Goal: Task Accomplishment & Management: Manage account settings

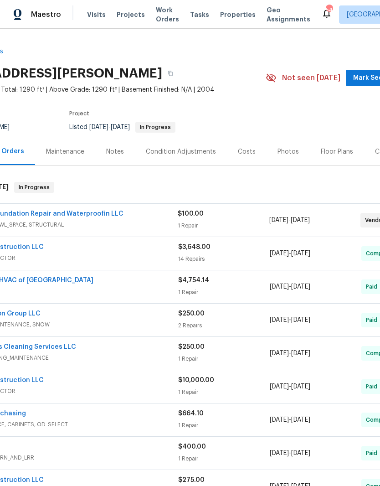
scroll to position [0, 64]
click at [109, 212] on link "Cornerstone Foundation Repair and Waterproofin LLC" at bounding box center [37, 213] width 174 height 6
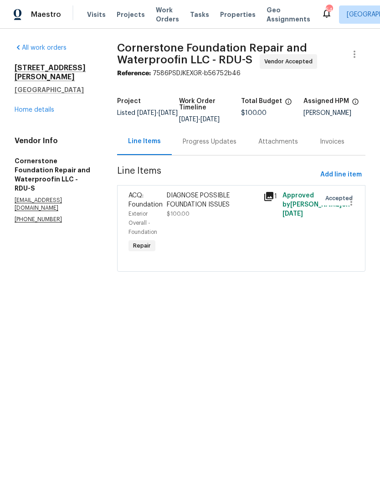
click at [214, 146] on div "Progress Updates" at bounding box center [210, 141] width 54 height 9
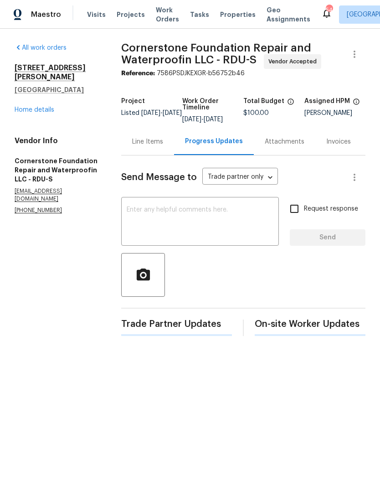
click at [184, 219] on textarea at bounding box center [200, 222] width 147 height 32
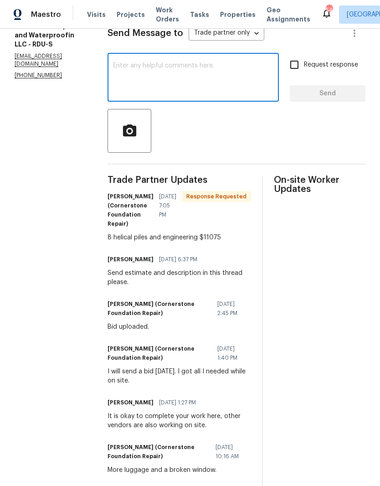
scroll to position [148, 0]
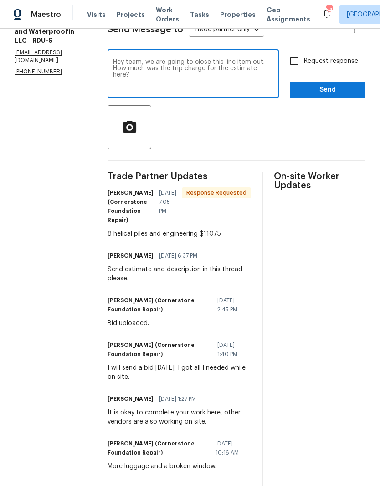
type textarea "Hey team, we are going to close this line item out. How much was the trip charg…"
click at [304, 62] on input "Request response" at bounding box center [294, 60] width 19 height 19
checkbox input "true"
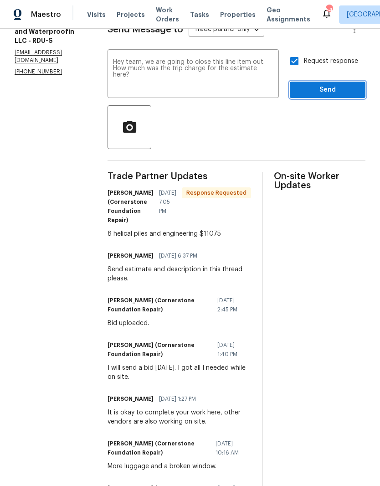
click at [321, 87] on span "Send" at bounding box center [327, 89] width 61 height 11
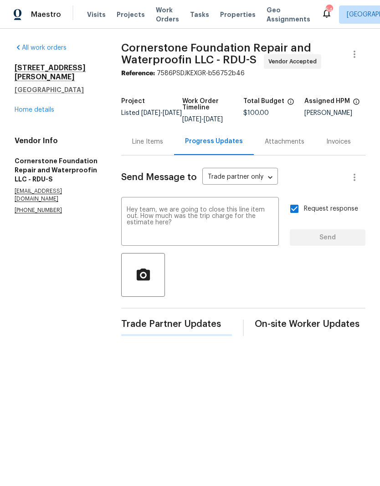
scroll to position [0, 0]
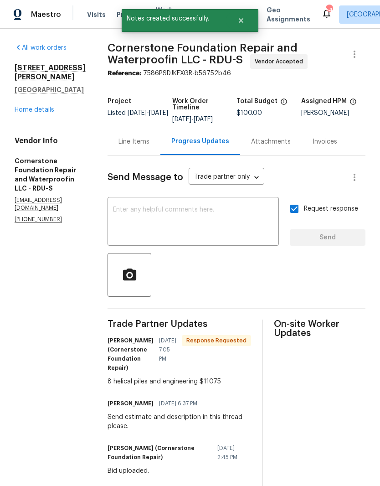
click at [266, 120] on figure "Total Budget $100.00" at bounding box center [268, 110] width 65 height 25
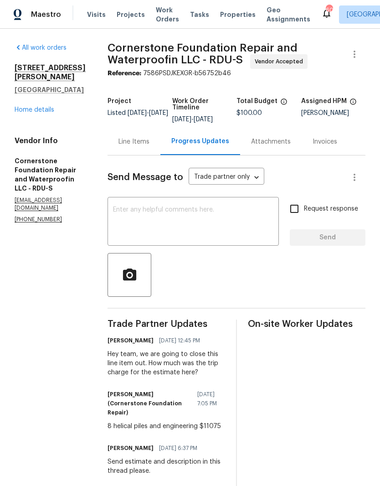
click at [43, 107] on link "Home details" at bounding box center [35, 110] width 40 height 6
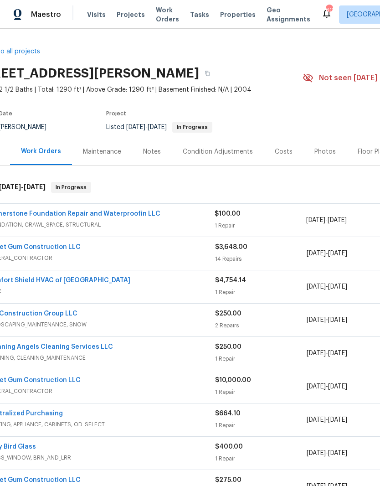
scroll to position [0, 26]
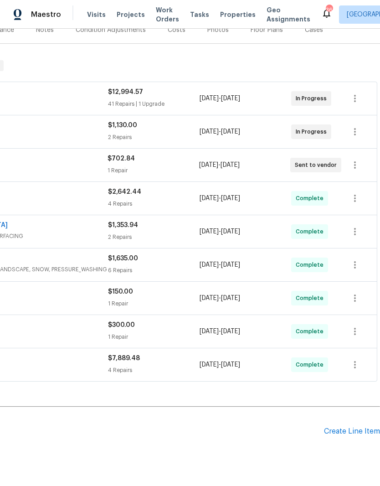
scroll to position [122, 135]
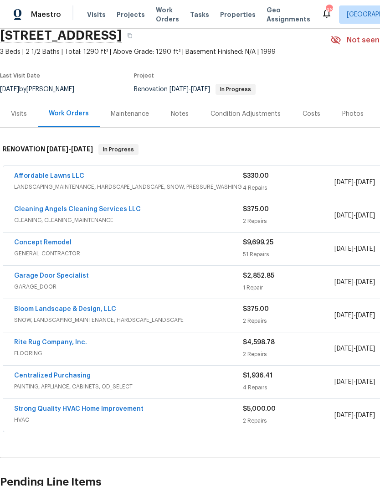
scroll to position [19, 1]
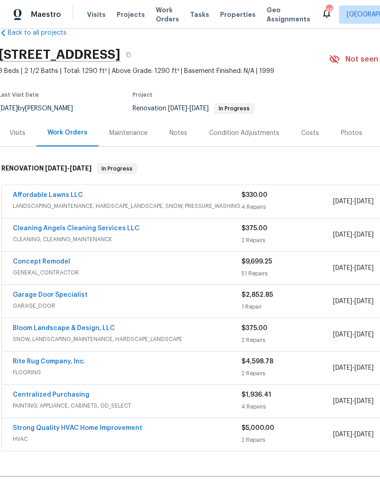
click at [68, 197] on link "Affordable Lawns LLC" at bounding box center [48, 195] width 70 height 6
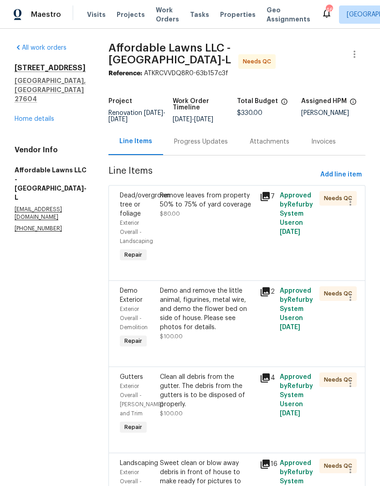
click at [230, 233] on div "Remove leaves from property 50% to 75% of yard coverage $80.00" at bounding box center [207, 227] width 100 height 78
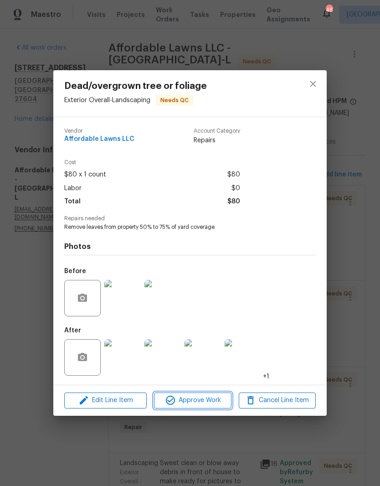
click at [181, 401] on span "Approve Work" at bounding box center [193, 399] width 72 height 11
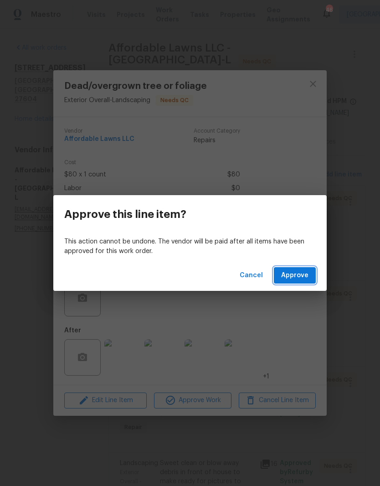
click at [299, 277] on span "Approve" at bounding box center [294, 275] width 27 height 11
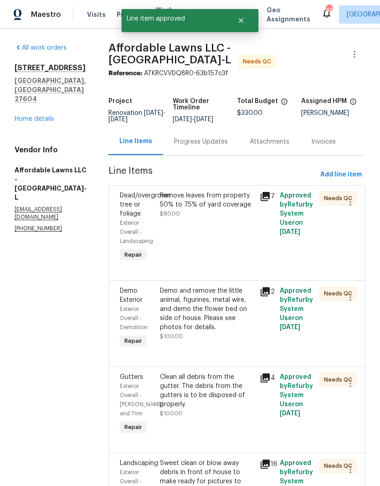
click at [203, 332] on div "Demo and remove the little animal, figurines, metal wire, and demo the flower b…" at bounding box center [207, 309] width 94 height 46
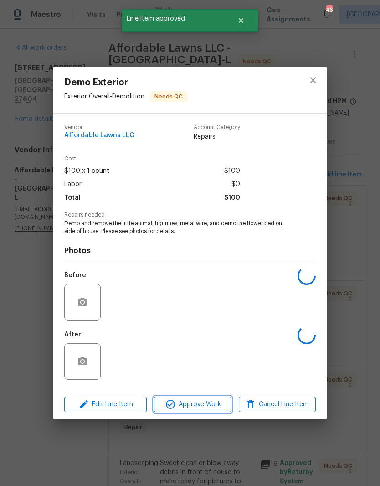
click at [204, 412] on button "Approve Work" at bounding box center [192, 404] width 77 height 16
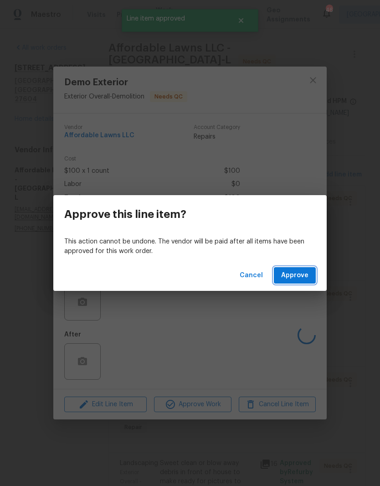
click at [298, 280] on span "Approve" at bounding box center [294, 275] width 27 height 11
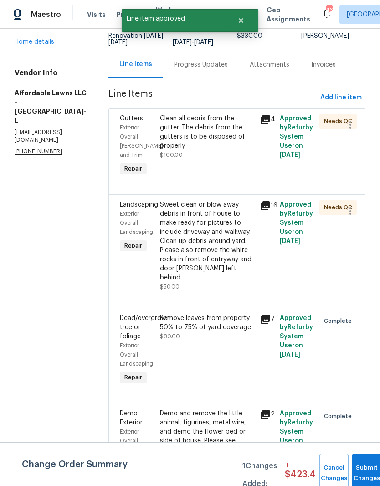
scroll to position [77, 0]
click at [363, 464] on button "Submit Changes" at bounding box center [366, 472] width 29 height 39
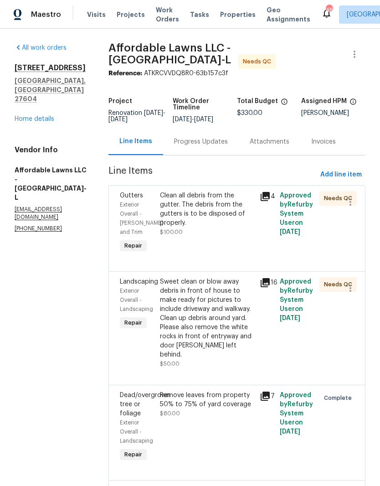
scroll to position [0, 0]
click at [222, 299] on div "Sweet clean or blow away debris in front of house to make ready for pictures to…" at bounding box center [207, 318] width 94 height 82
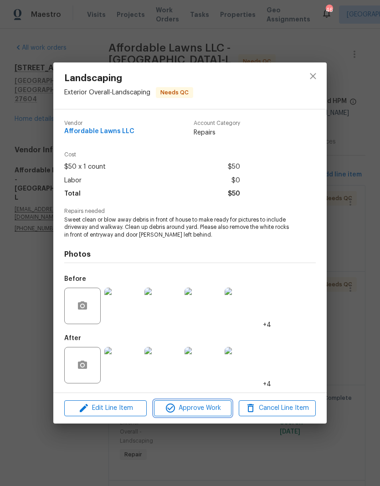
click at [198, 408] on span "Approve Work" at bounding box center [193, 407] width 72 height 11
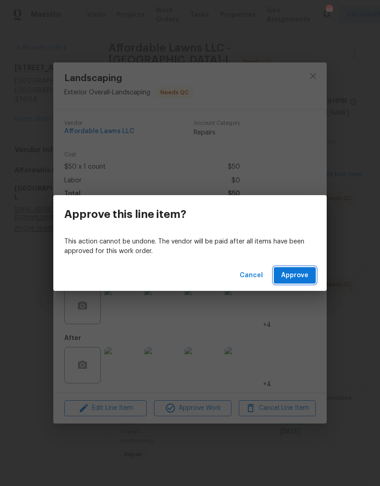
click at [297, 276] on span "Approve" at bounding box center [294, 275] width 27 height 11
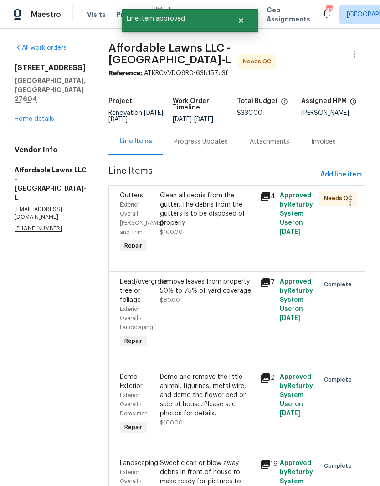
click at [222, 234] on div "Clean all debris from the gutter. The debris from the gutters is to be disposed…" at bounding box center [207, 214] width 94 height 46
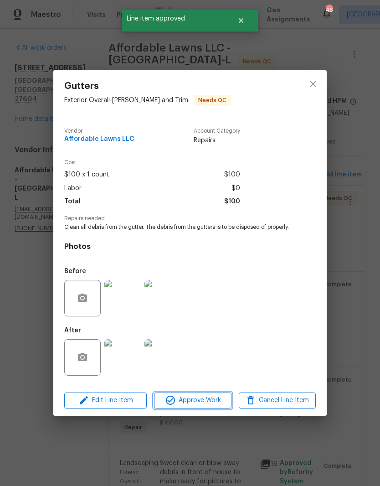
click at [199, 408] on button "Approve Work" at bounding box center [192, 400] width 77 height 16
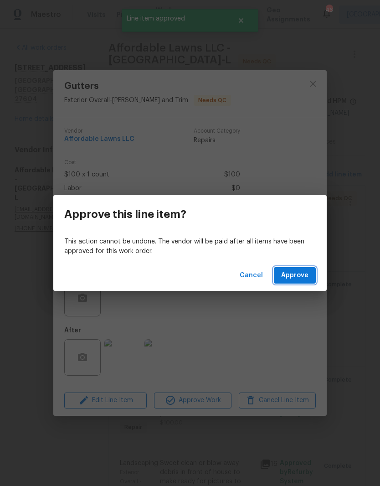
click at [305, 271] on span "Approve" at bounding box center [294, 275] width 27 height 11
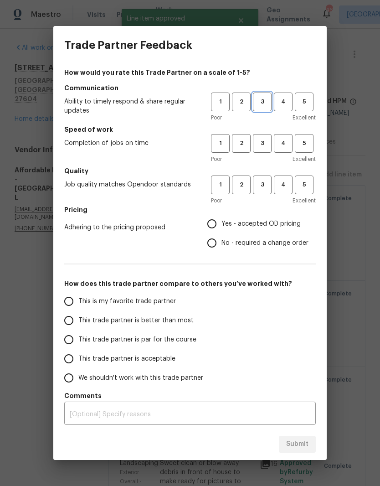
click at [261, 104] on span "3" at bounding box center [262, 102] width 17 height 10
click at [266, 145] on span "3" at bounding box center [262, 143] width 17 height 10
click at [266, 177] on button "3" at bounding box center [262, 184] width 19 height 19
click at [250, 215] on label "Yes - accepted OD pricing" at bounding box center [255, 223] width 106 height 19
click at [221, 215] on input "Yes - accepted OD pricing" at bounding box center [211, 223] width 19 height 19
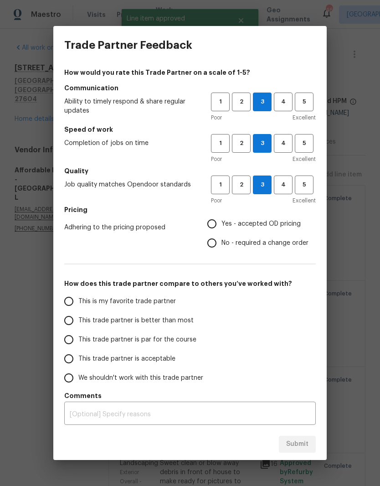
radio input "true"
click at [117, 339] on span "This trade partner is par for the course" at bounding box center [137, 340] width 118 height 10
click at [78, 339] on input "This trade partner is par for the course" at bounding box center [68, 339] width 19 height 19
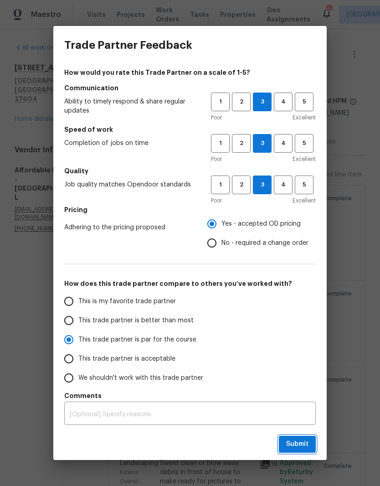
click at [308, 445] on span "Submit" at bounding box center [297, 443] width 22 height 11
radio input "true"
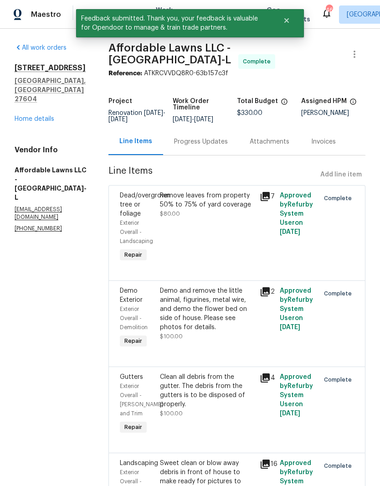
click at [47, 116] on link "Home details" at bounding box center [35, 119] width 40 height 6
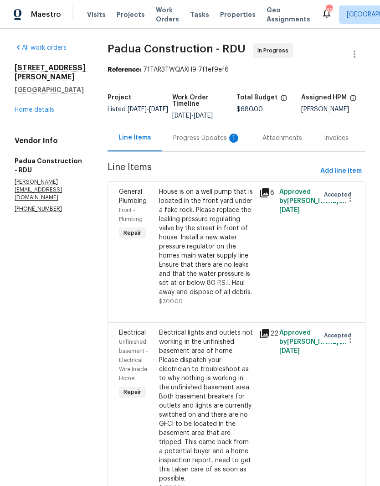
click at [201, 127] on div "Progress Updates 1" at bounding box center [206, 137] width 89 height 27
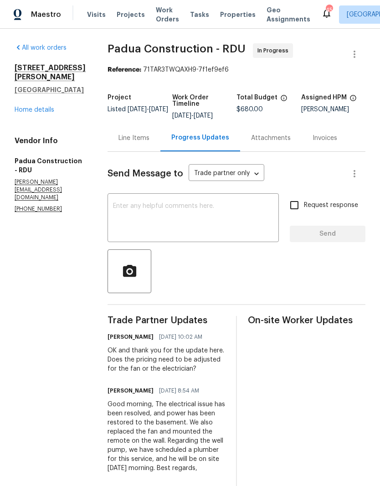
click at [45, 113] on link "Home details" at bounding box center [35, 110] width 40 height 6
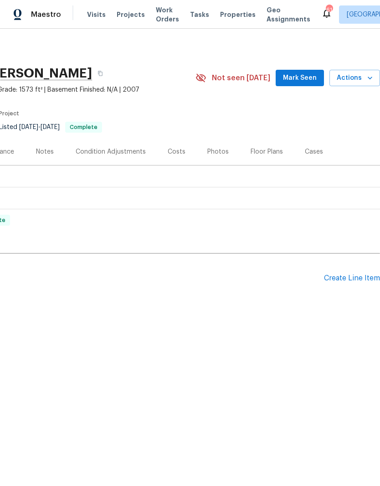
scroll to position [0, 135]
click at [347, 281] on div "Create Line Item" at bounding box center [352, 278] width 56 height 9
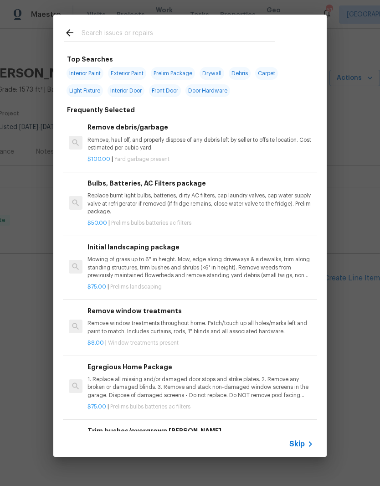
click at [109, 28] on input "text" at bounding box center [178, 34] width 193 height 14
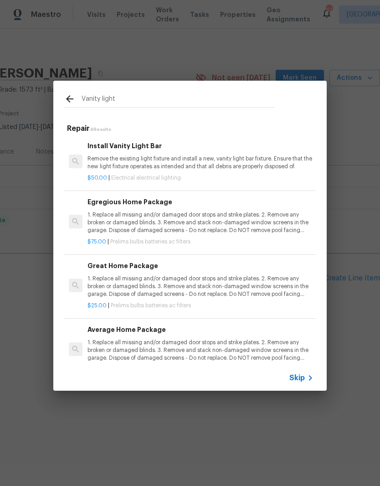
type input "Vanity light"
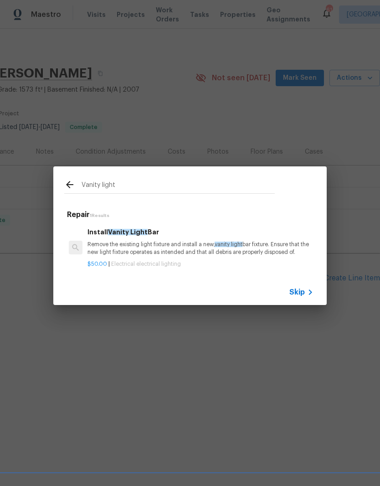
click at [132, 246] on p "Remove the existing light fixture and install a new, vanity light bar fixture. …" at bounding box center [200, 248] width 226 height 15
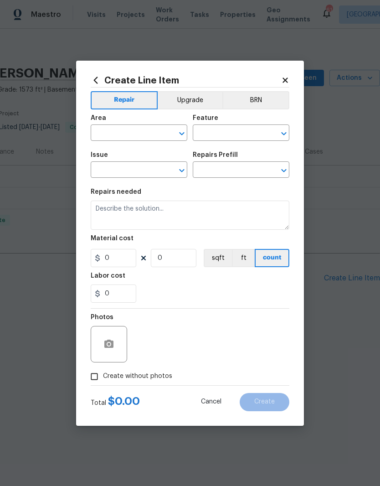
type input "Electrical Lighting"
type input "Install Vanity Light Bar $50.00"
type textarea "Remove the existing light fixture and install a new, vanity light bar fixture. …"
type input "50"
type input "1"
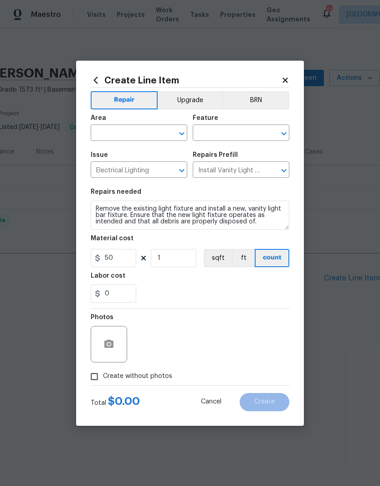
click at [132, 246] on div "Material cost" at bounding box center [190, 241] width 199 height 12
click at [107, 132] on input "text" at bounding box center [126, 134] width 71 height 14
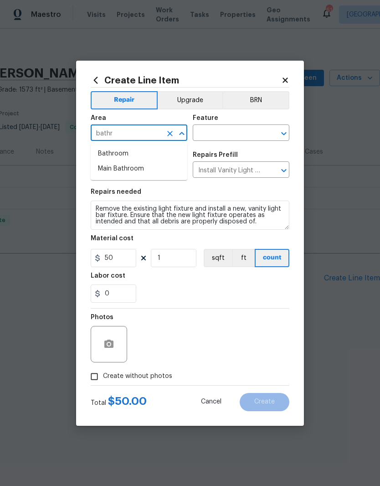
click at [105, 155] on li "Bathroom" at bounding box center [139, 153] width 97 height 15
type input "Bathroom"
click at [210, 134] on input "text" at bounding box center [228, 134] width 71 height 14
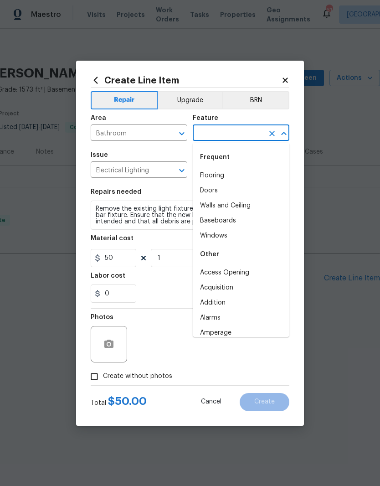
type input "o"
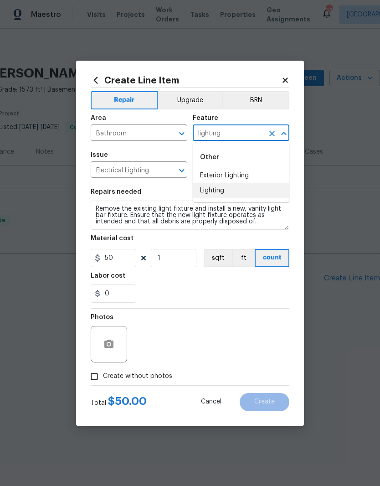
click at [224, 193] on li "Lighting" at bounding box center [241, 190] width 97 height 15
type input "Lighting"
click at [228, 194] on div "Repairs needed" at bounding box center [190, 195] width 199 height 12
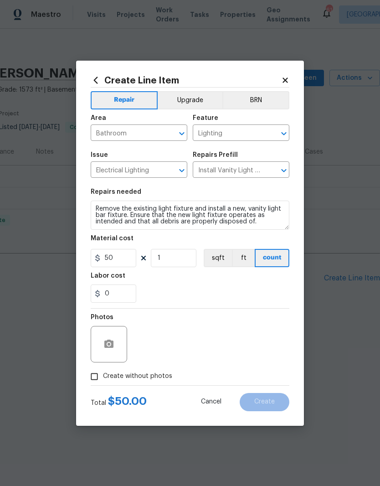
click at [93, 376] on input "Create without photos" at bounding box center [94, 376] width 17 height 17
checkbox input "true"
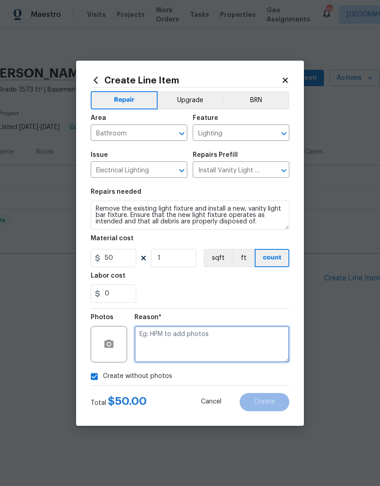
click at [178, 343] on textarea at bounding box center [211, 344] width 155 height 36
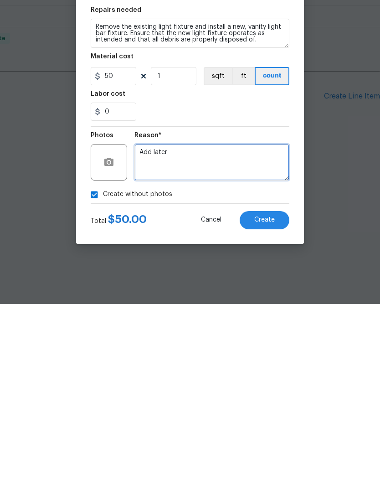
type textarea "Add later"
click at [271, 398] on span "Create" at bounding box center [264, 401] width 20 height 7
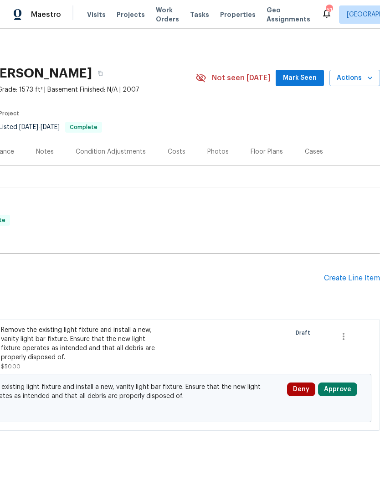
click at [344, 389] on button "Approve" at bounding box center [337, 389] width 39 height 14
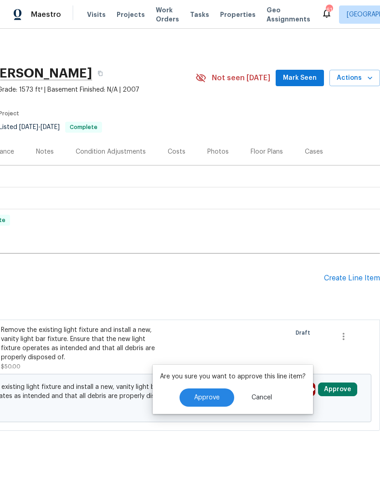
click at [218, 402] on button "Approve" at bounding box center [206, 397] width 55 height 18
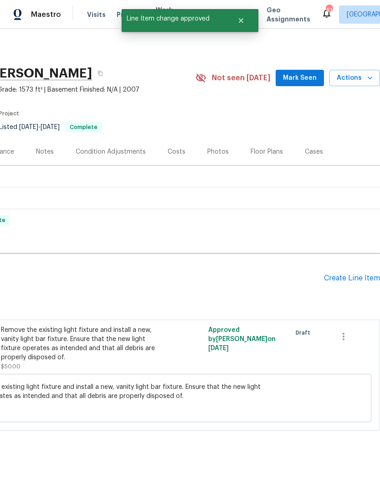
click at [353, 279] on div "Create Line Item" at bounding box center [352, 278] width 56 height 9
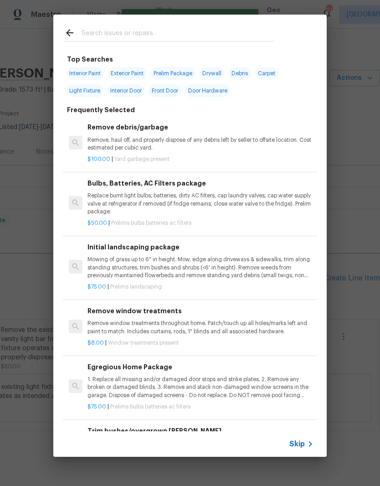
click at [164, 36] on input "text" at bounding box center [178, 34] width 193 height 14
type input "Hpm"
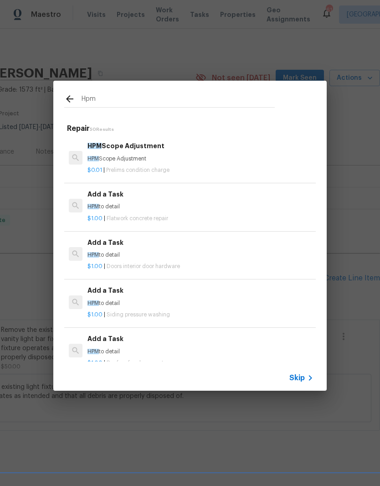
click at [120, 153] on div "HPM Scope Adjustment HPM Scope Adjustment" at bounding box center [200, 152] width 226 height 22
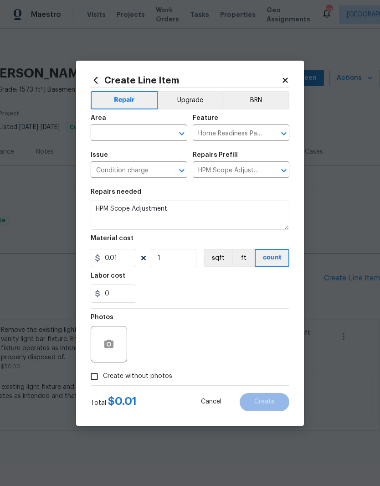
click at [107, 133] on input "text" at bounding box center [126, 134] width 71 height 14
click at [105, 155] on li "Bathroom" at bounding box center [139, 153] width 97 height 15
type input "Bathroom"
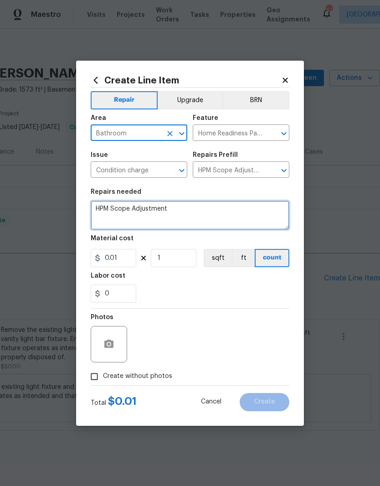
click at [172, 206] on textarea "HPM Scope Adjustment" at bounding box center [190, 214] width 199 height 29
type textarea "H"
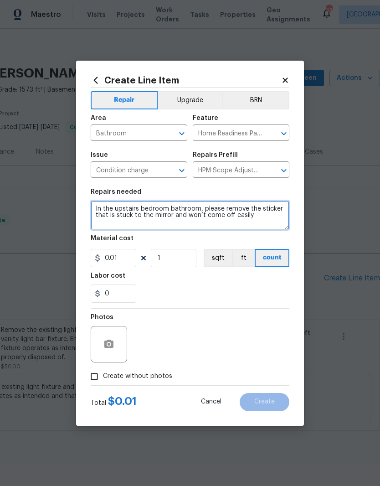
type textarea "In the upstairs bedroom bathroom, please remove the sticker that is stuck to th…"
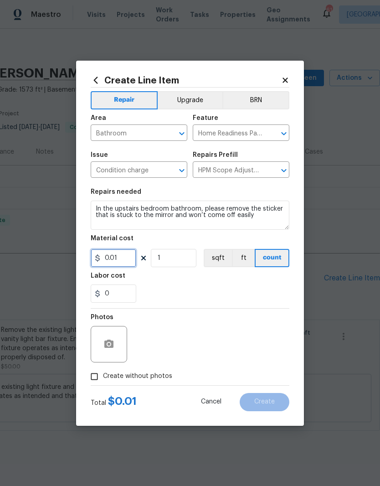
click at [124, 253] on input "0.01" at bounding box center [114, 258] width 46 height 18
type input "5"
click at [173, 278] on div "Labor cost" at bounding box center [190, 278] width 199 height 12
click at [89, 377] on input "Create without photos" at bounding box center [94, 376] width 17 height 17
checkbox input "true"
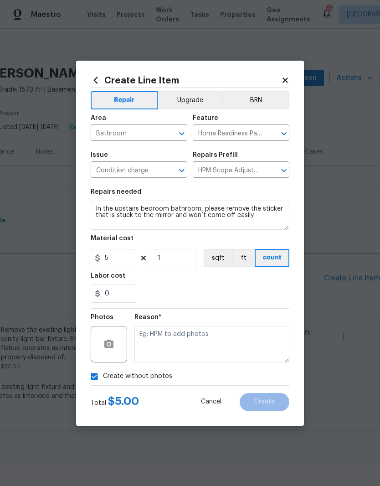
click at [150, 338] on textarea at bounding box center [211, 344] width 155 height 36
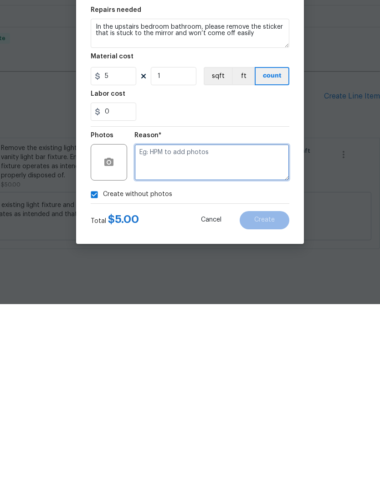
type textarea "Q"
type textarea "Add later"
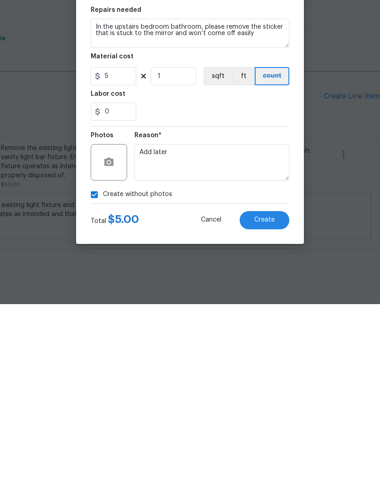
click at [270, 393] on button "Create" at bounding box center [265, 402] width 50 height 18
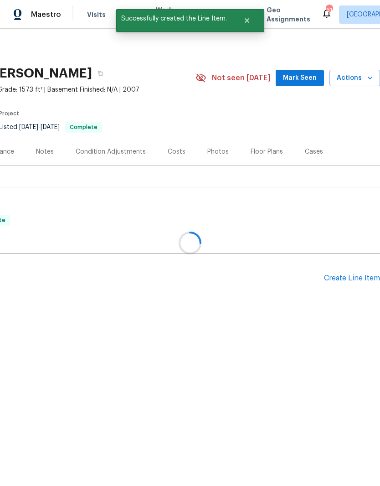
scroll to position [0, 0]
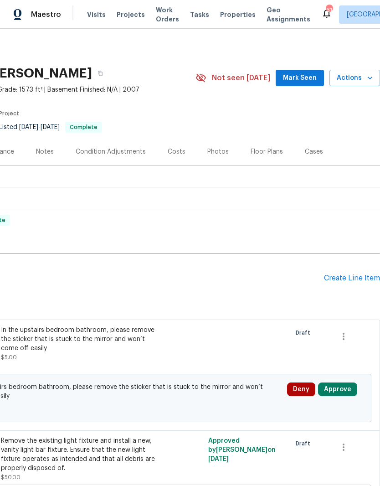
click at [343, 388] on button "Approve" at bounding box center [337, 389] width 39 height 14
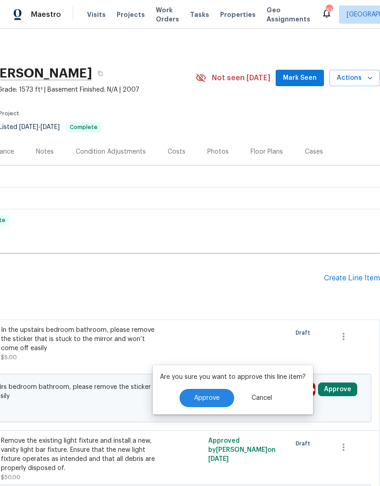
click at [205, 405] on button "Approve" at bounding box center [206, 398] width 55 height 18
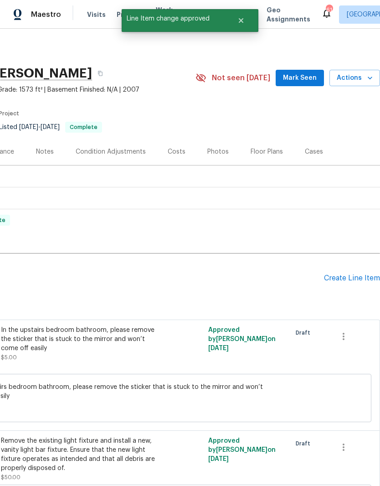
scroll to position [0, 135]
click at [353, 279] on div "Create Line Item" at bounding box center [352, 278] width 56 height 9
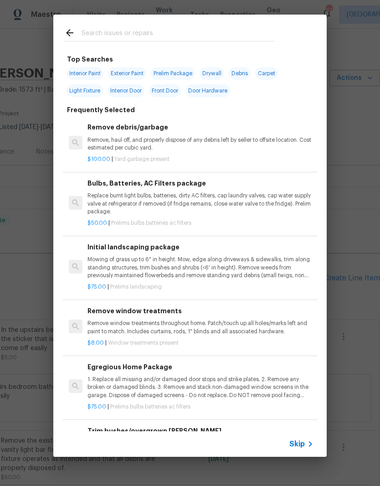
click at [184, 28] on input "text" at bounding box center [178, 34] width 193 height 14
type input "Register"
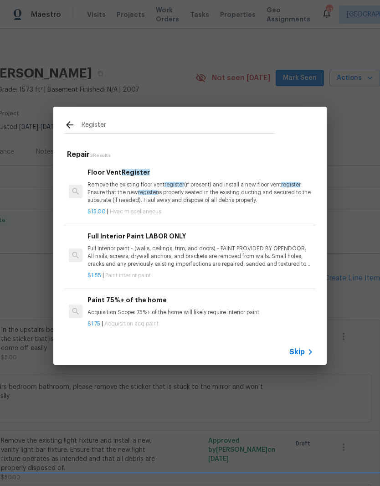
click at [157, 192] on span "register" at bounding box center [148, 191] width 20 height 5
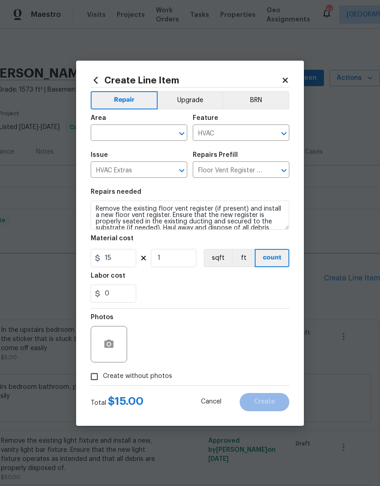
click at [146, 133] on input "text" at bounding box center [126, 134] width 71 height 14
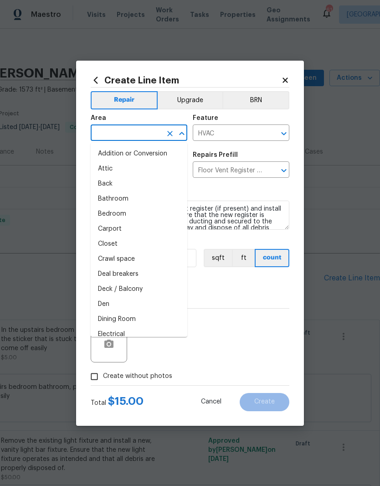
type input "b"
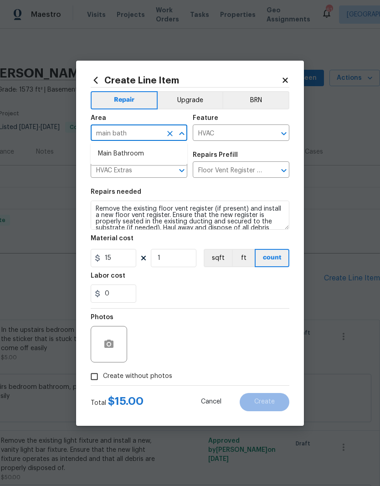
click at [146, 154] on li "Main Bathroom" at bounding box center [139, 153] width 97 height 15
type input "Main Bathroom"
click at [207, 280] on div "Labor cost" at bounding box center [190, 278] width 199 height 12
click at [98, 372] on input "Create without photos" at bounding box center [94, 376] width 17 height 17
checkbox input "true"
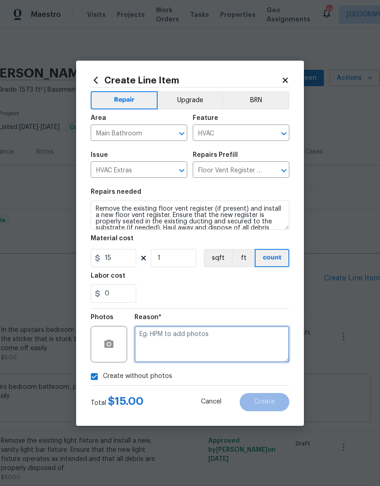
click at [184, 337] on textarea at bounding box center [211, 344] width 155 height 36
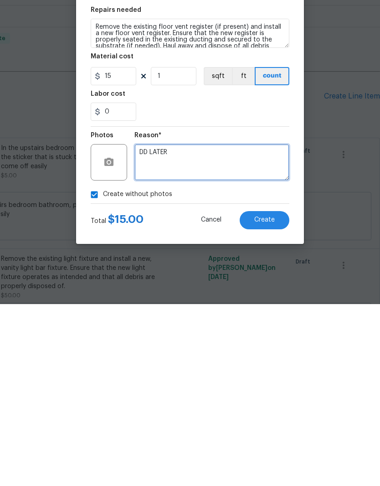
type textarea "DD LATER"
click at [267, 398] on span "Create" at bounding box center [264, 401] width 20 height 7
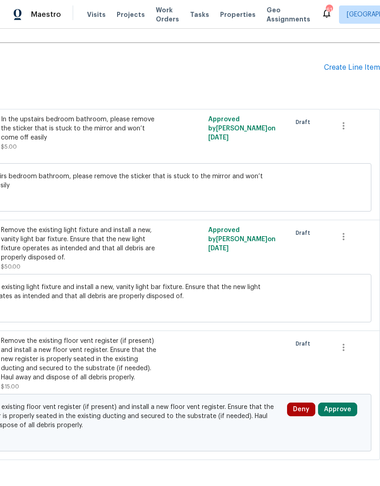
scroll to position [210, 135]
click at [343, 413] on button "Approve" at bounding box center [337, 409] width 39 height 14
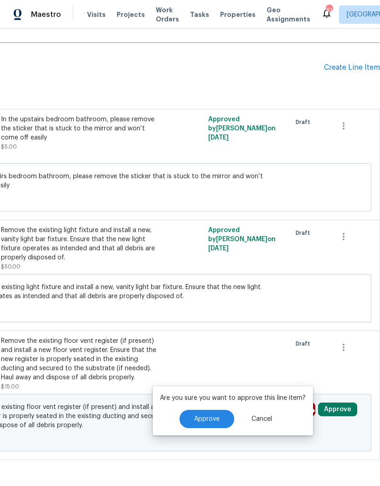
click at [215, 421] on span "Approve" at bounding box center [207, 418] width 26 height 7
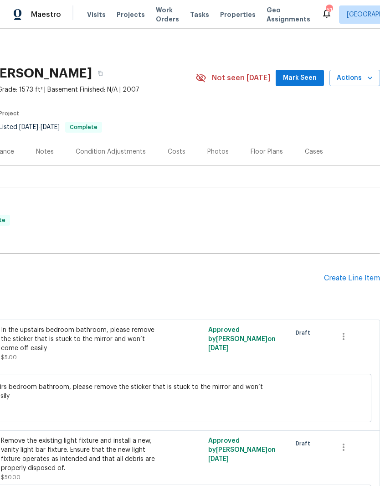
scroll to position [0, 135]
click at [348, 276] on div "Create Line Item" at bounding box center [352, 278] width 56 height 9
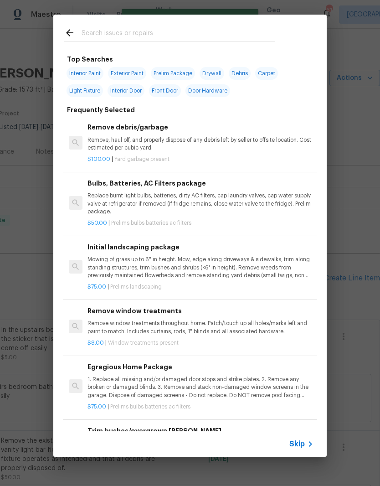
click at [187, 30] on input "text" at bounding box center [178, 34] width 193 height 14
type input "Window"
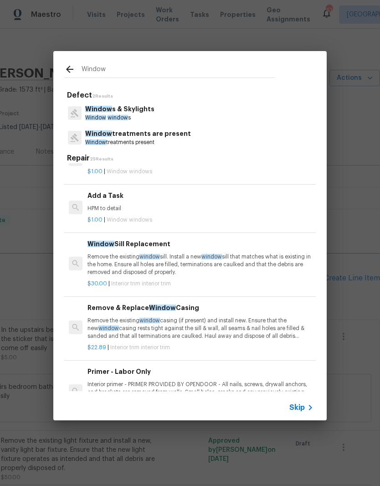
scroll to position [888, 0]
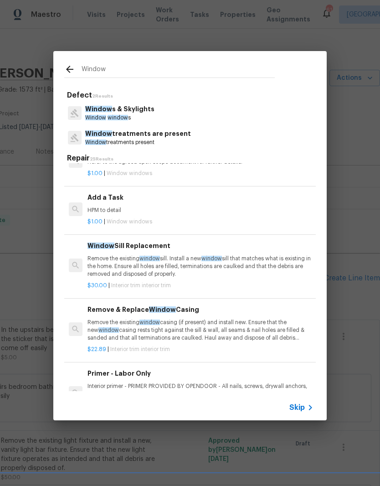
click at [195, 206] on p "HPM to detail" at bounding box center [200, 210] width 226 height 8
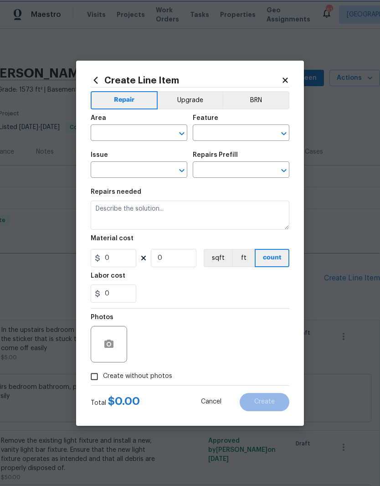
type input "Windows & Skylights"
type input "Add a Task $1.00"
type textarea "HPM to detail"
type input "1"
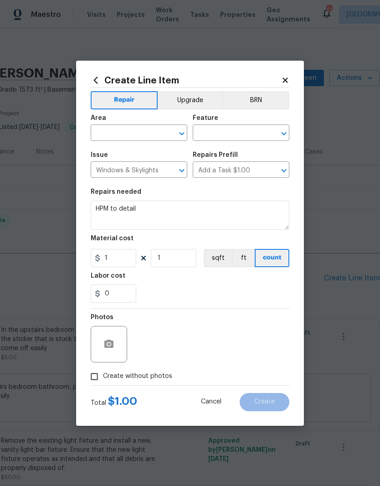
click at [151, 137] on input "text" at bounding box center [126, 134] width 71 height 14
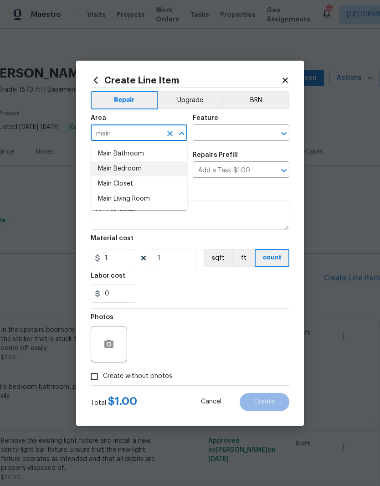
click at [133, 170] on li "Main Bedroom" at bounding box center [139, 168] width 97 height 15
type input "Main Bedroom"
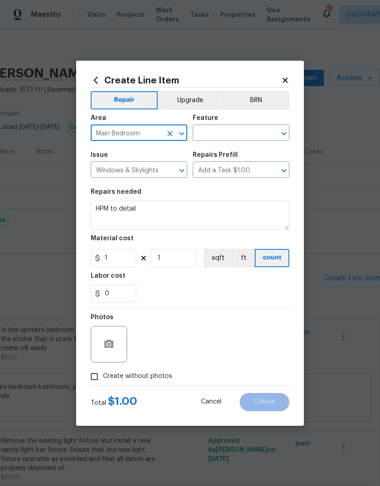
click at [232, 136] on input "text" at bounding box center [228, 134] width 71 height 14
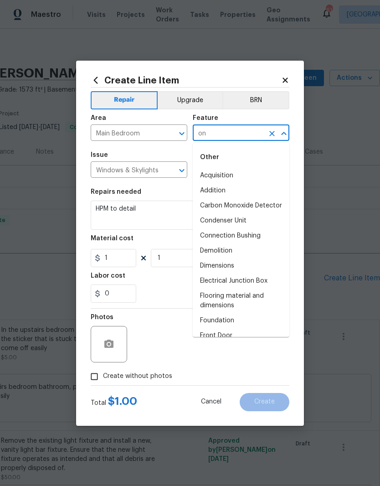
type input "o"
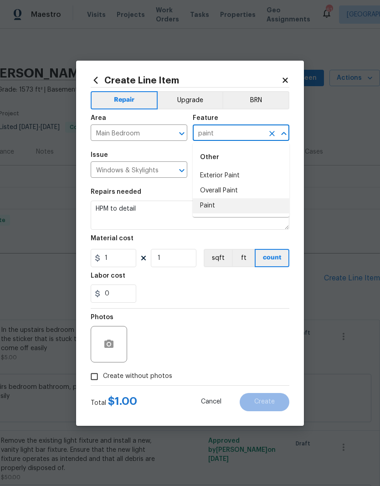
click at [216, 207] on li "Paint" at bounding box center [241, 205] width 97 height 15
type input "Paint"
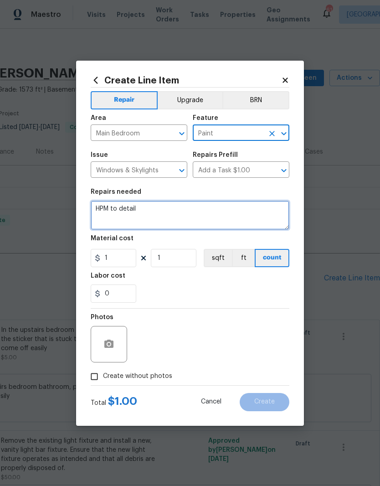
click at [194, 216] on textarea "HPM to detail" at bounding box center [190, 214] width 199 height 29
type textarea "H"
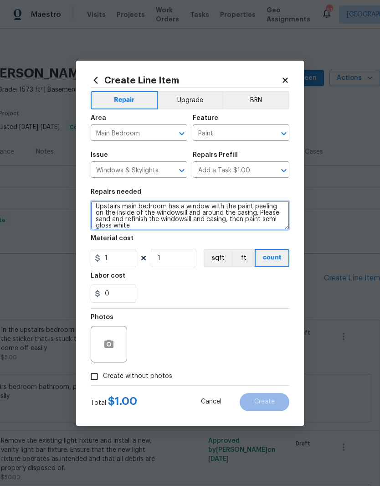
scroll to position [2, 0]
type textarea "Upstairs main bedroom has a window with the paint peeling on the inside of the …"
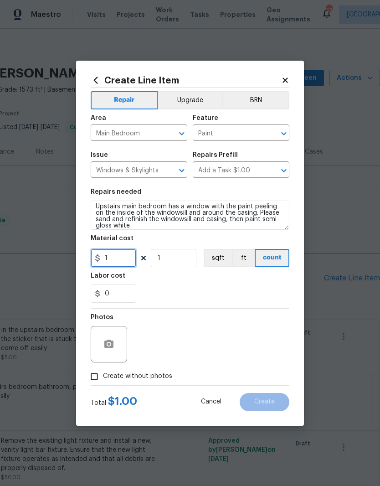
click at [119, 257] on input "1" at bounding box center [114, 258] width 46 height 18
type input "150"
click at [157, 290] on div "0" at bounding box center [190, 293] width 199 height 18
click at [92, 375] on input "Create without photos" at bounding box center [94, 376] width 17 height 17
checkbox input "true"
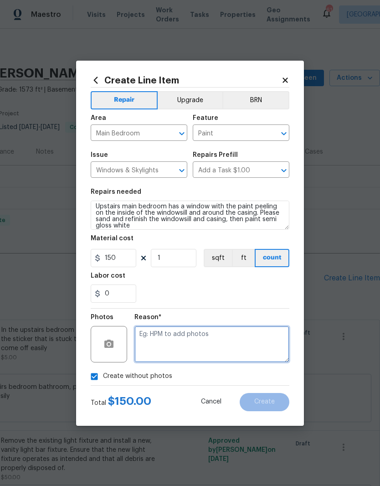
click at [147, 343] on textarea at bounding box center [211, 344] width 155 height 36
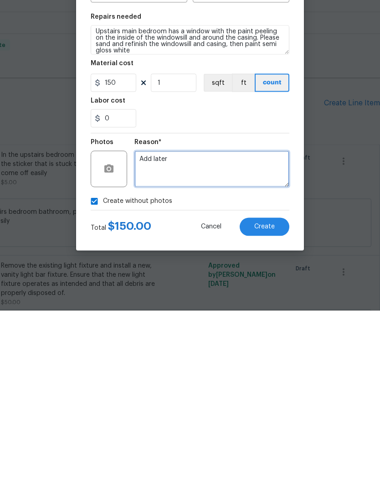
scroll to position [37, 0]
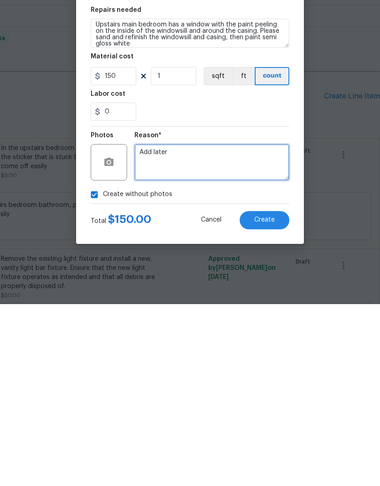
type textarea "Add later"
click at [273, 398] on span "Create" at bounding box center [264, 401] width 20 height 7
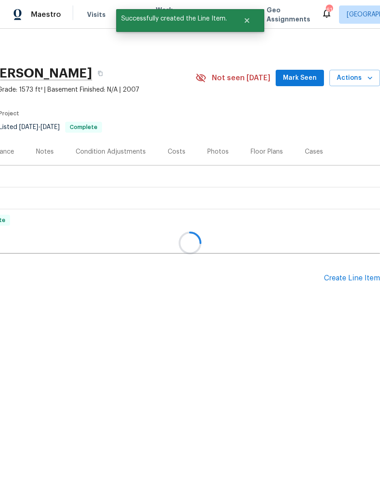
scroll to position [0, 135]
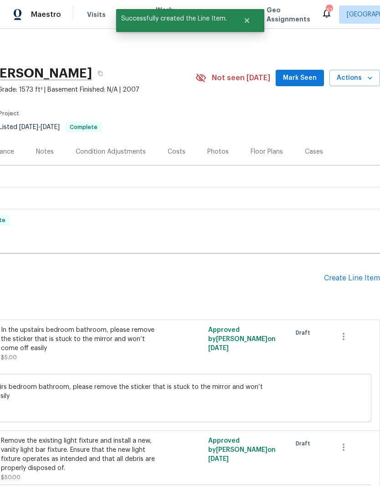
click at [350, 274] on div "Create Line Item" at bounding box center [352, 278] width 56 height 9
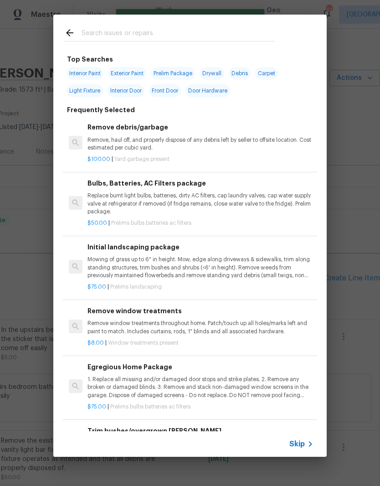
click at [112, 22] on div at bounding box center [169, 33] width 232 height 36
click at [89, 31] on input "text" at bounding box center [178, 34] width 193 height 14
type input "Stewm"
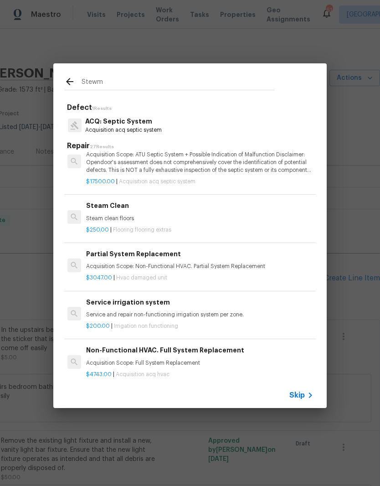
scroll to position [85, 1]
click at [103, 215] on p "Steam clean floors" at bounding box center [199, 219] width 226 height 8
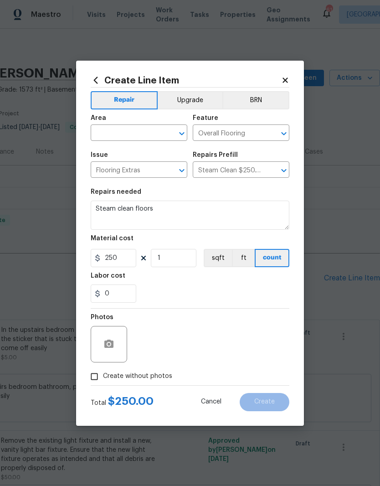
click at [111, 134] on input "text" at bounding box center [126, 134] width 71 height 14
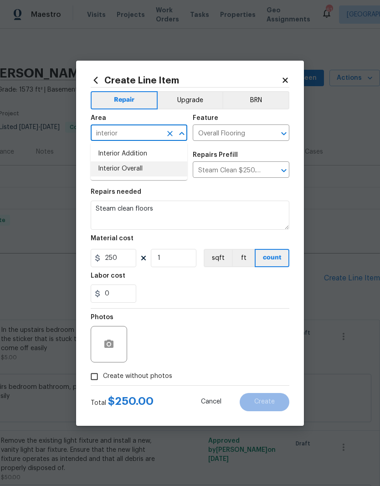
click at [118, 171] on li "Interior Overall" at bounding box center [139, 168] width 97 height 15
type input "Interior Overall"
click at [150, 194] on div "Repairs needed" at bounding box center [190, 195] width 199 height 12
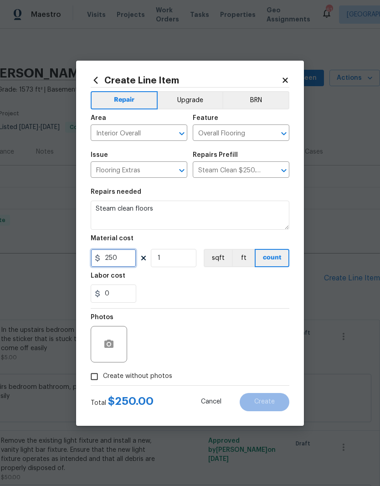
click at [116, 255] on input "250" at bounding box center [114, 258] width 46 height 18
type input "300"
click at [151, 291] on div "0" at bounding box center [190, 293] width 199 height 18
click at [90, 374] on input "Create without photos" at bounding box center [94, 376] width 17 height 17
checkbox input "true"
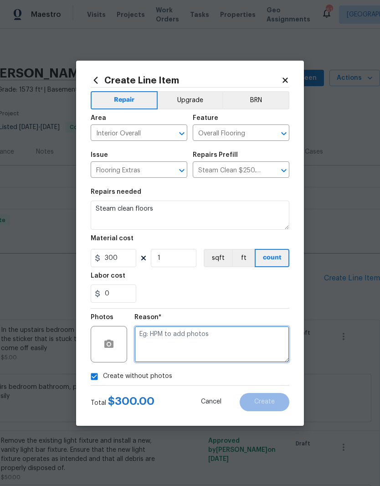
click at [143, 338] on textarea at bounding box center [211, 344] width 155 height 36
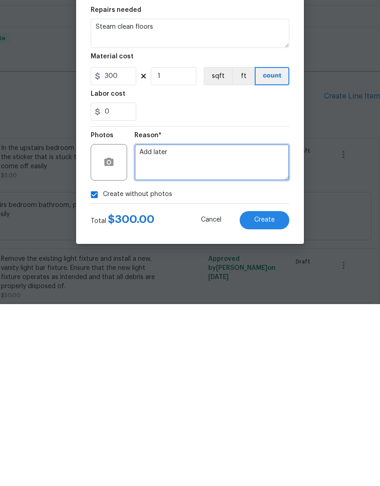
type textarea "Add later"
click at [268, 393] on button "Create" at bounding box center [265, 402] width 50 height 18
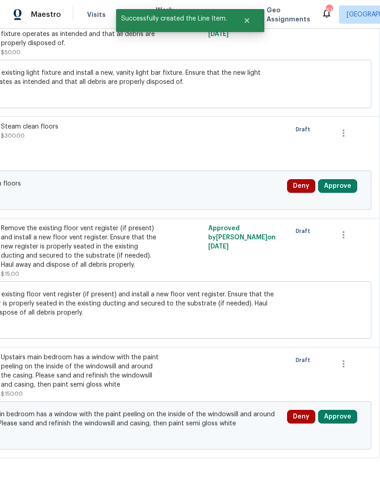
scroll to position [424, 135]
click at [341, 423] on button "Approve" at bounding box center [337, 417] width 39 height 14
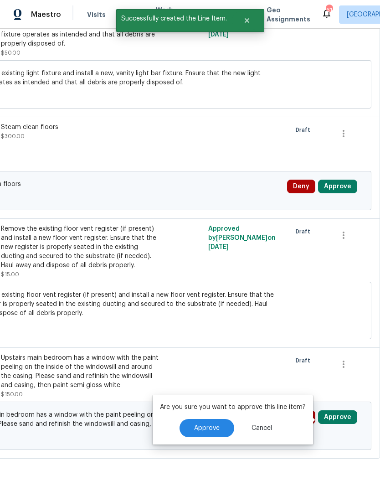
click at [220, 419] on button "Approve" at bounding box center [206, 428] width 55 height 18
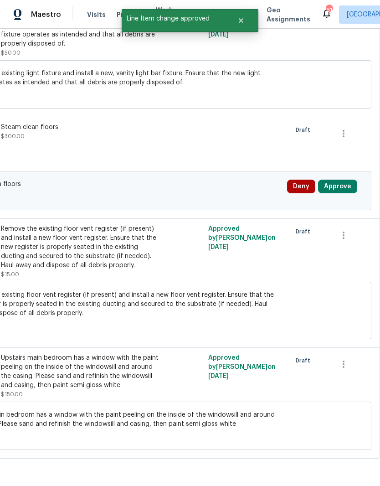
click at [343, 186] on button "Approve" at bounding box center [337, 186] width 39 height 14
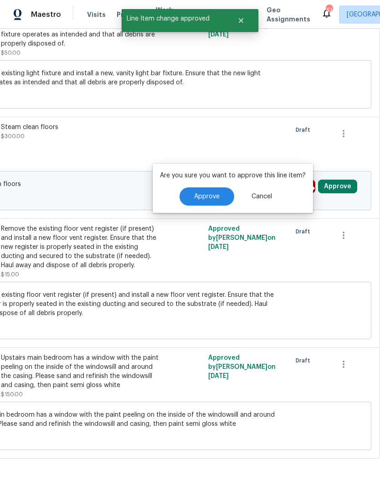
click at [217, 195] on span "Approve" at bounding box center [207, 196] width 26 height 7
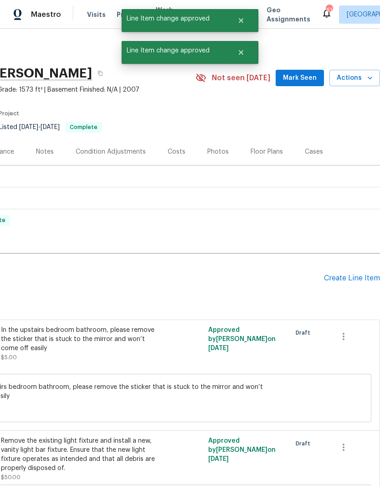
scroll to position [0, 135]
click at [343, 274] on div "Create Line Item" at bounding box center [352, 278] width 56 height 9
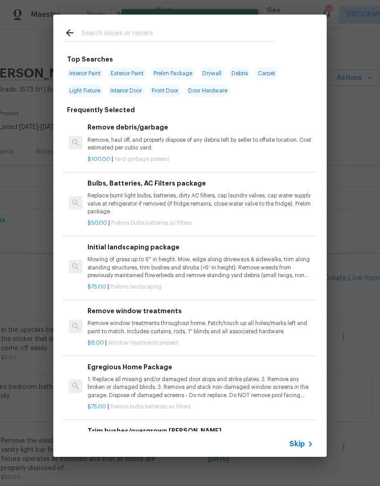
click at [98, 34] on input "text" at bounding box center [178, 34] width 193 height 14
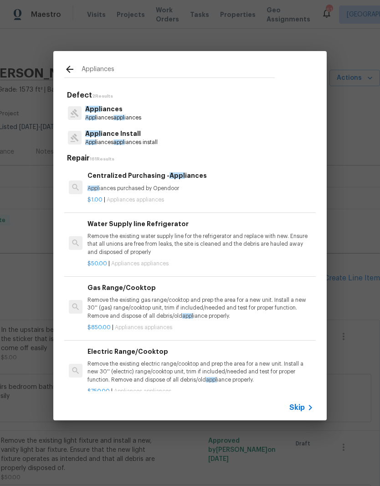
type input "Appliances"
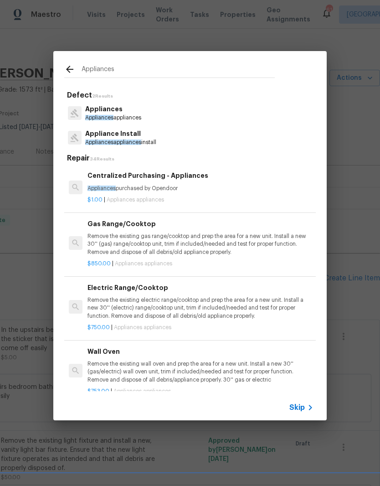
click at [97, 145] on p "Appliances appliances install" at bounding box center [120, 142] width 71 height 8
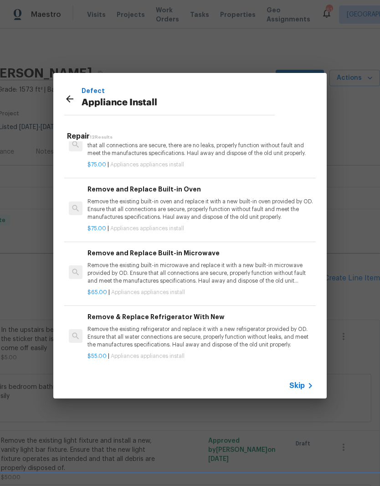
scroll to position [535, 0]
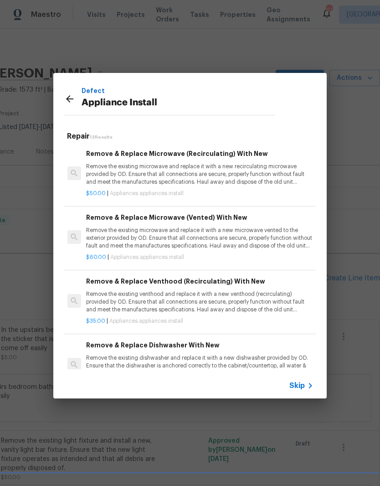
click at [69, 98] on icon at bounding box center [69, 98] width 7 height 7
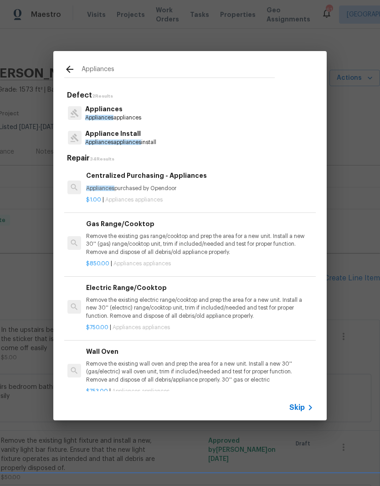
scroll to position [0, 1]
click at [69, 98] on h5 "Defect 2 Results" at bounding box center [191, 96] width 249 height 10
click at [110, 115] on span "Appliances" at bounding box center [99, 117] width 28 height 5
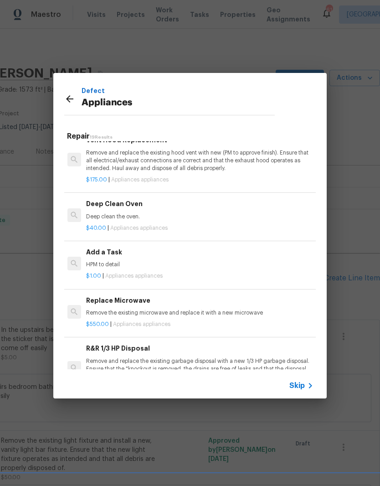
scroll to position [322, 1]
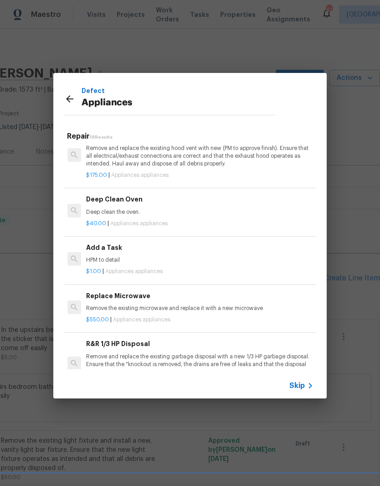
click at [102, 249] on div "Add a Task HPM to detail" at bounding box center [199, 253] width 226 height 22
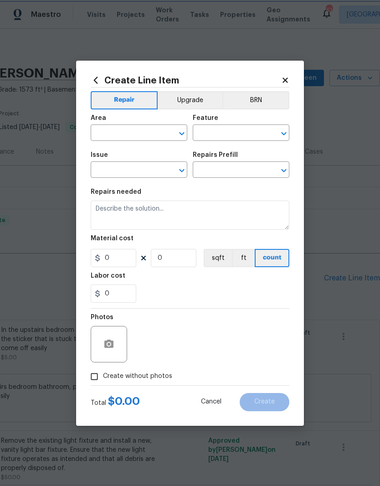
type input "Appliances"
type input "Add a Task $1.00"
type textarea "HPM to detail"
type input "1"
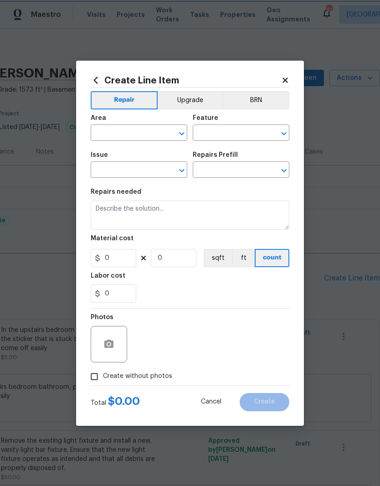
type input "1"
click at [116, 132] on input "text" at bounding box center [126, 134] width 71 height 14
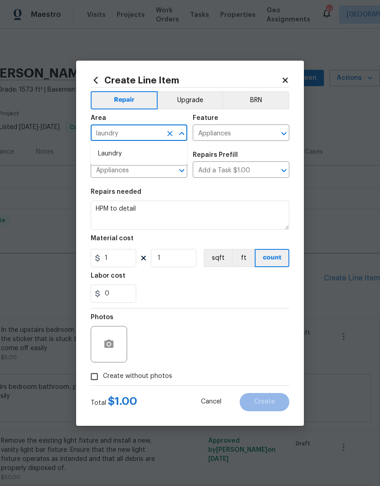
click at [108, 155] on li "Laundry" at bounding box center [139, 153] width 97 height 15
type input "Laundry"
click at [212, 196] on div "Repairs needed" at bounding box center [190, 195] width 199 height 12
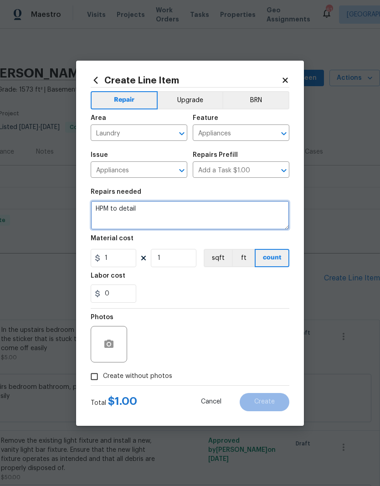
click at [155, 219] on textarea "HPM to detail" at bounding box center [190, 214] width 199 height 29
type textarea "H"
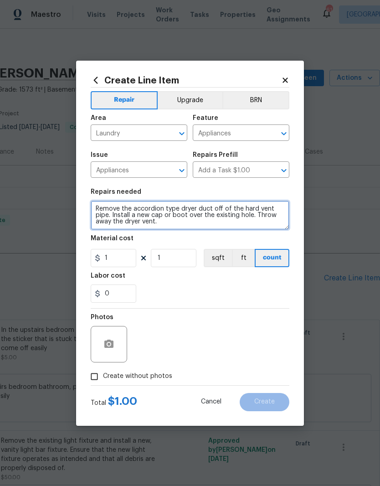
type textarea "Remove the accordion type dryer duct off of the hard vent pipe. Install a new c…"
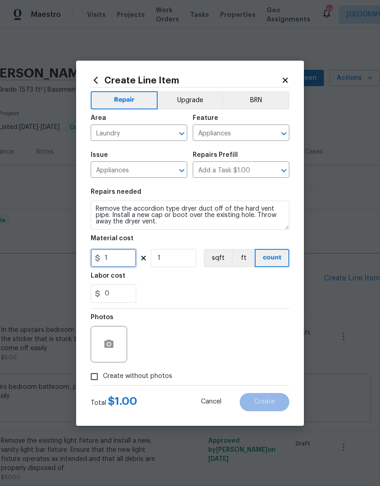
click at [114, 260] on input "1" at bounding box center [114, 258] width 46 height 18
type input "22"
click at [162, 282] on div "Labor cost" at bounding box center [190, 278] width 199 height 12
click at [92, 369] on input "Create without photos" at bounding box center [94, 376] width 17 height 17
checkbox input "true"
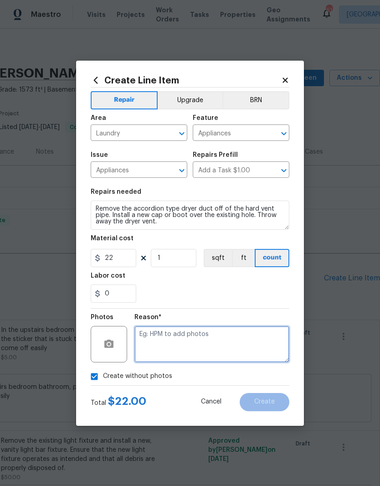
click at [147, 345] on textarea at bounding box center [211, 344] width 155 height 36
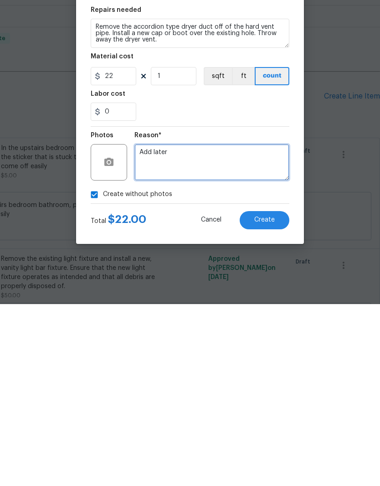
type textarea "Add later"
click at [261, 398] on span "Create" at bounding box center [264, 401] width 20 height 7
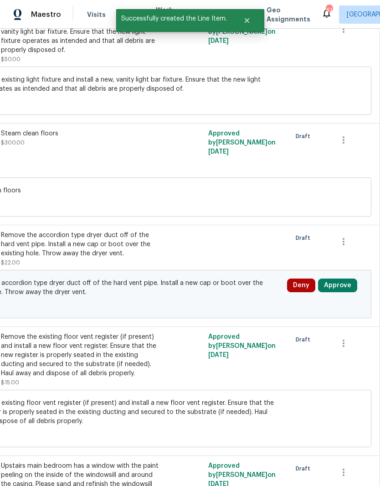
scroll to position [418, 135]
click at [346, 292] on button "Approve" at bounding box center [337, 285] width 39 height 14
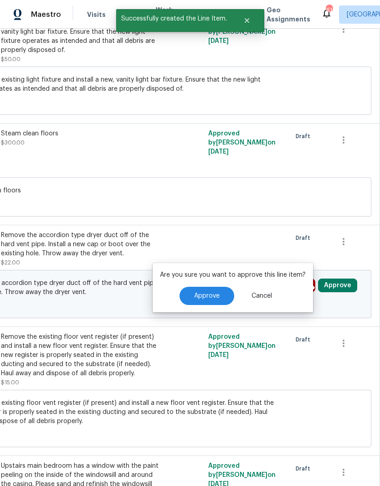
click at [220, 296] on button "Approve" at bounding box center [206, 296] width 55 height 18
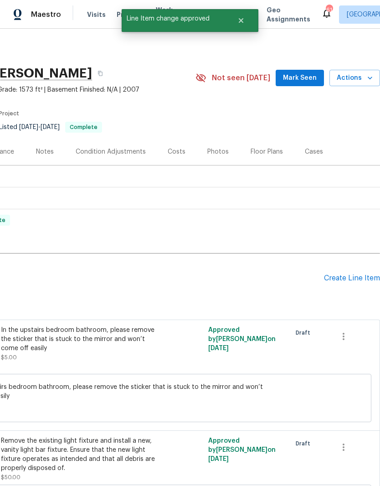
scroll to position [0, 135]
click at [357, 280] on div "Create Line Item" at bounding box center [352, 278] width 56 height 9
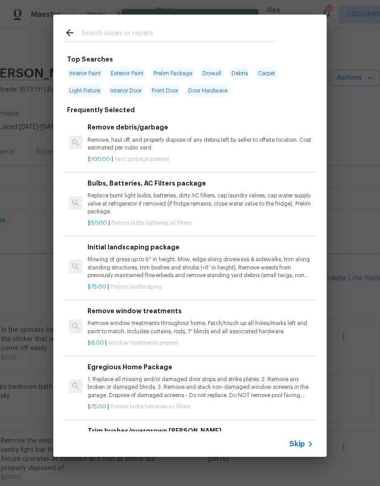
click at [107, 31] on input "text" at bounding box center [178, 34] width 193 height 14
type input "Countertops"
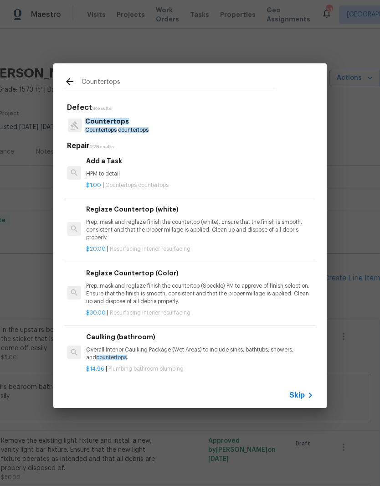
scroll to position [975, 1]
click at [116, 221] on p "Prep, mask and reglaze finish the countertop (white). Ensure that the finish is…" at bounding box center [199, 230] width 226 height 23
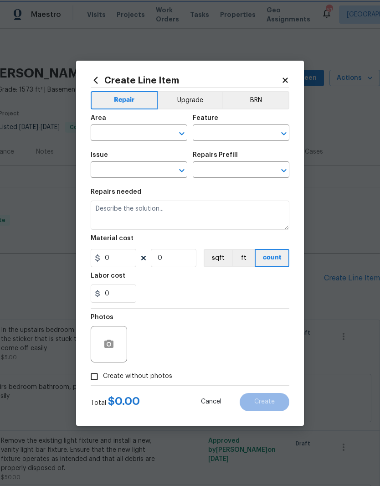
type input "Interior Resurfacing"
type textarea "Prep, mask and reglaze finish the countertop (white). Ensure that the finish is…"
type input "1"
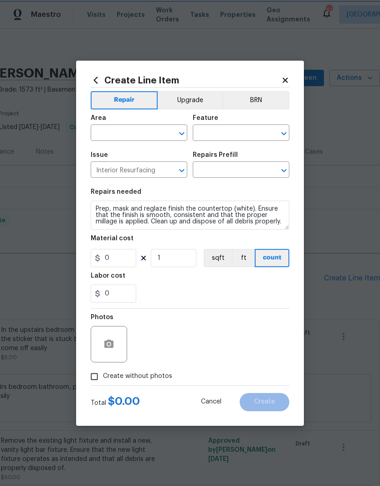
type input "Reglaze Countertop (white) $20.00"
click at [115, 260] on input "20" at bounding box center [114, 258] width 46 height 18
click at [156, 287] on div "0" at bounding box center [190, 293] width 199 height 18
click at [118, 259] on input "450" at bounding box center [114, 258] width 46 height 18
type input "350"
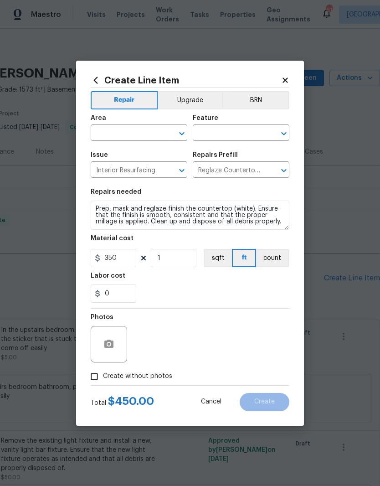
click at [157, 292] on div "0" at bounding box center [190, 293] width 199 height 18
click at [91, 377] on input "Create without photos" at bounding box center [94, 376] width 17 height 17
checkbox input "true"
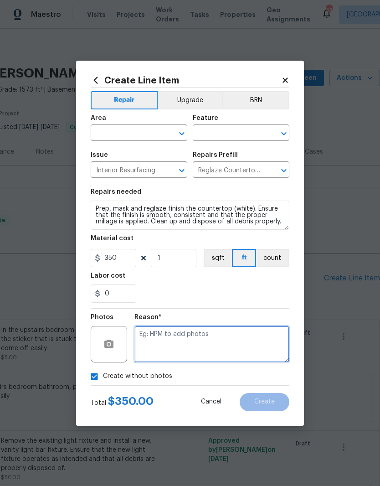
click at [145, 333] on textarea at bounding box center [211, 344] width 155 height 36
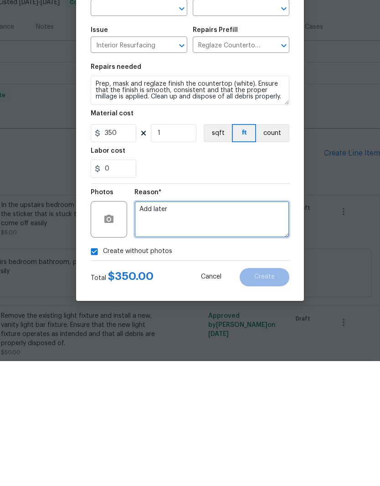
type textarea "Add later"
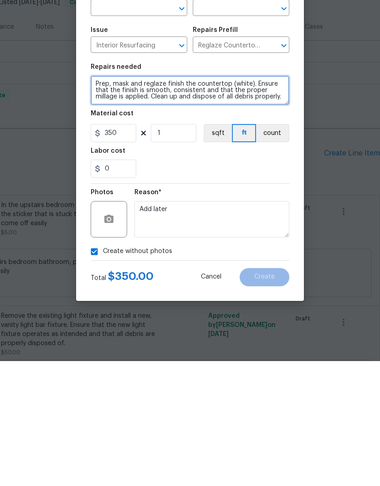
click at [97, 200] on textarea "Prep, mask and reglaze finish the countertop (white). Ensure that the finish is…" at bounding box center [190, 214] width 199 height 29
click at [94, 200] on textarea "Prep, mask and reglaze finish the countertop (white). Ensure that the finish is…" at bounding box center [190, 214] width 199 height 29
type textarea "Please resurface the upstairs vanity countertop in bathroom to a new white resu…"
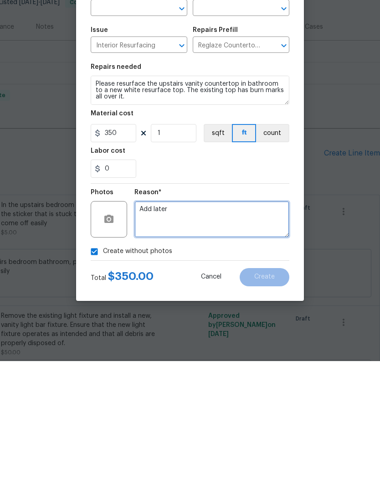
click at [177, 326] on textarea "Add later" at bounding box center [211, 344] width 155 height 36
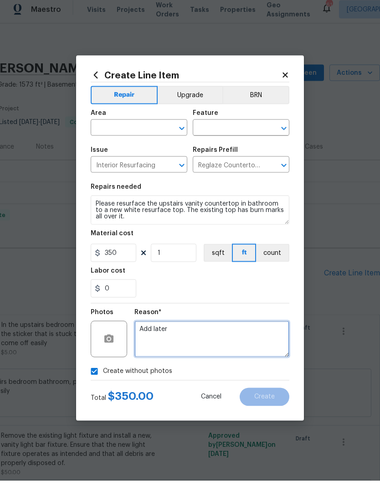
scroll to position [0, 0]
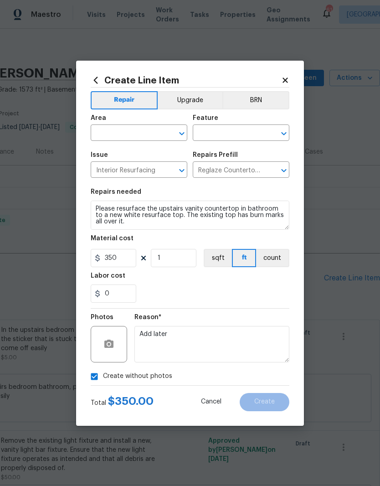
click at [107, 132] on input "text" at bounding box center [126, 134] width 71 height 14
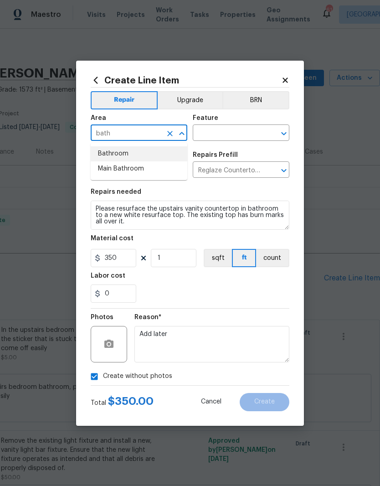
click at [106, 151] on li "Bathroom" at bounding box center [139, 153] width 97 height 15
type input "Bathroom"
click at [220, 127] on input "text" at bounding box center [228, 134] width 71 height 14
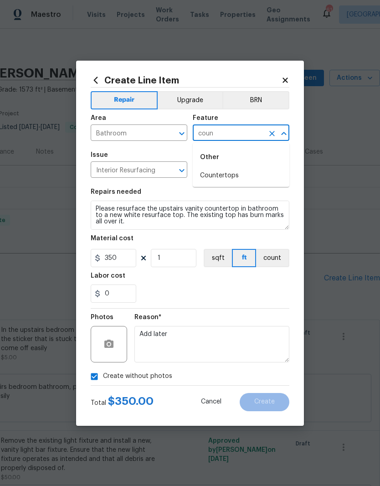
click at [228, 181] on li "Countertops" at bounding box center [241, 175] width 97 height 15
type input "Countertops"
click at [250, 187] on section "Repairs needed Please resurface the upstairs vanity countertop in bathroom to a…" at bounding box center [190, 245] width 199 height 125
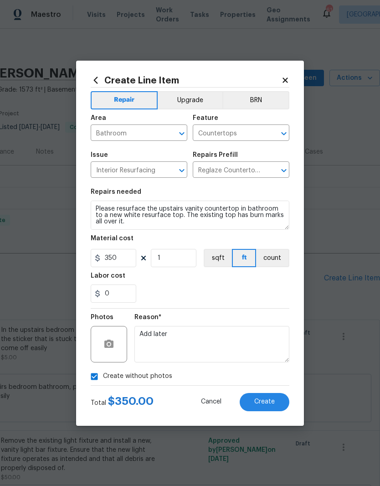
click at [270, 406] on button "Create" at bounding box center [265, 402] width 50 height 18
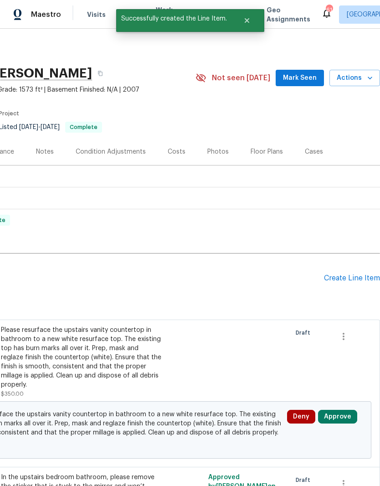
click at [338, 409] on button "Approve" at bounding box center [337, 416] width 39 height 14
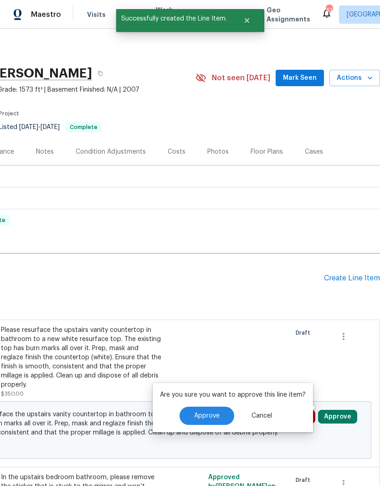
click at [222, 417] on button "Approve" at bounding box center [206, 415] width 55 height 18
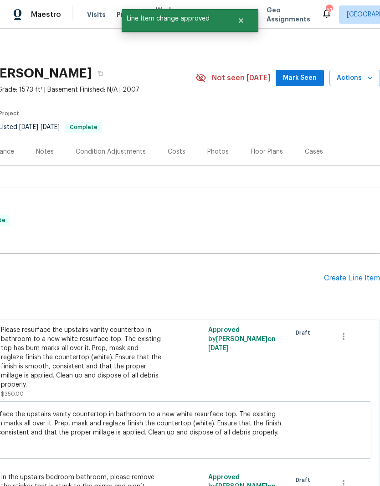
scroll to position [0, 135]
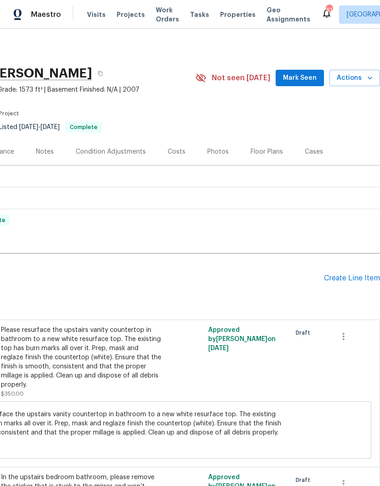
click at [348, 270] on div "Pending Line Items Create Line Item" at bounding box center [122, 278] width 515 height 42
click at [353, 280] on div "Create Line Item" at bounding box center [352, 278] width 56 height 9
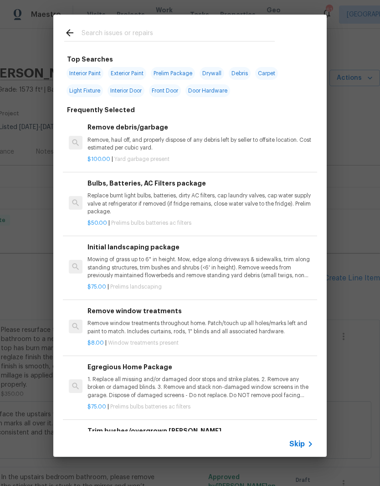
click at [95, 37] on input "text" at bounding box center [178, 34] width 193 height 14
type input "Odor"
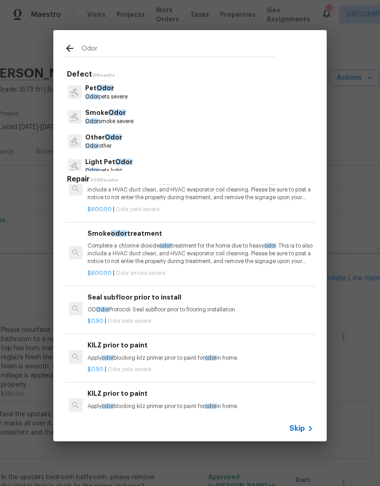
scroll to position [76, 0]
click at [104, 244] on p "Complete a chlorine dioxide odor treatment for the home due to heavy odor . Thi…" at bounding box center [200, 252] width 226 height 23
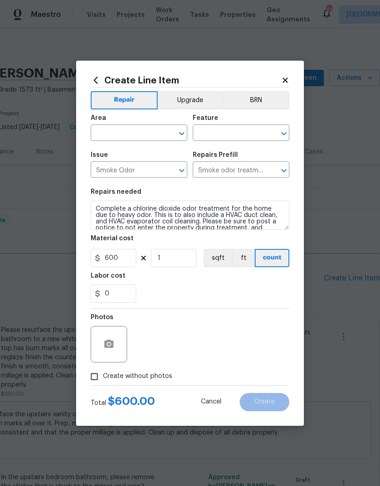
click at [110, 129] on input "text" at bounding box center [126, 134] width 71 height 14
click at [111, 170] on li "Interior Overall" at bounding box center [139, 168] width 97 height 15
type input "Interior Overall"
click at [216, 131] on input "text" at bounding box center [228, 134] width 71 height 14
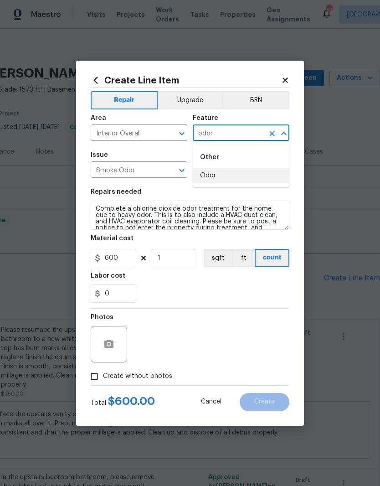
click at [212, 175] on li "Odor" at bounding box center [241, 175] width 97 height 15
type input "Odor"
click at [220, 193] on div "Repairs needed" at bounding box center [190, 195] width 199 height 12
click at [95, 380] on input "Create without photos" at bounding box center [94, 376] width 17 height 17
checkbox input "true"
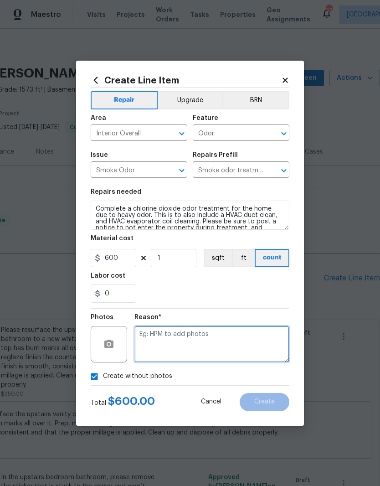
click at [161, 347] on textarea at bounding box center [211, 344] width 155 height 36
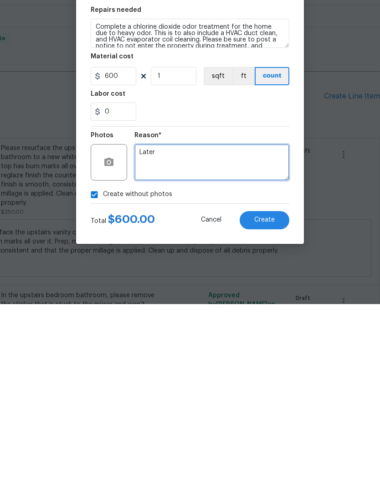
type textarea "Later"
click at [268, 398] on span "Create" at bounding box center [264, 401] width 20 height 7
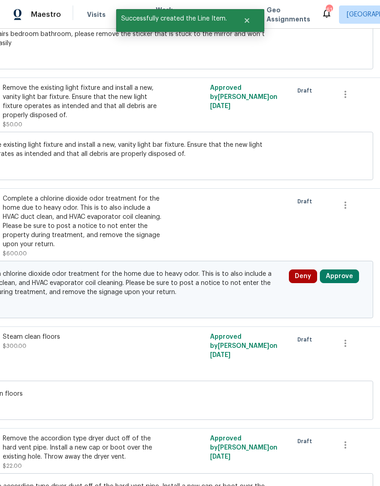
scroll to position [497, 132]
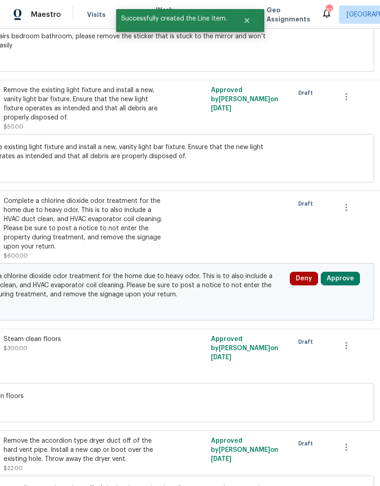
click at [342, 271] on button "Approve" at bounding box center [340, 278] width 39 height 14
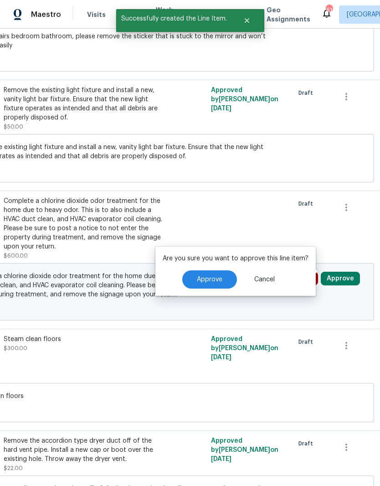
click at [223, 270] on button "Approve" at bounding box center [209, 279] width 55 height 18
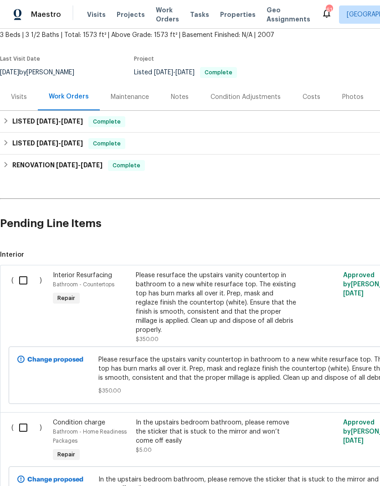
scroll to position [55, 0]
click at [27, 270] on input "checkbox" at bounding box center [27, 279] width 26 height 19
checkbox input "true"
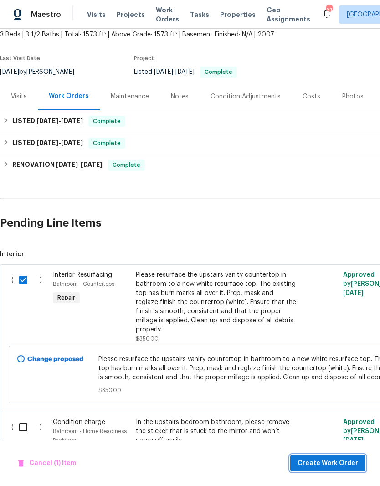
click at [327, 461] on span "Create Work Order" at bounding box center [327, 462] width 61 height 11
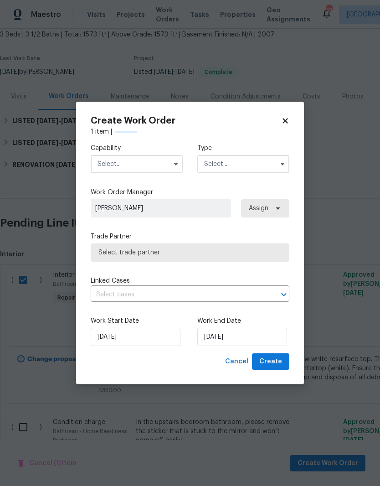
click at [114, 159] on input "text" at bounding box center [137, 164] width 92 height 18
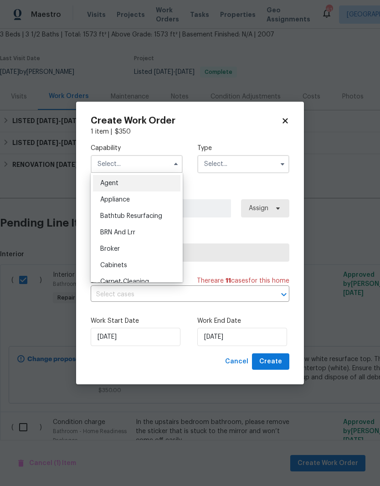
click at [105, 220] on div "Bathtub Resurfacing" at bounding box center [136, 216] width 87 height 16
type input "Bathtub Resurfacing"
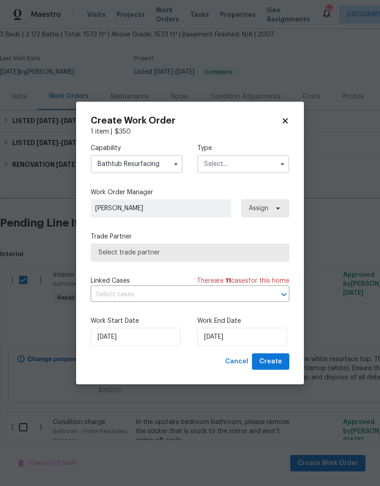
click at [224, 158] on input "text" at bounding box center [243, 164] width 92 height 18
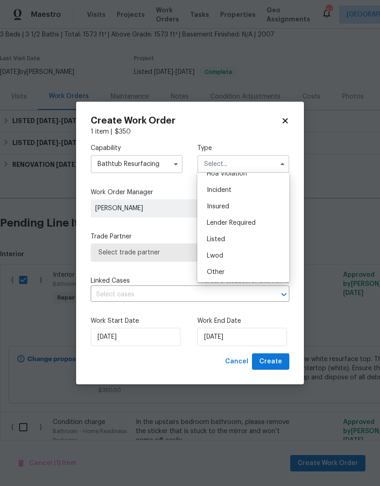
scroll to position [29, 0]
click at [215, 237] on span "Listed" at bounding box center [216, 236] width 18 height 6
type input "Listed"
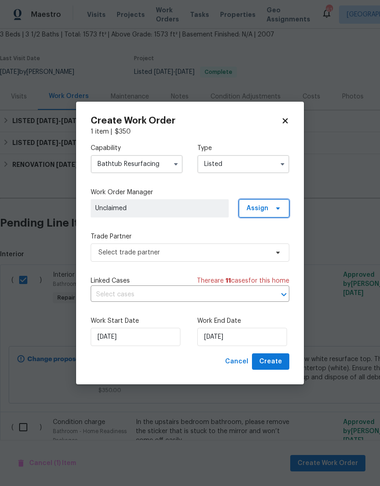
click at [267, 208] on span "Assign" at bounding box center [257, 208] width 22 height 9
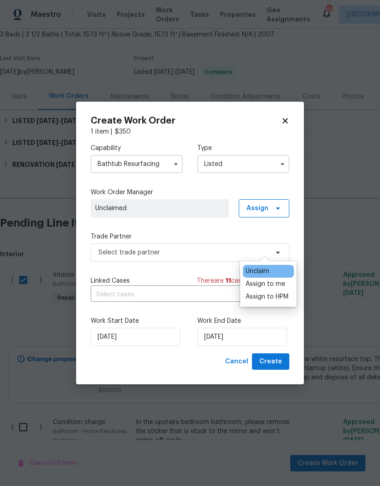
click at [275, 279] on div "Assign to me" at bounding box center [266, 283] width 40 height 9
click at [279, 292] on div "Assign to HPM" at bounding box center [267, 296] width 43 height 9
click at [281, 279] on div "Assign to me" at bounding box center [266, 283] width 40 height 9
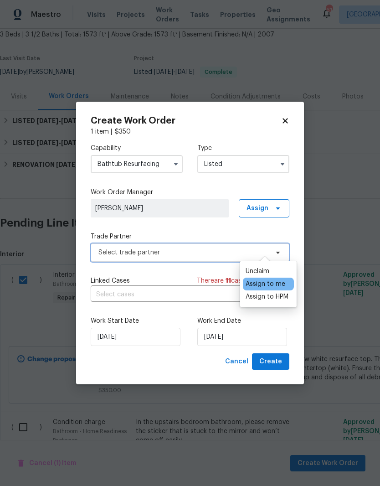
click at [107, 250] on span "Select trade partner" at bounding box center [183, 252] width 170 height 9
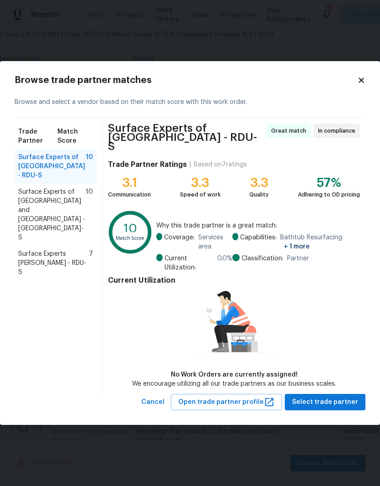
click at [31, 201] on span "Surface Experts of Durham and Chapel Hill - RDU-S" at bounding box center [51, 214] width 67 height 55
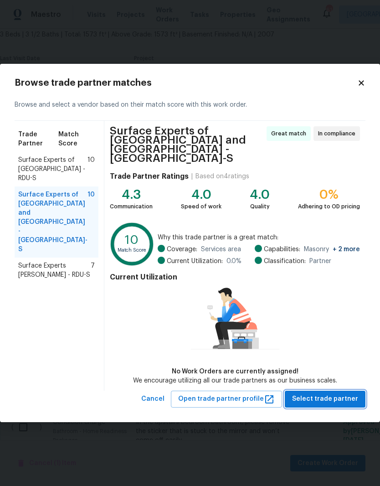
click at [328, 393] on span "Select trade partner" at bounding box center [325, 398] width 66 height 11
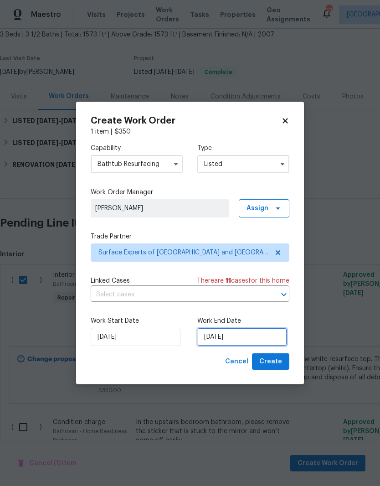
click at [253, 335] on input "[DATE]" at bounding box center [242, 337] width 90 height 18
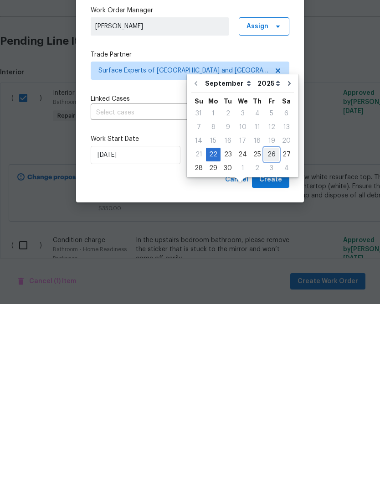
click at [268, 330] on div "26" at bounding box center [271, 336] width 15 height 13
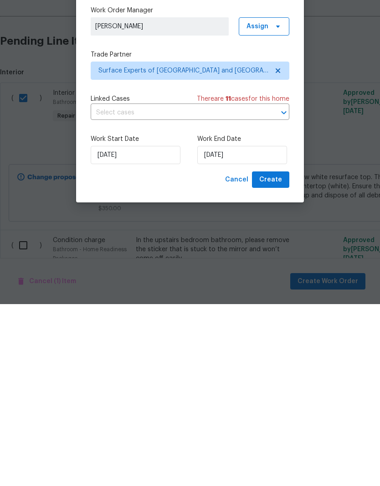
type input "[DATE]"
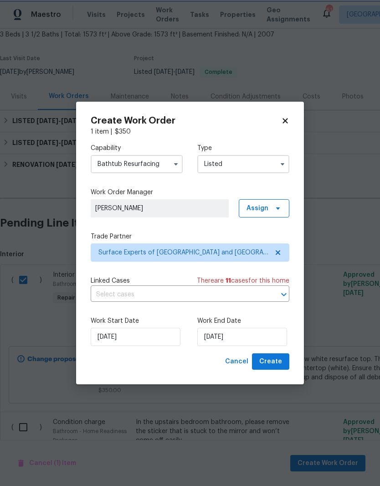
click at [281, 362] on span "Create" at bounding box center [270, 361] width 23 height 11
checkbox input "false"
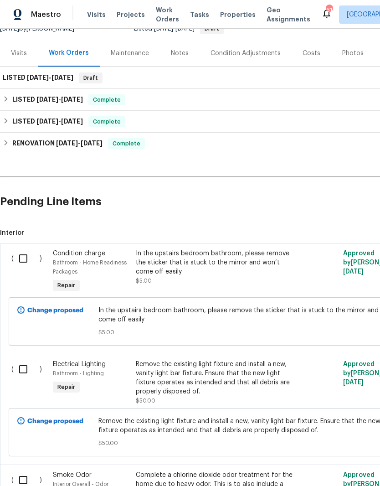
scroll to position [98, 0]
click at [26, 261] on input "checkbox" at bounding box center [27, 258] width 26 height 19
checkbox input "true"
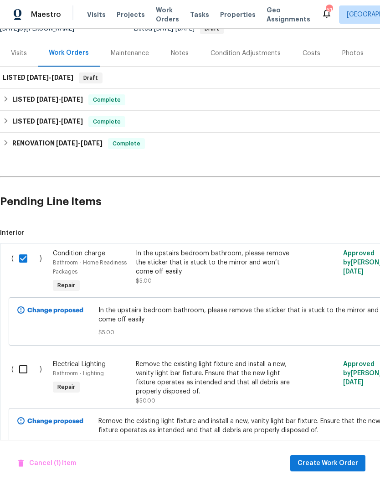
click at [23, 372] on input "checkbox" at bounding box center [27, 368] width 26 height 19
checkbox input "true"
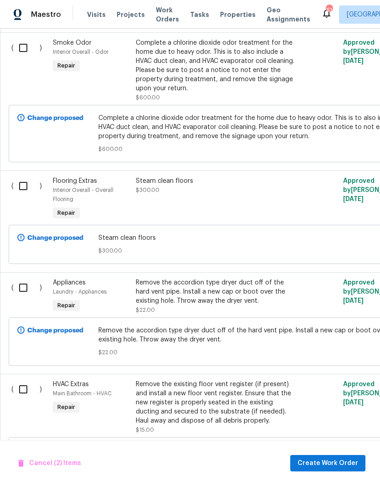
scroll to position [530, 0]
click at [24, 290] on input "checkbox" at bounding box center [27, 287] width 26 height 19
checkbox input "true"
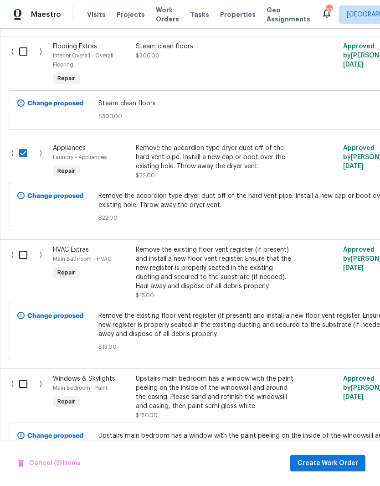
scroll to position [665, 0]
click at [26, 258] on input "checkbox" at bounding box center [27, 254] width 26 height 19
checkbox input "true"
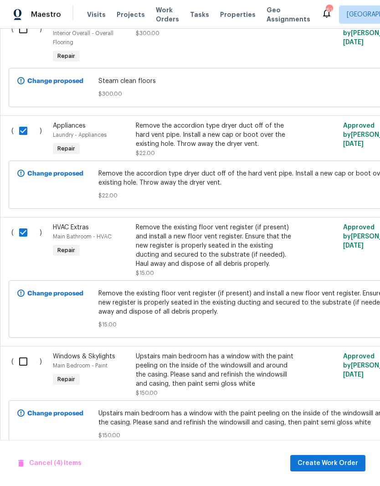
scroll to position [686, 0]
click at [21, 365] on input "checkbox" at bounding box center [27, 361] width 26 height 19
checkbox input "true"
click at [315, 463] on span "Create Work Order" at bounding box center [327, 462] width 61 height 11
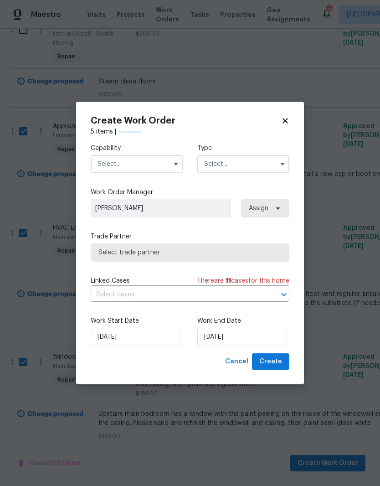
checkbox input "false"
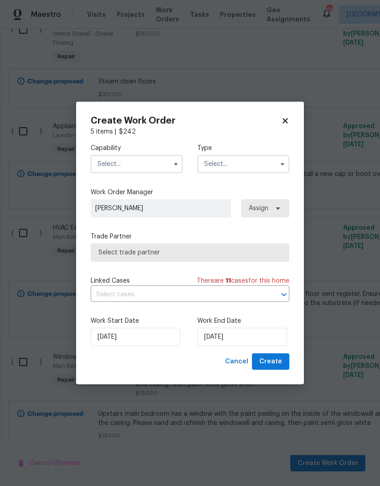
click at [111, 169] on input "text" at bounding box center [137, 164] width 92 height 18
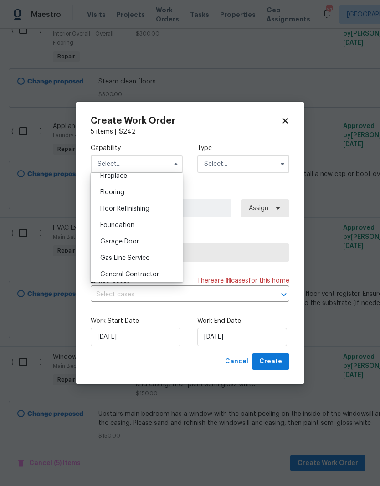
scroll to position [354, 0]
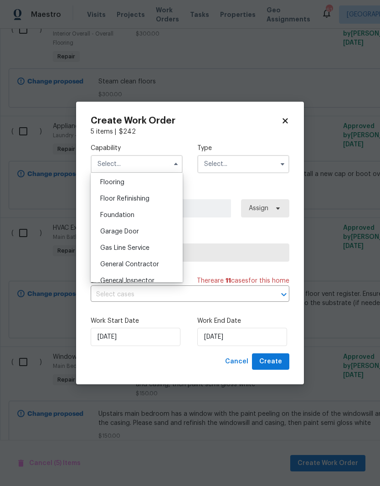
click at [104, 266] on span "General Contractor" at bounding box center [129, 264] width 59 height 6
type input "General Contractor"
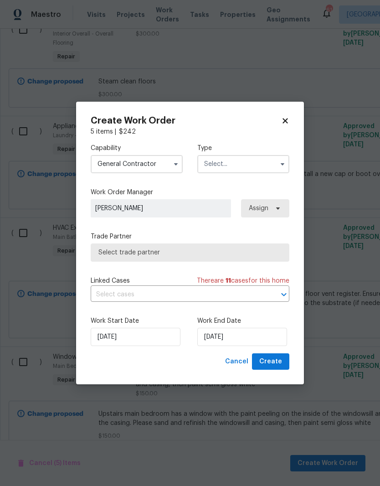
click at [106, 250] on span "Select trade partner" at bounding box center [189, 252] width 183 height 9
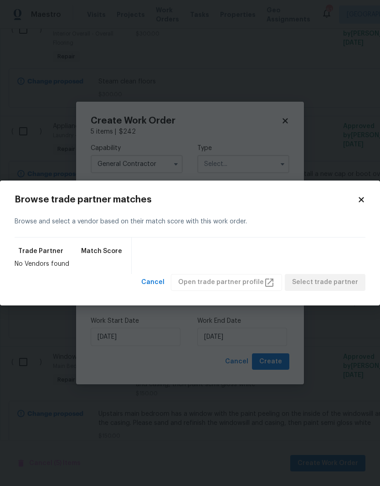
click at [363, 196] on icon at bounding box center [361, 199] width 8 height 8
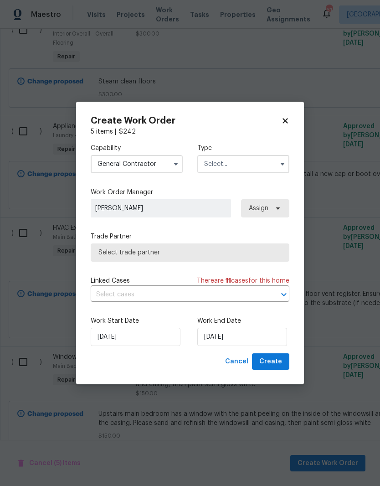
click at [274, 165] on input "text" at bounding box center [243, 164] width 92 height 18
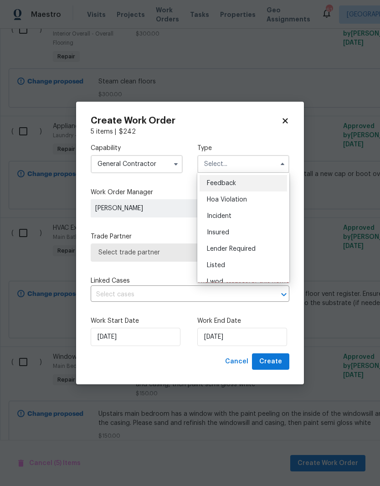
click at [225, 263] on span "Listed" at bounding box center [216, 265] width 18 height 6
type input "Listed"
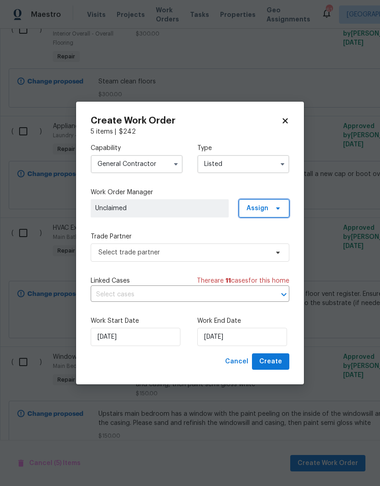
click at [268, 201] on span "Assign" at bounding box center [264, 208] width 51 height 18
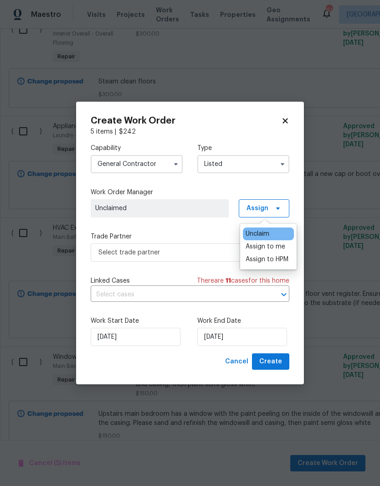
click at [281, 248] on div "Assign to me" at bounding box center [266, 246] width 40 height 9
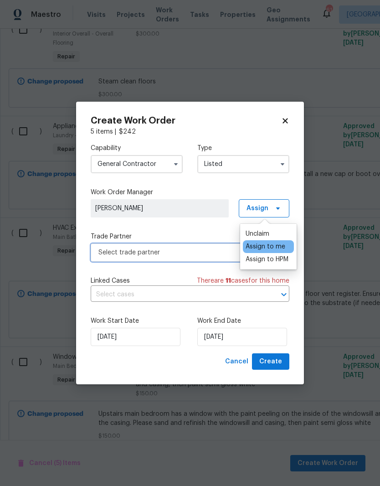
click at [102, 251] on span "Select trade partner" at bounding box center [183, 252] width 170 height 9
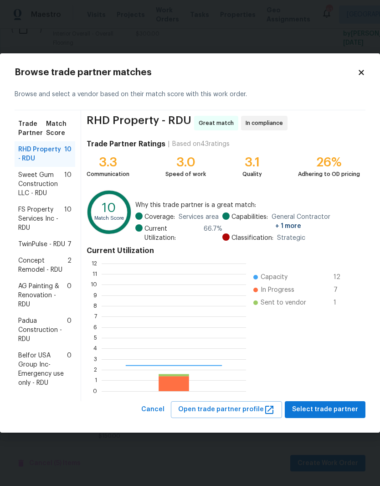
scroll to position [128, 144]
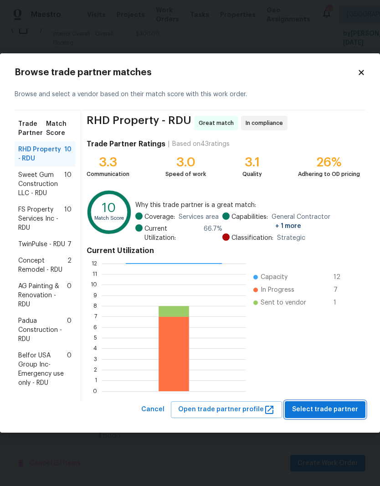
click at [331, 406] on span "Select trade partner" at bounding box center [325, 409] width 66 height 11
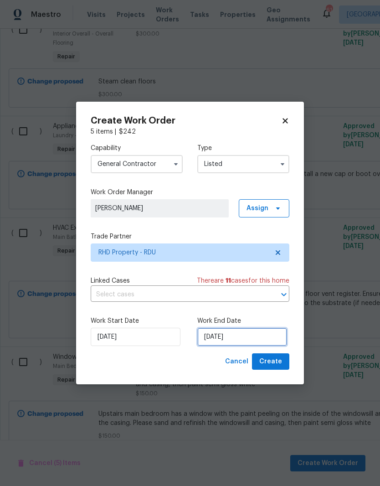
click at [268, 339] on input "[DATE]" at bounding box center [242, 337] width 90 height 18
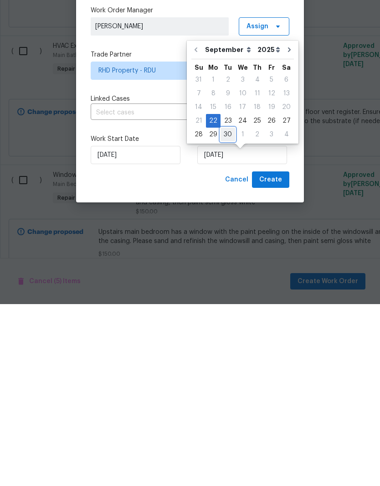
click at [225, 310] on div "30" at bounding box center [227, 316] width 15 height 13
type input "[DATE]"
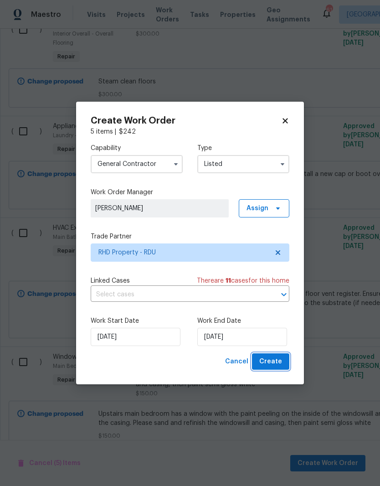
click at [281, 362] on span "Create" at bounding box center [270, 361] width 23 height 11
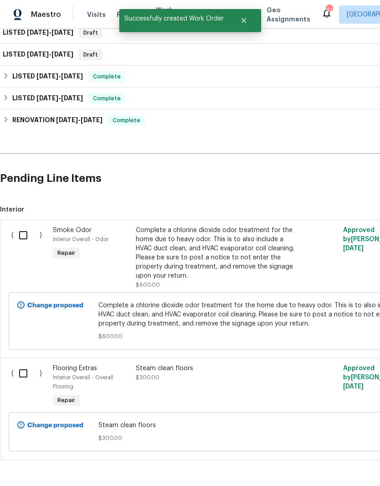
scroll to position [143, 0]
click at [22, 375] on input "checkbox" at bounding box center [27, 373] width 26 height 19
checkbox input "true"
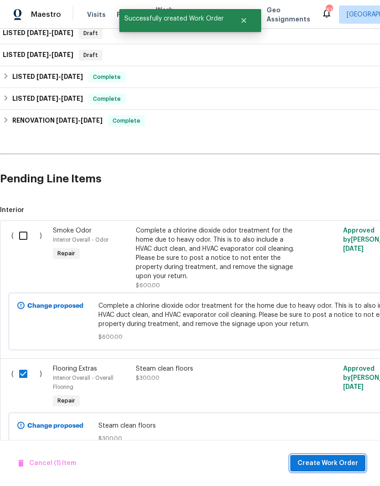
click at [328, 462] on span "Create Work Order" at bounding box center [327, 462] width 61 height 11
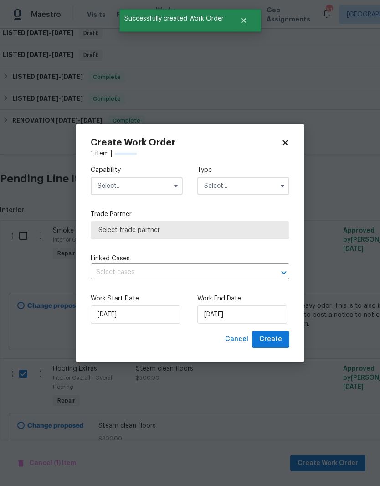
click at [111, 186] on input "text" at bounding box center [137, 186] width 92 height 18
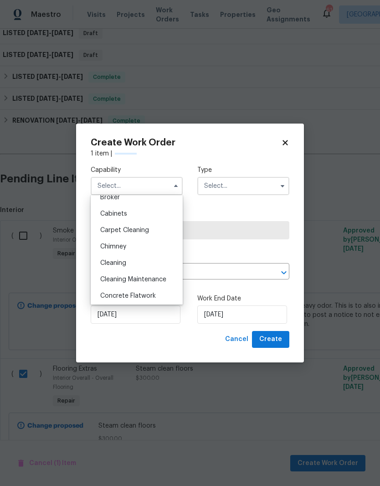
scroll to position [94, 0]
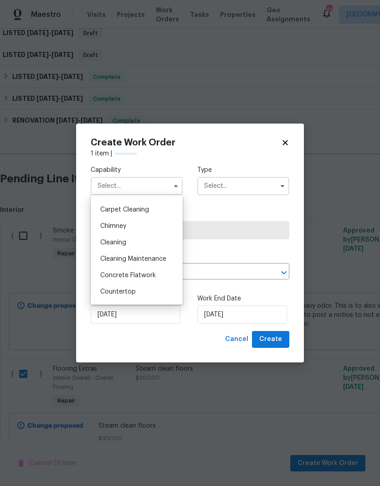
click at [114, 212] on span "Carpet Cleaning" at bounding box center [124, 209] width 49 height 6
type input "Carpet Cleaning"
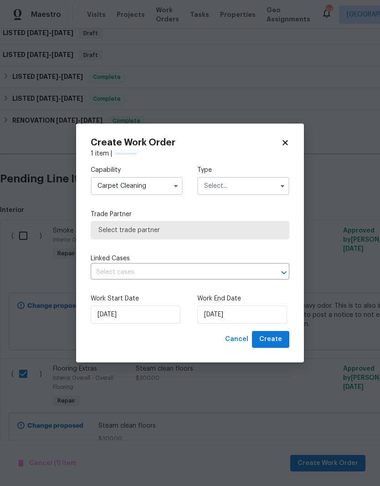
click at [222, 181] on input "text" at bounding box center [243, 186] width 92 height 18
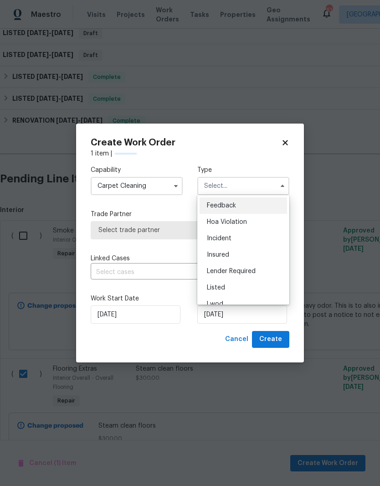
click at [210, 285] on span "Listed" at bounding box center [216, 287] width 18 height 6
type input "Listed"
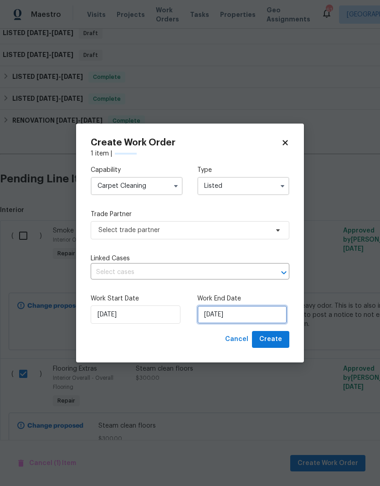
click at [257, 317] on input "[DATE]" at bounding box center [242, 314] width 90 height 18
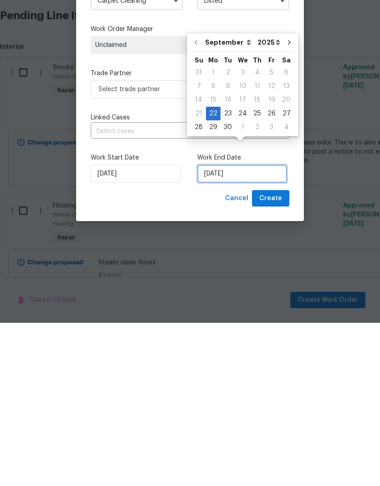
checkbox input "false"
click at [225, 284] on div "30" at bounding box center [227, 290] width 15 height 13
type input "[DATE]"
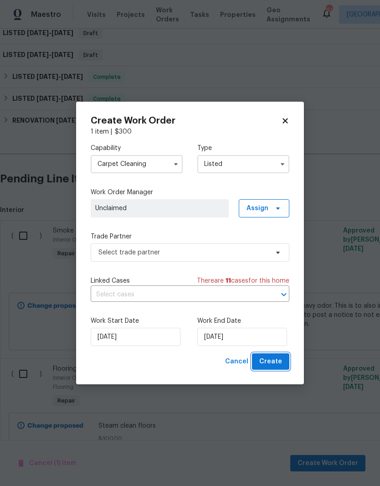
click at [282, 362] on button "Create" at bounding box center [270, 361] width 37 height 17
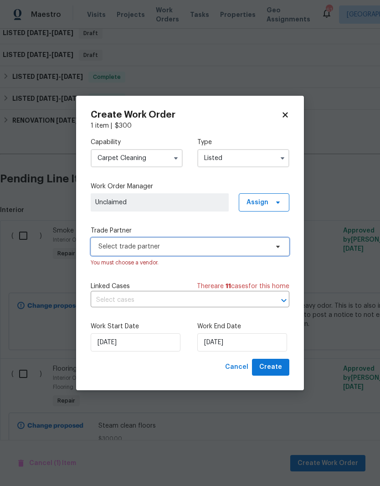
click at [275, 237] on span "Select trade partner" at bounding box center [190, 246] width 199 height 18
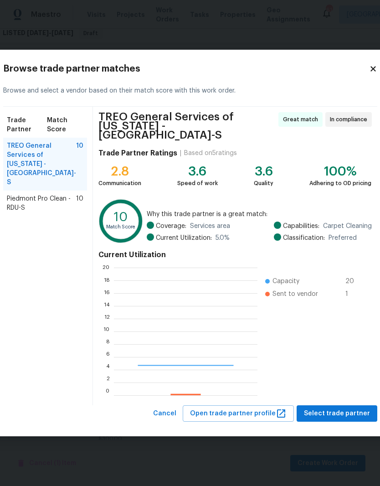
scroll to position [128, 143]
click at [40, 170] on span "TREO General Services of North Carolina - RDU-S" at bounding box center [41, 164] width 69 height 46
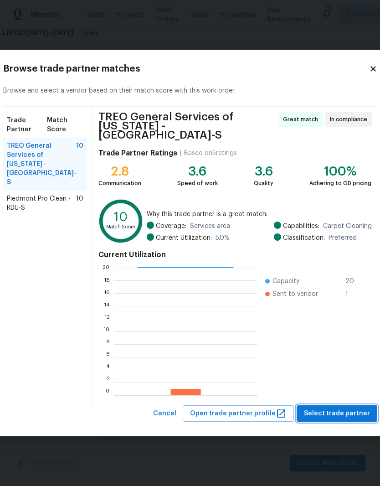
click at [329, 408] on span "Select trade partner" at bounding box center [337, 413] width 66 height 11
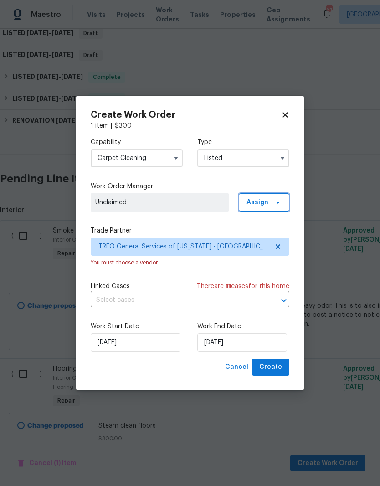
click at [278, 205] on span "Assign" at bounding box center [264, 202] width 51 height 18
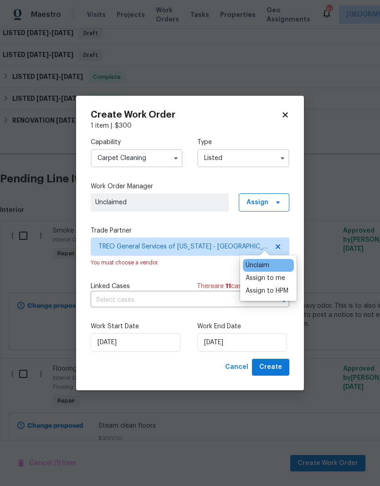
click at [276, 273] on div "Assign to me" at bounding box center [266, 277] width 40 height 9
click at [280, 176] on div "Capability Carpet Cleaning Type Listed Work Order Manager Joseph White Assign T…" at bounding box center [190, 244] width 199 height 228
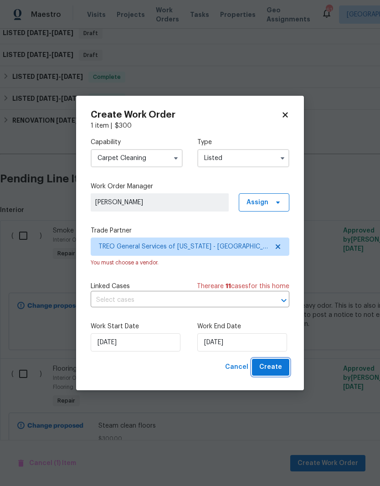
click at [280, 370] on span "Create" at bounding box center [270, 366] width 23 height 11
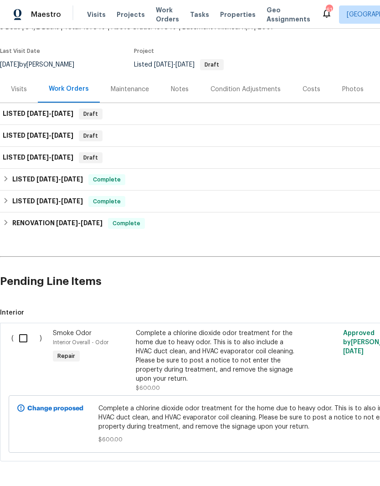
scroll to position [62, 0]
click at [26, 336] on input "checkbox" at bounding box center [27, 337] width 26 height 19
click at [322, 459] on span "Create Work Order" at bounding box center [327, 462] width 61 height 11
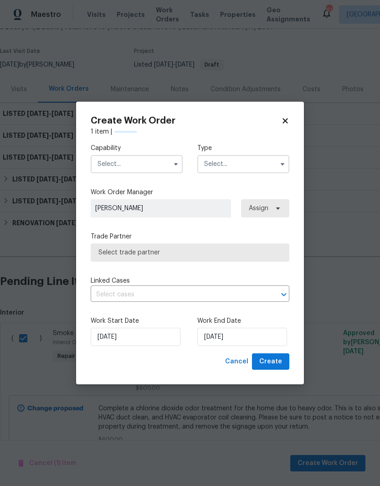
checkbox input "false"
click at [120, 163] on input "text" at bounding box center [137, 164] width 92 height 18
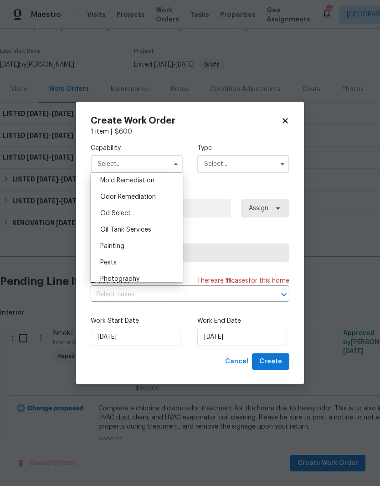
scroll to position [702, 0]
click at [114, 197] on span "Odor Remediation" at bounding box center [128, 197] width 56 height 6
type input "Odor Remediation"
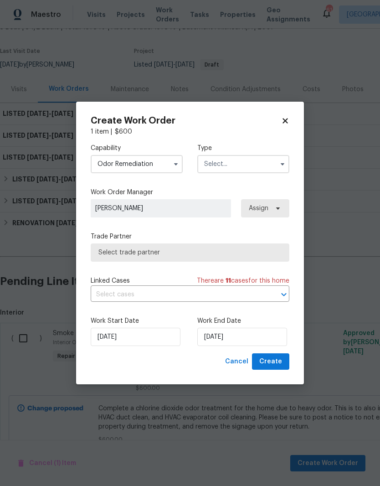
click at [224, 160] on input "text" at bounding box center [243, 164] width 92 height 18
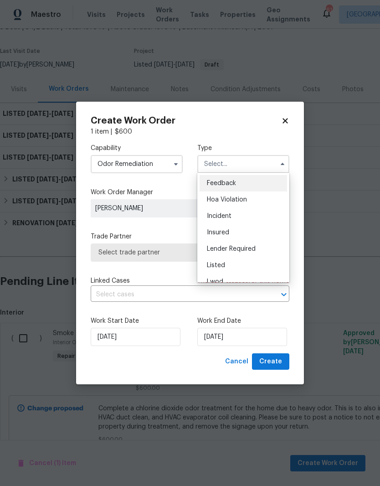
click at [220, 259] on div "Listed" at bounding box center [243, 265] width 87 height 16
type input "Listed"
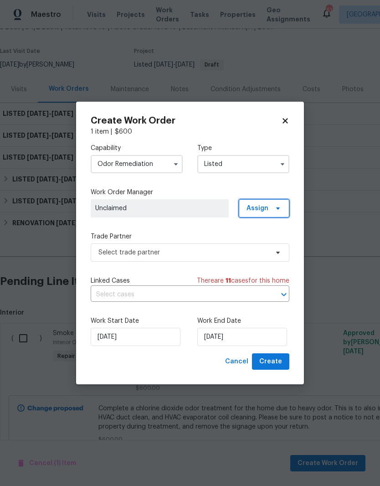
click at [260, 208] on span "Assign" at bounding box center [257, 208] width 22 height 9
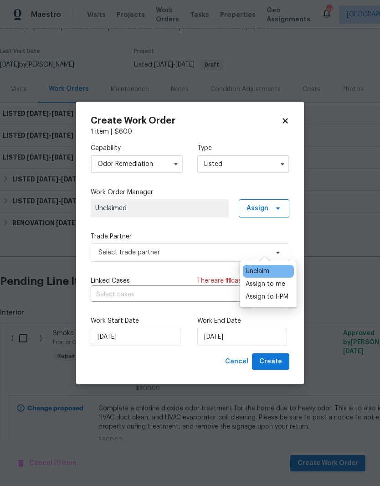
click at [258, 279] on div "Assign to me" at bounding box center [266, 283] width 40 height 9
click at [202, 230] on div "Capability Odor Remediation Type Listed Work Order Manager Joseph White Assign …" at bounding box center [190, 244] width 199 height 217
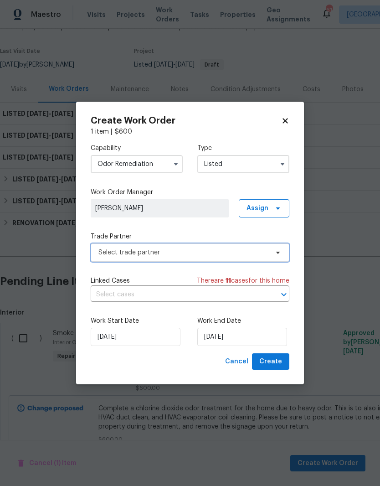
click at [157, 255] on span "Select trade partner" at bounding box center [183, 252] width 170 height 9
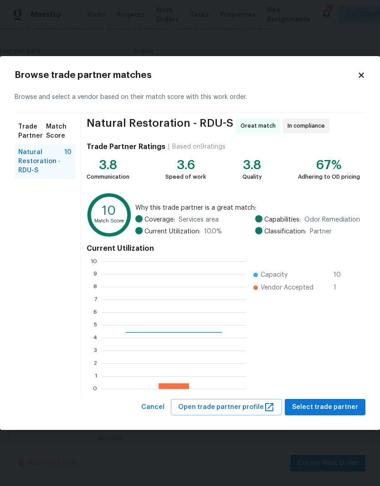
scroll to position [128, 144]
click at [23, 159] on span "Natural Restoration - RDU-S" at bounding box center [41, 161] width 46 height 27
click at [335, 408] on span "Select trade partner" at bounding box center [325, 406] width 66 height 11
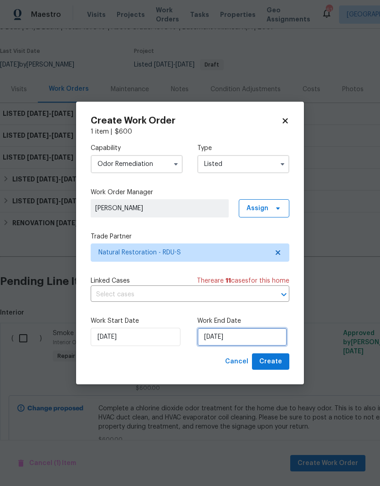
click at [266, 339] on input "[DATE]" at bounding box center [242, 337] width 90 height 18
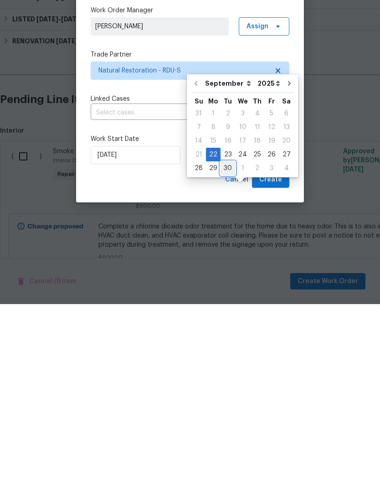
click at [227, 343] on div "30" at bounding box center [227, 349] width 15 height 13
type input "[DATE]"
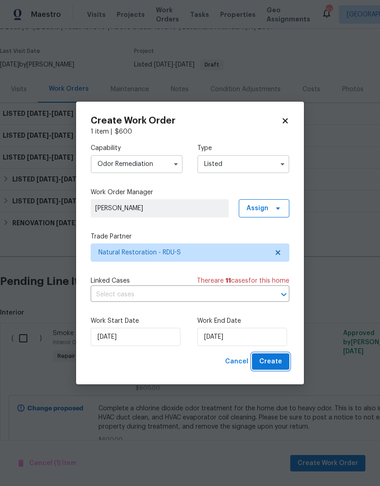
click at [279, 362] on span "Create" at bounding box center [270, 361] width 23 height 11
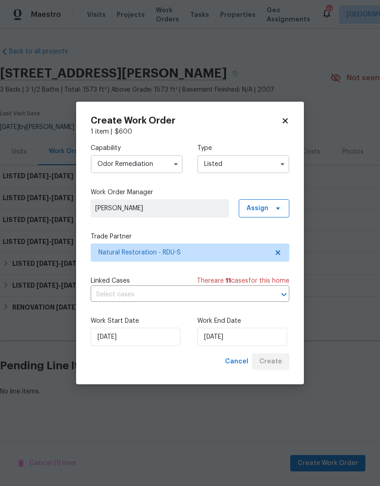
scroll to position [0, 0]
click at [278, 366] on div "Cancel Create" at bounding box center [255, 361] width 68 height 17
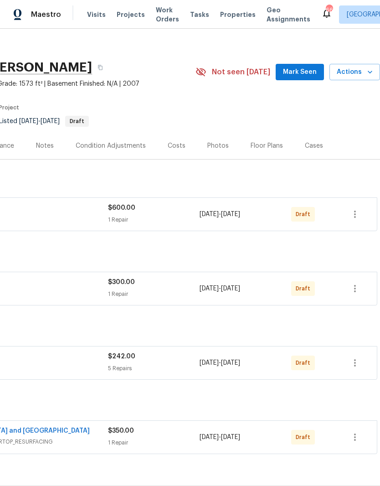
scroll to position [7, 135]
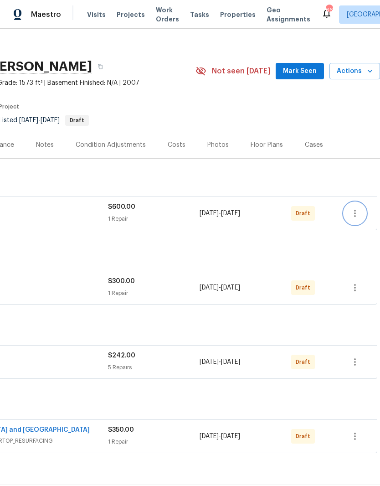
click at [357, 215] on icon "button" at bounding box center [354, 213] width 11 height 11
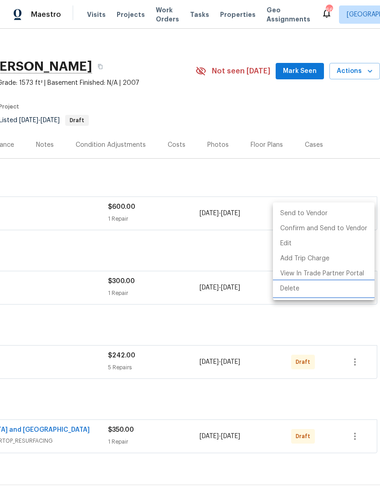
click at [304, 288] on li "Delete" at bounding box center [324, 288] width 102 height 15
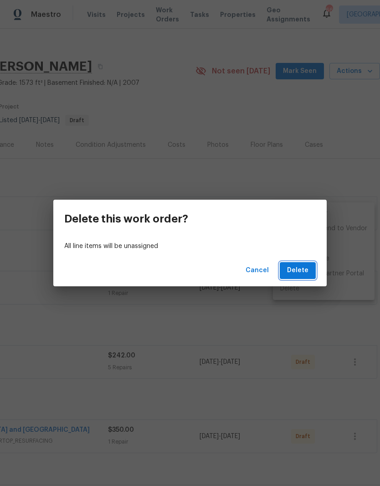
click at [300, 265] on span "Delete" at bounding box center [297, 270] width 21 height 11
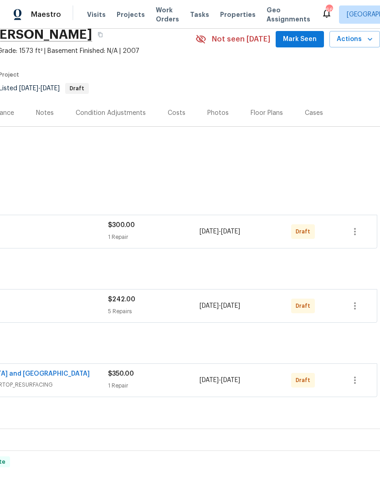
scroll to position [41, 135]
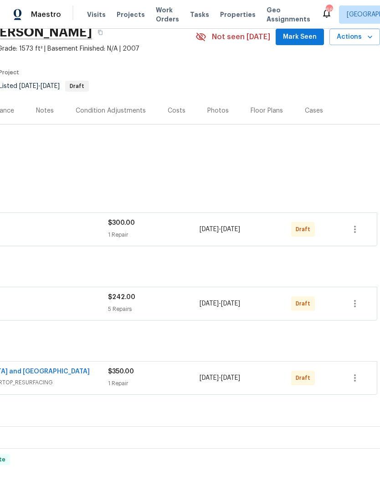
click at [358, 227] on icon "button" at bounding box center [354, 229] width 11 height 11
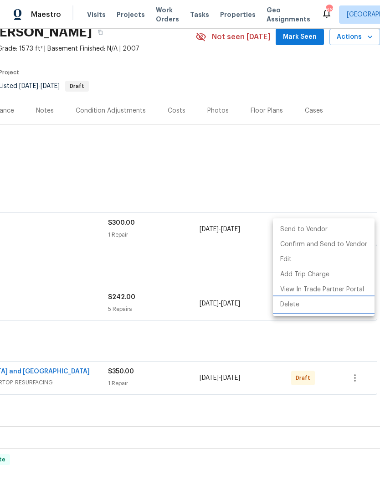
click at [300, 303] on li "Delete" at bounding box center [324, 304] width 102 height 15
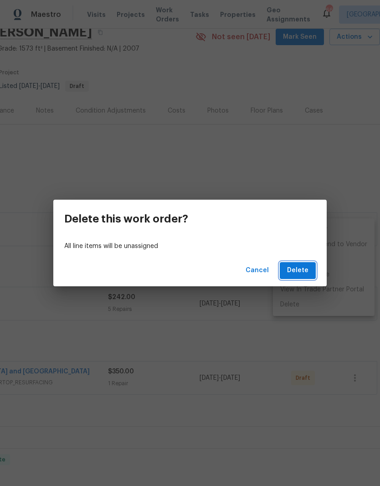
click at [302, 268] on span "Delete" at bounding box center [297, 270] width 21 height 11
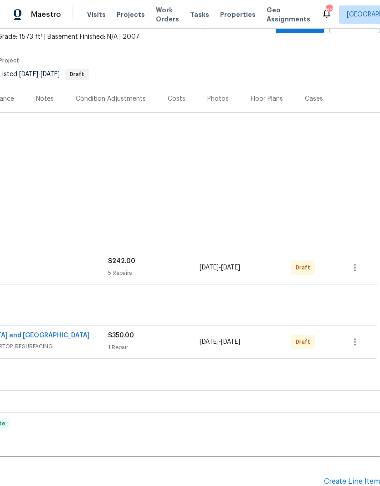
scroll to position [53, 135]
click at [353, 343] on icon "button" at bounding box center [354, 341] width 11 height 11
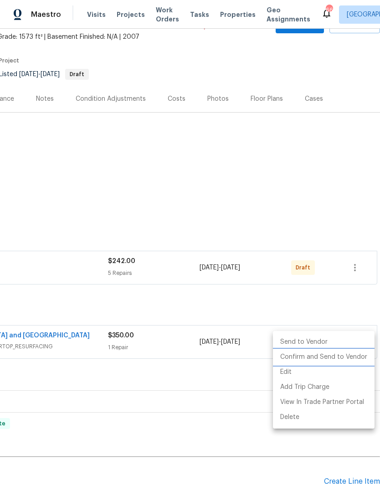
click at [338, 353] on li "Confirm and Send to Vendor" at bounding box center [324, 356] width 102 height 15
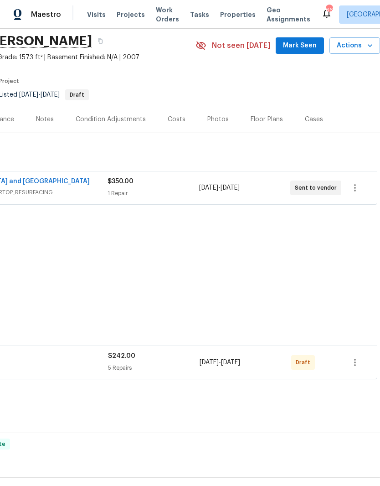
scroll to position [33, 135]
click at [358, 363] on icon "button" at bounding box center [354, 361] width 11 height 11
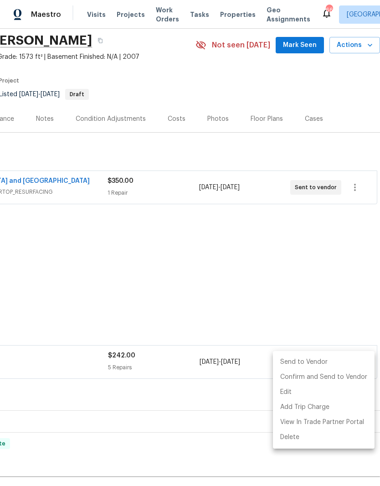
click at [227, 408] on div at bounding box center [190, 243] width 380 height 486
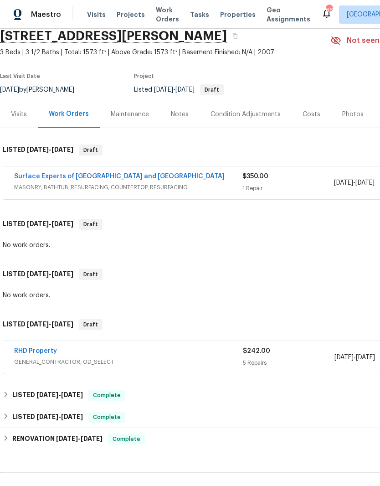
scroll to position [37, 0]
click at [41, 348] on link "RHD Property" at bounding box center [35, 351] width 43 height 6
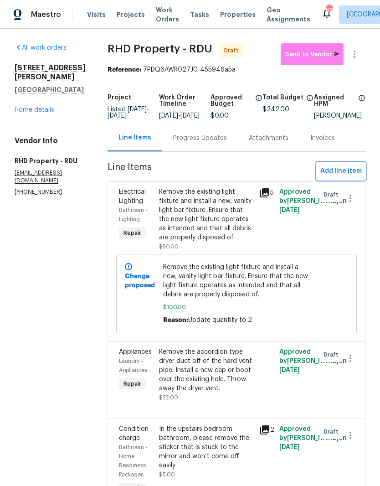
click at [336, 177] on span "Add line item" at bounding box center [340, 170] width 41 height 11
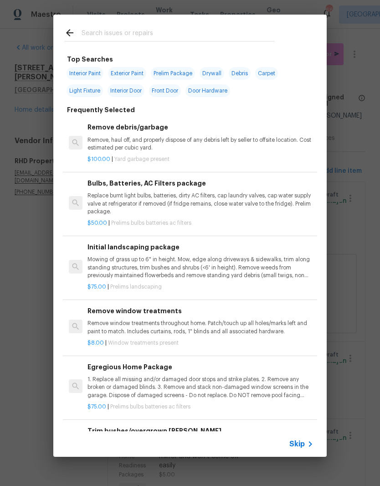
click at [155, 30] on input "text" at bounding box center [178, 34] width 193 height 14
type input "H"
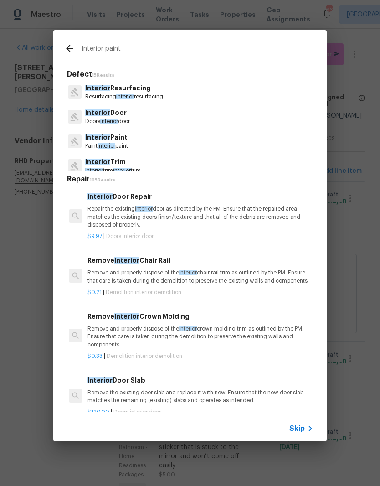
type input "Interior paint"
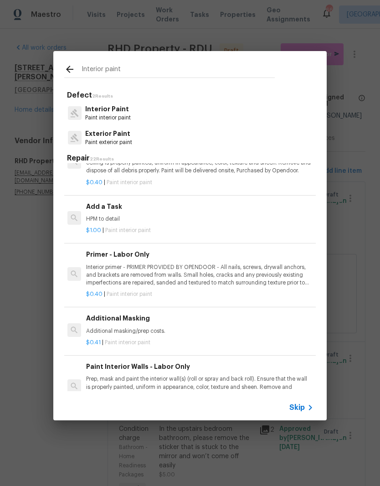
scroll to position [321, 1]
click at [205, 215] on p "HPM to detail" at bounding box center [199, 219] width 226 height 8
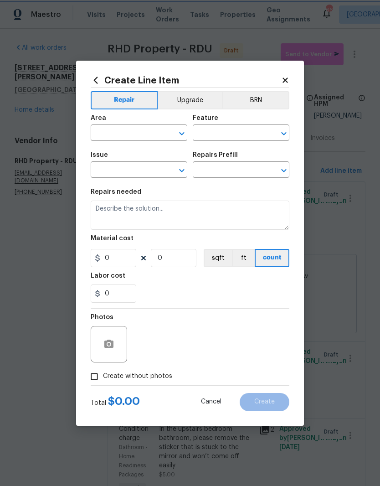
type input "Overall Paint"
type input "Interior Paint"
type textarea "HPM to detail"
type input "1"
type input "Add a Task $1.00"
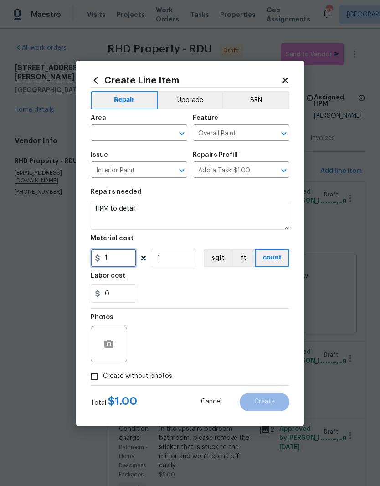
click at [131, 257] on input "1" at bounding box center [114, 258] width 46 height 18
type input "250"
click at [213, 285] on div "0" at bounding box center [190, 293] width 199 height 18
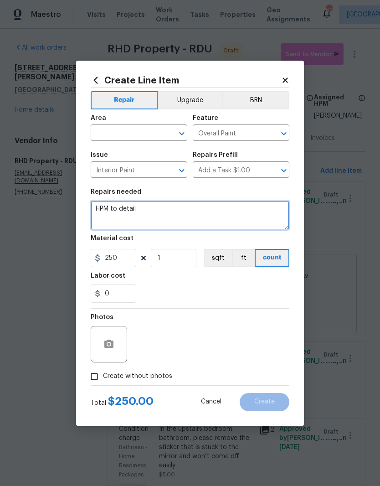
click at [169, 213] on textarea "HPM to detail" at bounding box center [190, 214] width 199 height 29
type textarea "H"
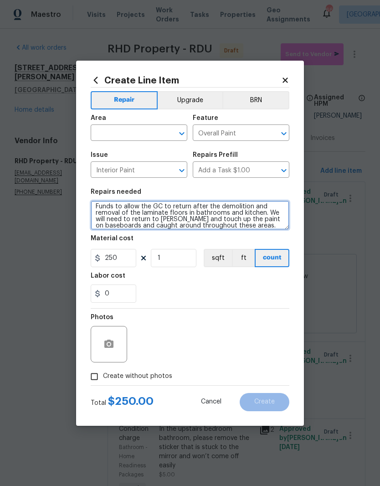
scroll to position [2, 0]
type textarea "Funds to allow the GC to return after the demolition and removal of the laminat…"
click at [106, 135] on input "text" at bounding box center [126, 134] width 71 height 14
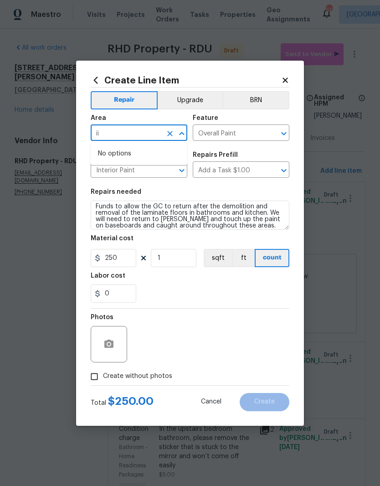
type input "i"
click at [117, 171] on li "Interior Overall" at bounding box center [139, 168] width 97 height 15
type input "Interior Overall"
click at [116, 171] on input "Interior Paint" at bounding box center [126, 171] width 71 height 14
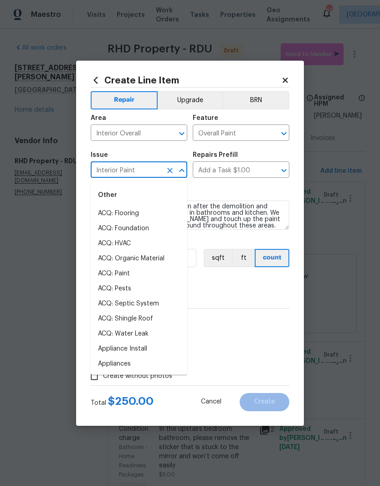
click at [206, 190] on div "Repairs needed" at bounding box center [190, 195] width 199 height 12
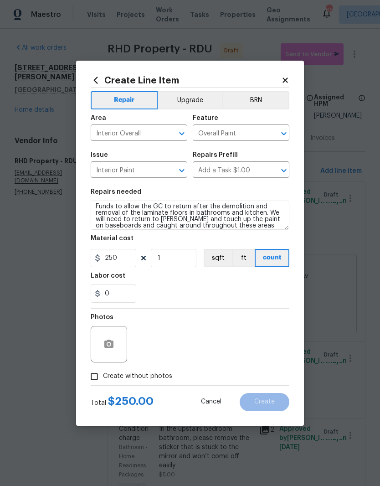
click at [90, 379] on input "Create without photos" at bounding box center [94, 376] width 17 height 17
checkbox input "true"
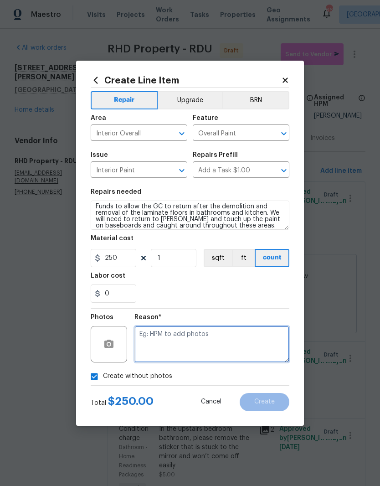
click at [140, 343] on textarea at bounding box center [211, 344] width 155 height 36
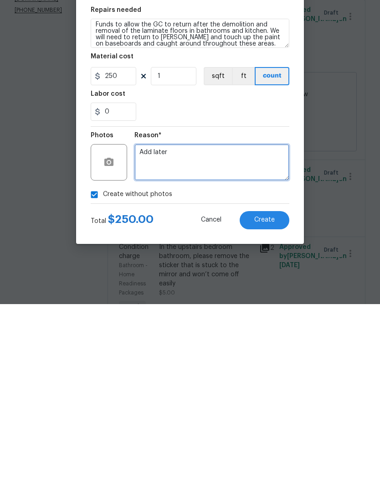
type textarea "Add later"
click at [265, 398] on span "Create" at bounding box center [264, 401] width 20 height 7
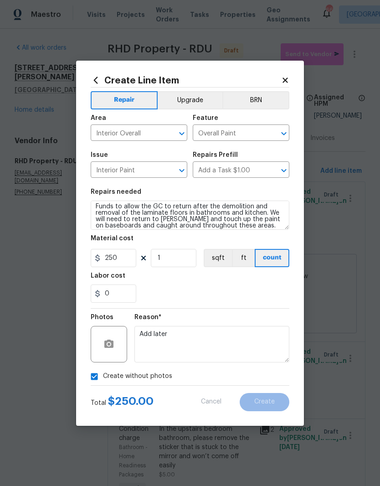
type input "0"
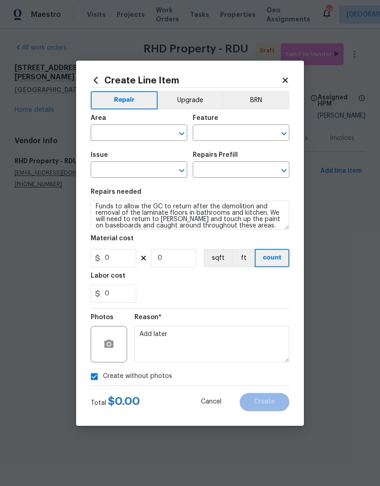
scroll to position [0, 0]
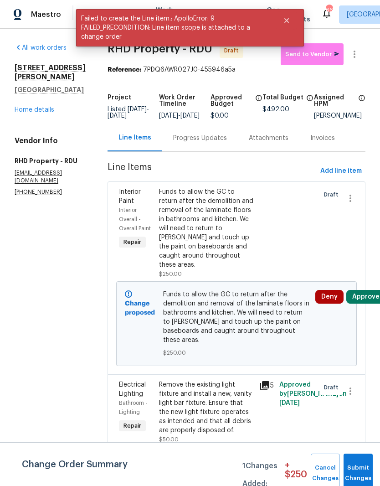
click at [369, 303] on button "Approve" at bounding box center [365, 297] width 39 height 14
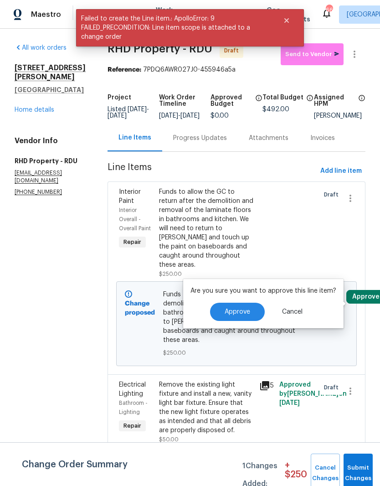
click at [252, 312] on button "Approve" at bounding box center [237, 311] width 55 height 18
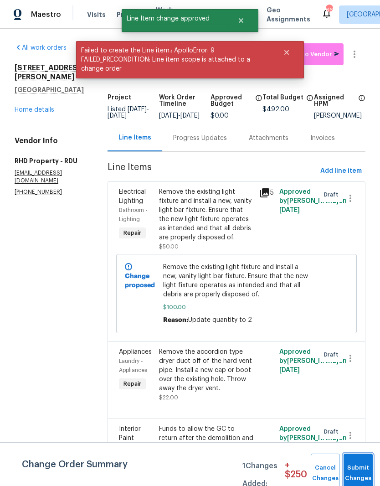
click at [364, 466] on button "Submit Changes" at bounding box center [357, 472] width 29 height 39
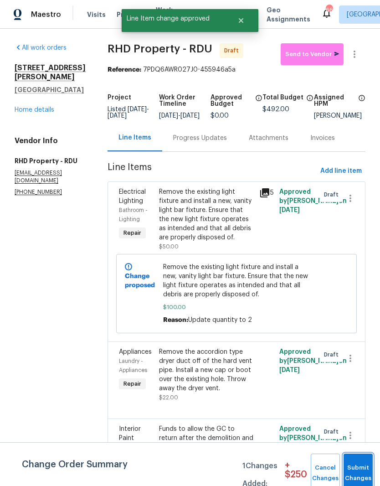
click at [354, 462] on button "Submit Changes" at bounding box center [357, 472] width 29 height 39
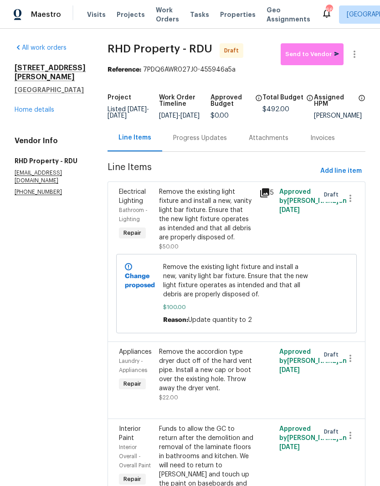
click at [224, 138] on div "Progress Updates" at bounding box center [200, 137] width 76 height 27
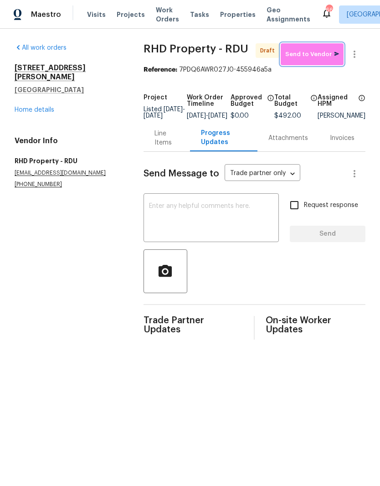
click at [314, 53] on span "Send to Vendor" at bounding box center [312, 54] width 54 height 10
click at [162, 210] on textarea at bounding box center [211, 219] width 124 height 32
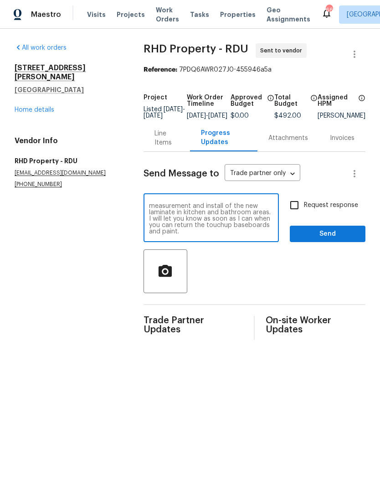
scroll to position [19, 0]
type textarea "Both work orders for you and floor vendor were cut today 9/22 Monday. Our reque…"
click at [293, 208] on input "Request response" at bounding box center [294, 204] width 19 height 19
checkbox input "true"
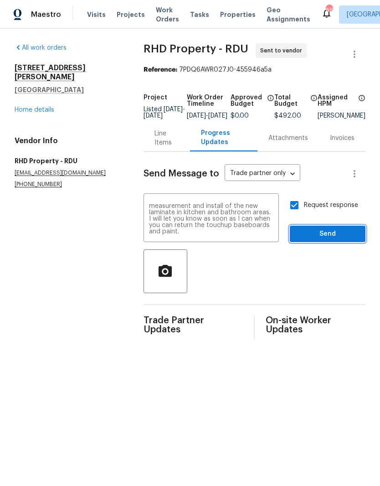
click at [324, 240] on span "Send" at bounding box center [327, 233] width 61 height 11
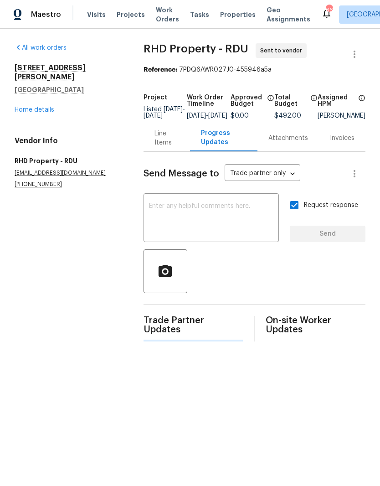
scroll to position [0, 0]
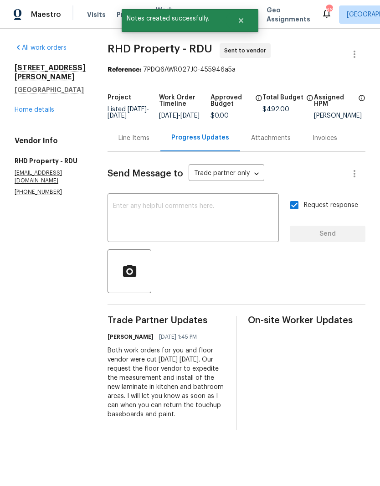
click at [31, 110] on link "Home details" at bounding box center [35, 110] width 40 height 6
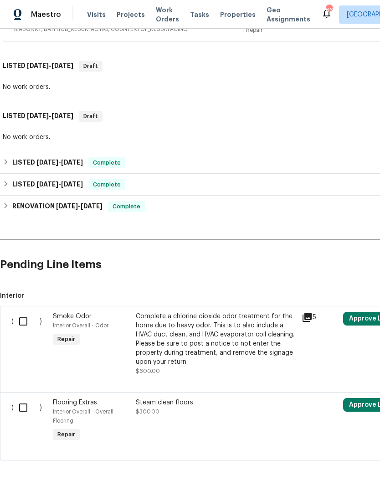
scroll to position [270, 0]
click at [20, 320] on input "checkbox" at bounding box center [27, 321] width 26 height 19
checkbox input "true"
click at [24, 399] on input "checkbox" at bounding box center [27, 407] width 26 height 19
checkbox input "true"
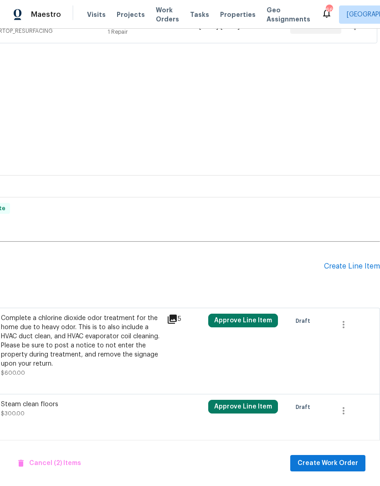
scroll to position [267, 135]
click at [46, 461] on span "Cancel (2) Items" at bounding box center [49, 462] width 63 height 11
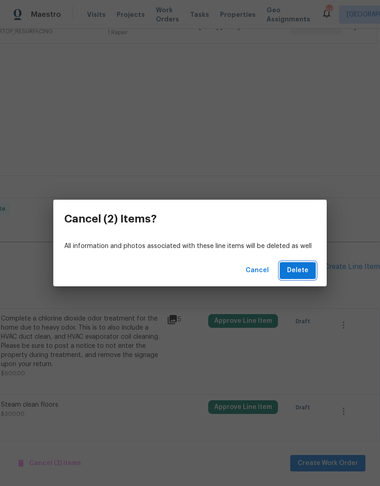
click at [305, 272] on span "Delete" at bounding box center [297, 270] width 21 height 11
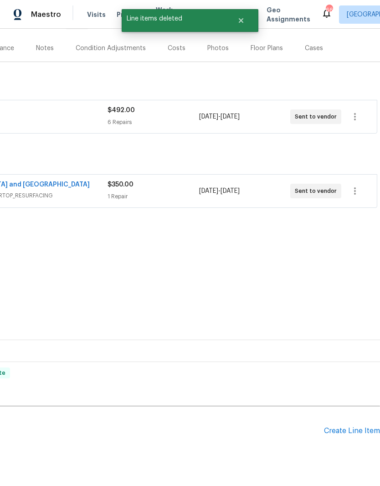
scroll to position [103, 135]
click at [340, 431] on div "Create Line Item" at bounding box center [352, 431] width 56 height 9
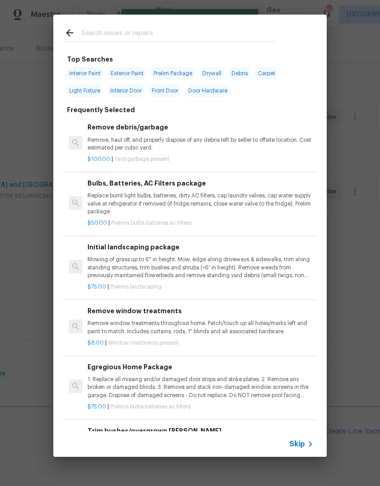
click at [104, 37] on input "text" at bounding box center [178, 34] width 193 height 14
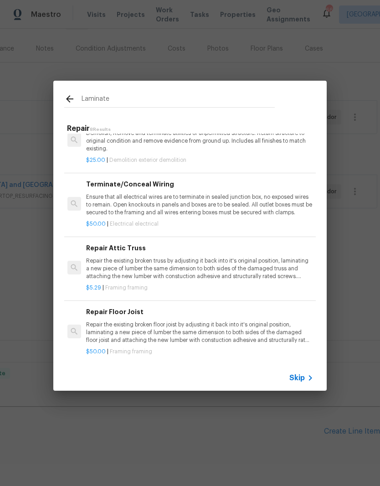
scroll to position [272, 1]
type input "Laminate"
click at [72, 97] on icon at bounding box center [69, 98] width 11 height 11
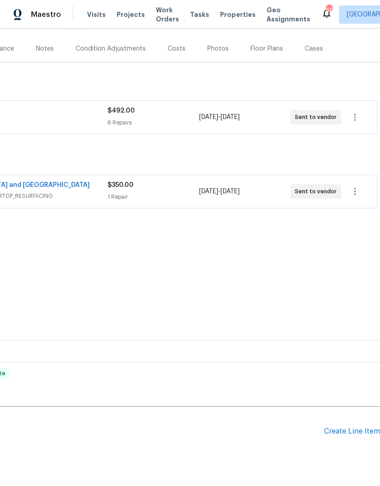
click at [344, 434] on div "Create Line Item" at bounding box center [352, 431] width 56 height 9
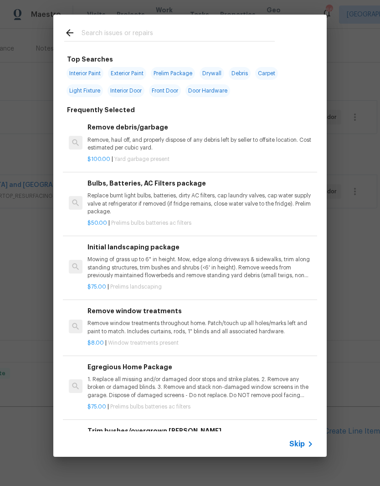
click at [111, 39] on input "text" at bounding box center [178, 34] width 193 height 14
type input "Floor"
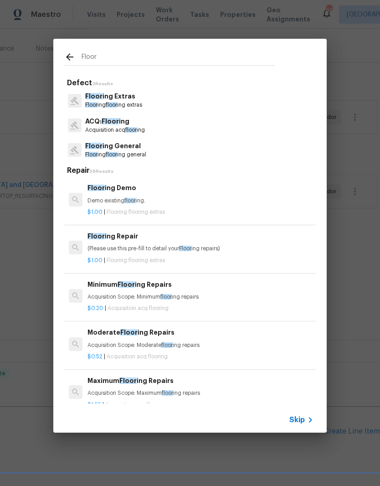
click at [93, 151] on p "Floor ing floor ing general" at bounding box center [115, 155] width 61 height 8
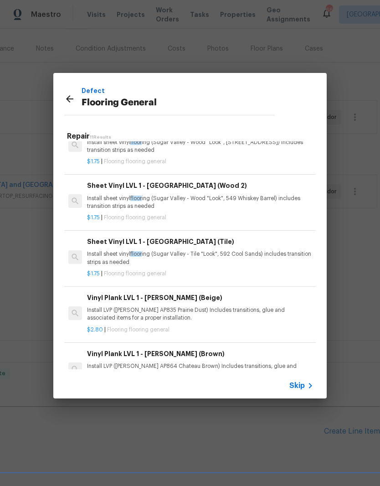
scroll to position [25, 1]
click at [106, 255] on p "Install sheet vinyl floor ing (Sugar Valley - Tile "Look", 592 Cool Sands) incl…" at bounding box center [200, 257] width 226 height 15
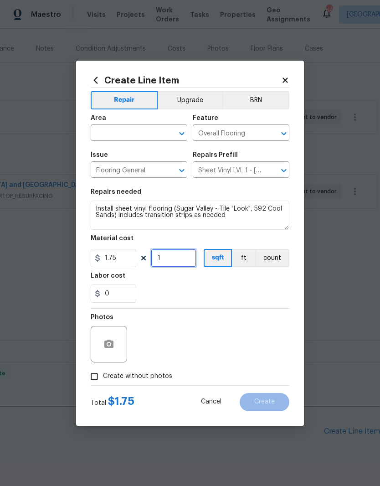
click at [174, 258] on input "1" at bounding box center [174, 258] width 46 height 18
type input "1000"
click at [159, 287] on div "0" at bounding box center [190, 293] width 199 height 18
click at [104, 134] on input "text" at bounding box center [126, 134] width 71 height 14
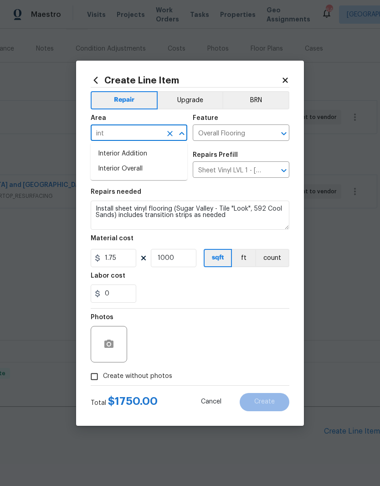
click at [105, 157] on li "Interior Addition" at bounding box center [139, 153] width 97 height 15
type input "Interior Addition"
click at [111, 139] on input "Interior Addition" at bounding box center [126, 134] width 71 height 14
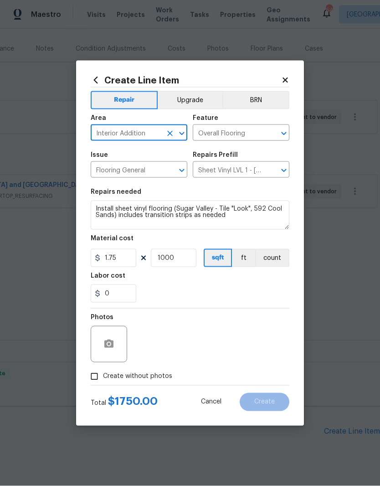
click at [165, 136] on button "Clear" at bounding box center [170, 133] width 13 height 13
click at [135, 140] on input "text" at bounding box center [126, 134] width 71 height 14
click at [110, 172] on li "Interior Overall" at bounding box center [139, 168] width 97 height 15
type input "Interior Overall"
click at [98, 201] on textarea "Install sheet vinyl flooring (Sugar Valley - Tile "Look", 592 Cool Sands) inclu…" at bounding box center [190, 214] width 199 height 29
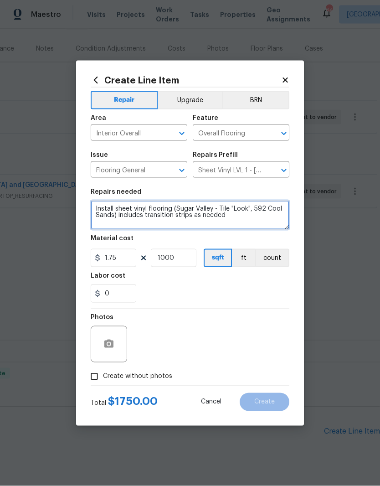
type textarea "Install sheet vinyl flooring (Sugar Valley - Tile "Look", 592 Cool Sands) inclu…"
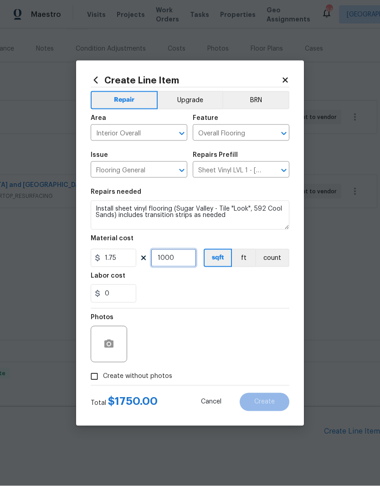
click at [172, 261] on input "1000" at bounding box center [174, 258] width 46 height 18
type input "750"
click at [276, 293] on div "0" at bounding box center [190, 293] width 199 height 18
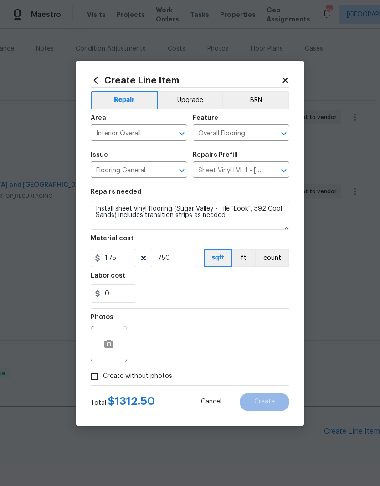
click at [276, 293] on div "0" at bounding box center [190, 293] width 199 height 18
click at [94, 204] on textarea "Install sheet vinyl flooring (Sugar Valley - Tile "Look", 592 Cool Sands) inclu…" at bounding box center [190, 214] width 199 height 29
click at [97, 204] on textarea "Install sheet vinyl flooring (Sugar Valley - Tile "Look", 592 Cool Sands) inclu…" at bounding box center [190, 214] width 199 height 29
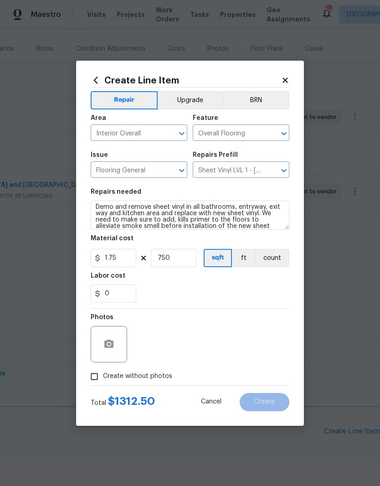
scroll to position [0, 0]
type textarea "Demo and remove sheet vinyl in all bathrooms, entryway, exit way and kitchen ar…"
click at [94, 379] on input "Create without photos" at bounding box center [94, 376] width 17 height 17
click at [88, 372] on input "Create without photos" at bounding box center [94, 376] width 17 height 17
click at [90, 372] on input "Create without photos" at bounding box center [94, 376] width 17 height 17
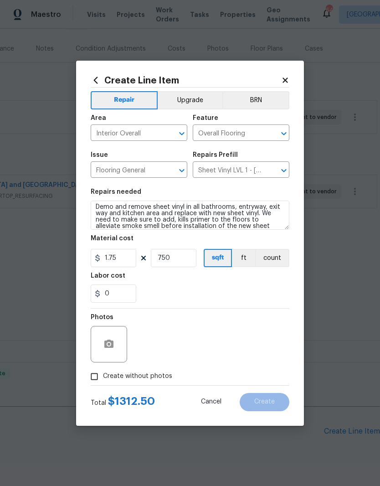
checkbox input "true"
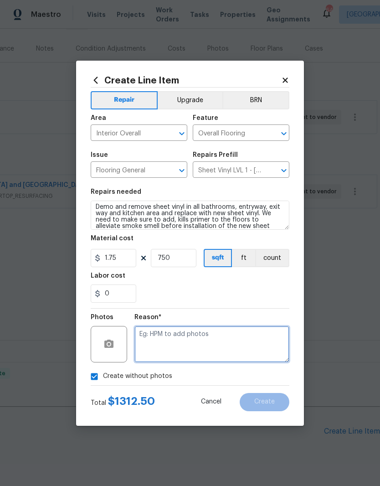
click at [143, 345] on textarea at bounding box center [211, 344] width 155 height 36
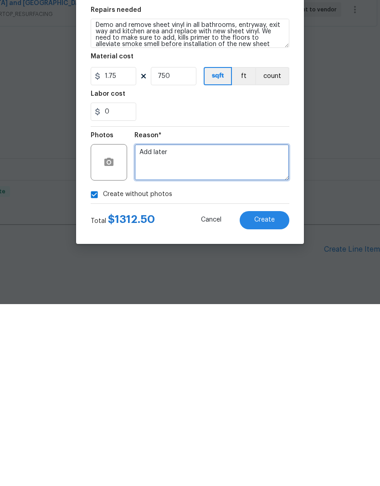
type textarea "Add later"
click at [261, 398] on span "Create" at bounding box center [264, 401] width 20 height 7
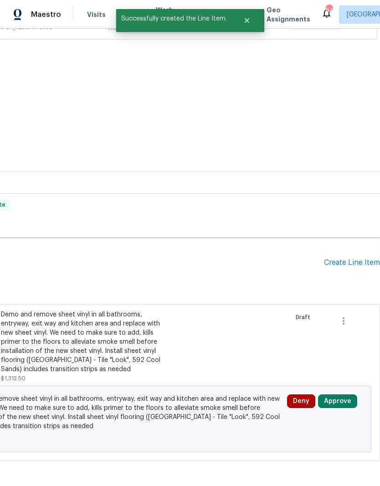
scroll to position [271, 135]
click at [345, 394] on button "Approve" at bounding box center [337, 401] width 39 height 14
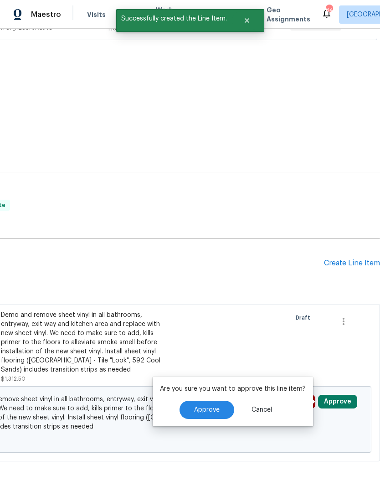
click at [211, 406] on span "Approve" at bounding box center [207, 409] width 26 height 7
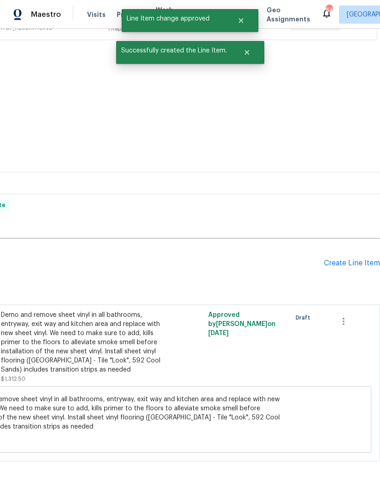
click at [343, 259] on div "Create Line Item" at bounding box center [352, 263] width 56 height 9
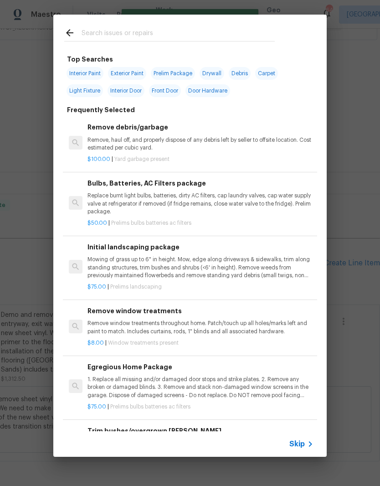
click at [96, 36] on input "text" at bounding box center [178, 34] width 193 height 14
type input "Primer"
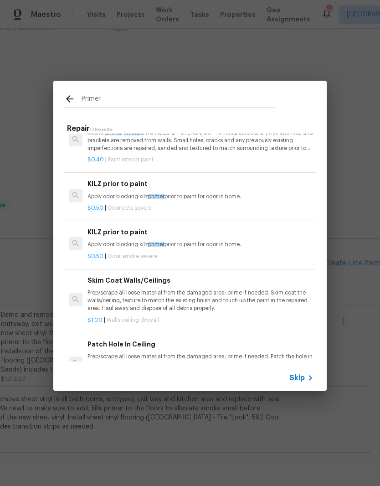
scroll to position [27, 0]
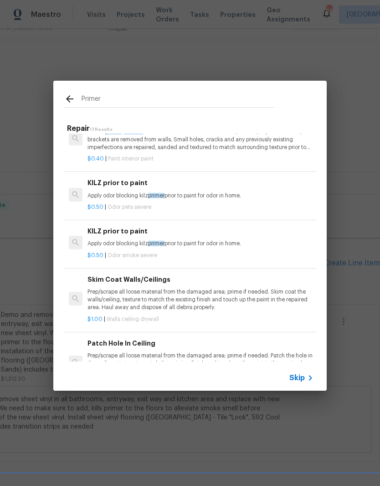
click at [112, 236] on div "KILZ prior to paint Apply odor blocking kilz primer prior to paint for odor in …" at bounding box center [200, 237] width 226 height 22
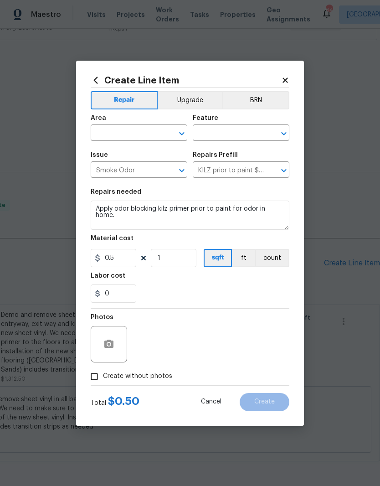
click at [107, 134] on input "text" at bounding box center [126, 134] width 71 height 14
click at [108, 199] on li "Interior Overall" at bounding box center [139, 206] width 97 height 15
type input "Interior Overall"
click at [219, 135] on input "text" at bounding box center [228, 134] width 71 height 14
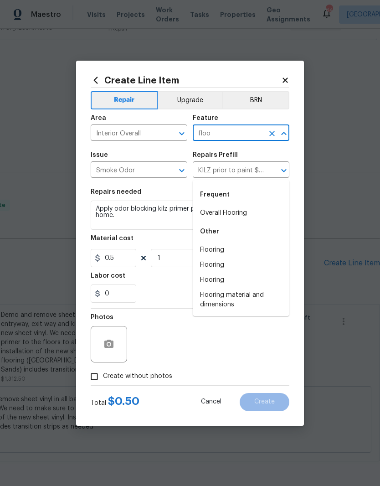
click at [237, 205] on li "Overall Flooring" at bounding box center [241, 212] width 97 height 15
type input "Overall Flooring"
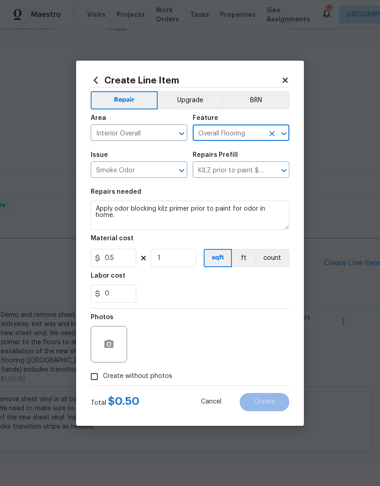
click at [239, 192] on div "Repairs needed" at bounding box center [190, 195] width 199 height 12
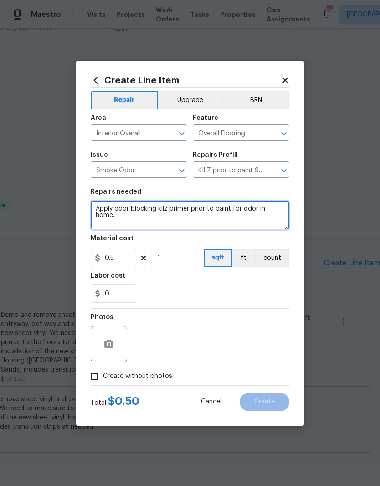
click at [273, 213] on textarea "Apply odor blocking kilz primer prior to paint for odor in home." at bounding box center [190, 214] width 199 height 29
type textarea "Apply"
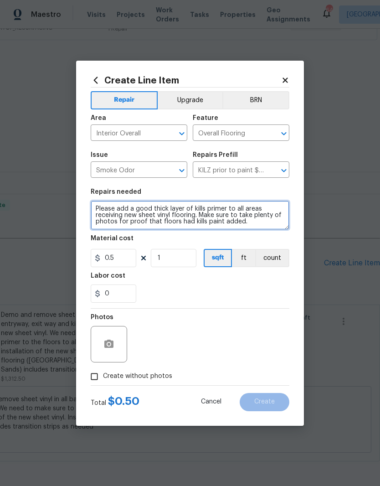
scroll to position [21, 0]
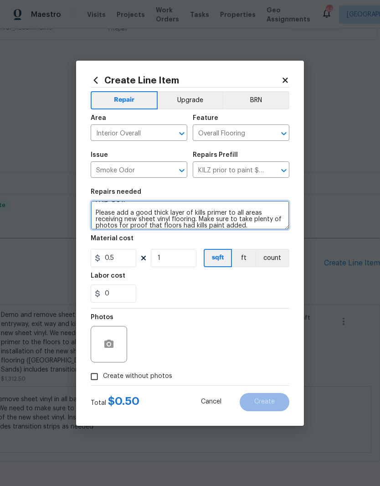
type textarea "NAKE SURE TO UPLOAD PHOTOS OF FLOORS PRIMERED PRIOR TO INSTALLATION OF NEW FLOO…"
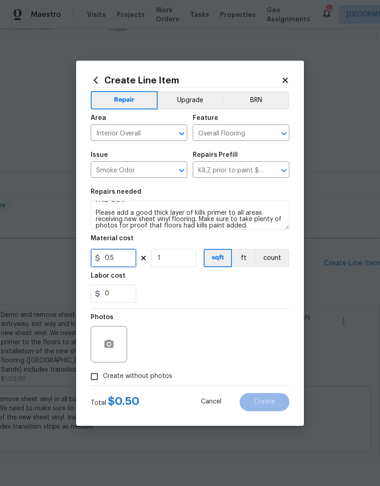
click at [115, 252] on input "0.5" at bounding box center [114, 258] width 46 height 18
click at [167, 258] on input "1" at bounding box center [174, 258] width 46 height 18
click at [275, 287] on div "0" at bounding box center [190, 293] width 199 height 18
click at [179, 257] on input "750" at bounding box center [174, 258] width 46 height 18
type input "0"
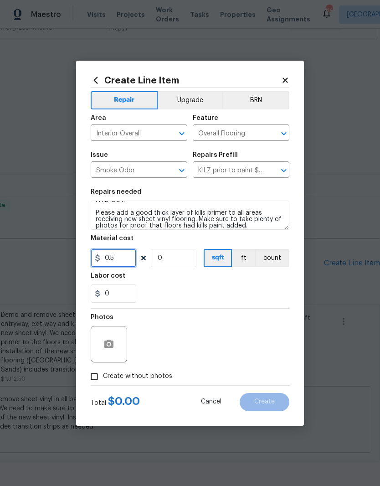
click at [113, 254] on input "0.5" at bounding box center [114, 258] width 46 height 18
type input "350"
click at [170, 261] on input "0" at bounding box center [174, 258] width 46 height 18
type input "1"
click at [169, 286] on div "0" at bounding box center [190, 293] width 199 height 18
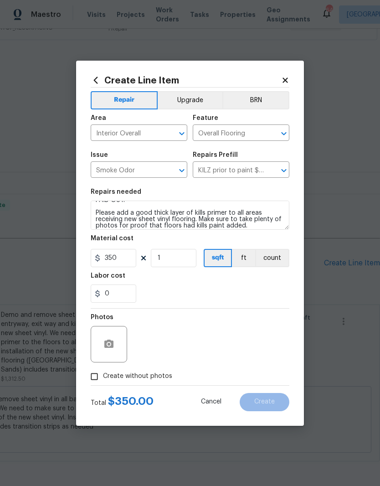
click at [86, 374] on input "Create without photos" at bounding box center [94, 376] width 17 height 17
checkbox input "true"
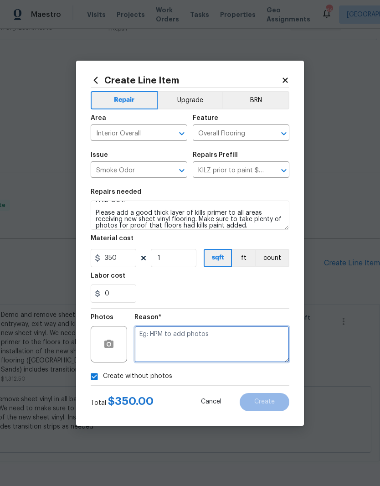
click at [149, 343] on textarea at bounding box center [211, 344] width 155 height 36
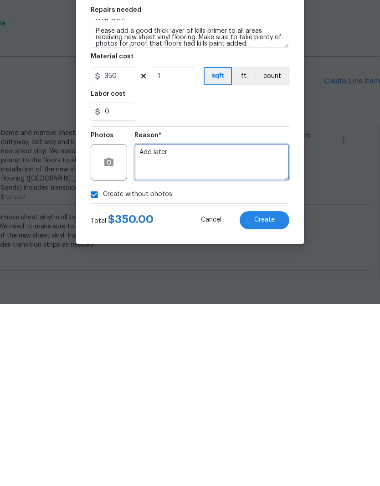
type textarea "Add later"
click at [258, 393] on button "Create" at bounding box center [265, 402] width 50 height 18
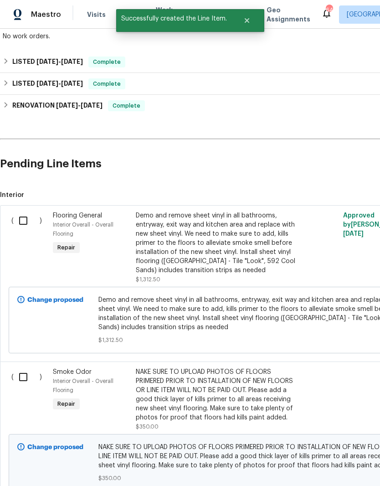
scroll to position [370, 0]
click at [26, 367] on input "checkbox" at bounding box center [27, 376] width 26 height 19
checkbox input "true"
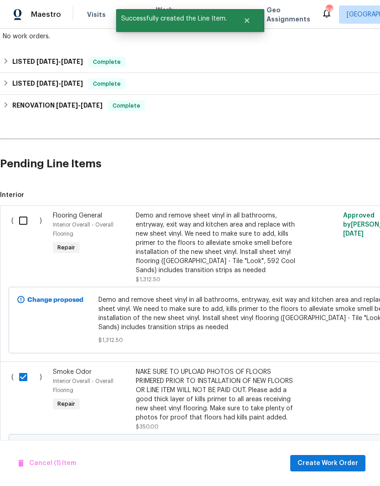
click at [20, 211] on input "checkbox" at bounding box center [27, 220] width 26 height 19
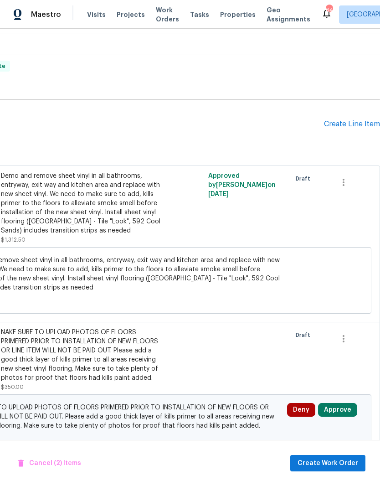
scroll to position [409, 135]
click at [344, 403] on button "Approve" at bounding box center [337, 410] width 39 height 14
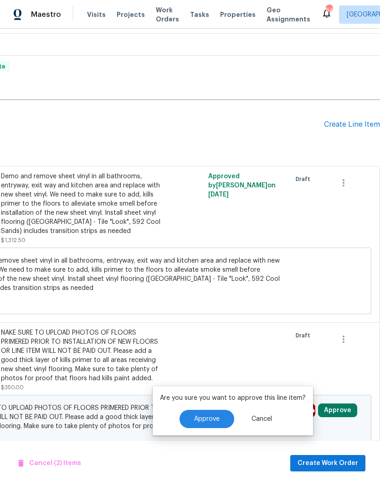
click at [223, 409] on button "Approve" at bounding box center [206, 418] width 55 height 18
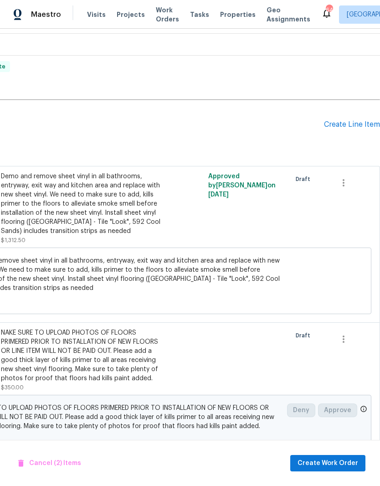
checkbox input "false"
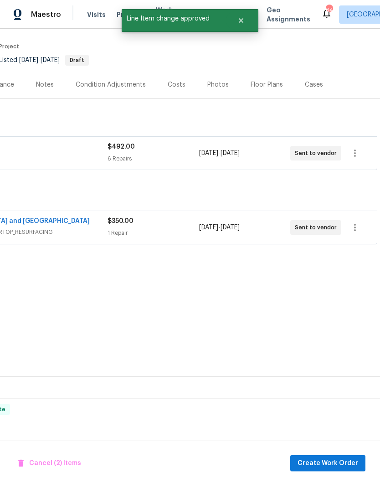
click at [344, 461] on span "Create Work Order" at bounding box center [327, 462] width 61 height 11
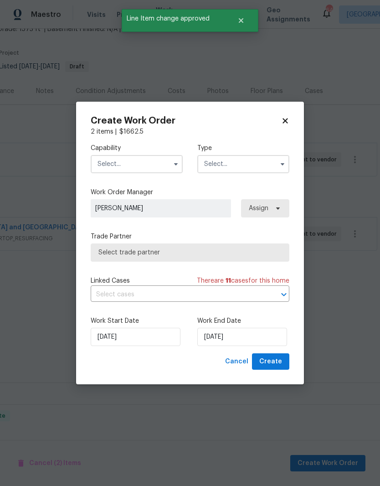
scroll to position [60, 135]
click at [107, 163] on input "text" at bounding box center [137, 164] width 92 height 18
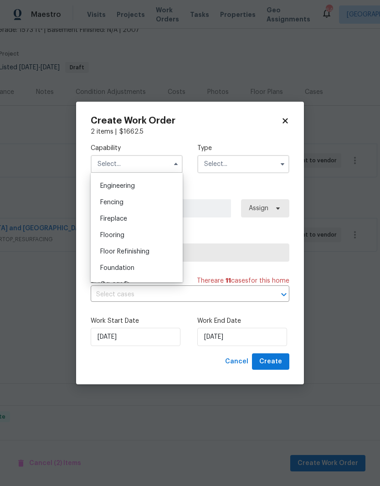
scroll to position [302, 0]
click at [107, 234] on span "Flooring" at bounding box center [112, 234] width 24 height 6
type input "Flooring"
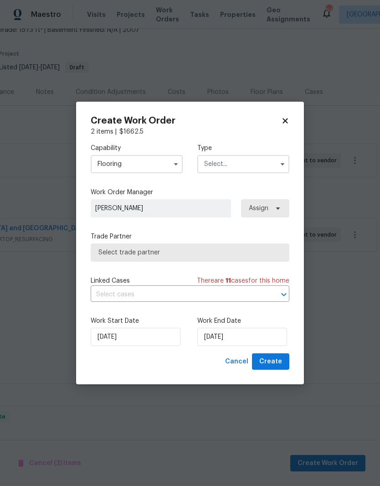
click at [227, 160] on input "text" at bounding box center [243, 164] width 92 height 18
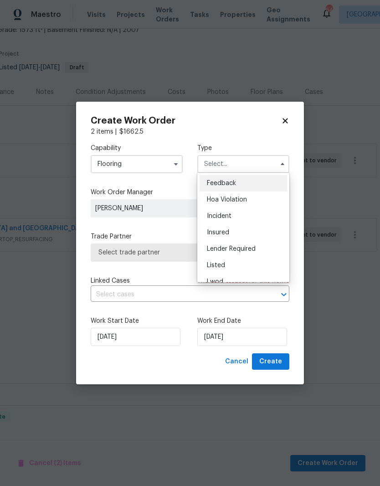
click at [234, 266] on div "Listed" at bounding box center [243, 265] width 87 height 16
type input "Listed"
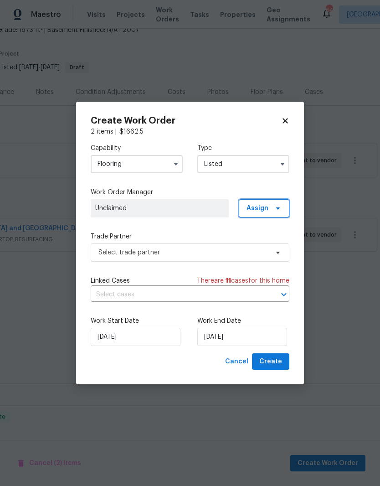
click at [264, 208] on span "Assign" at bounding box center [257, 208] width 22 height 9
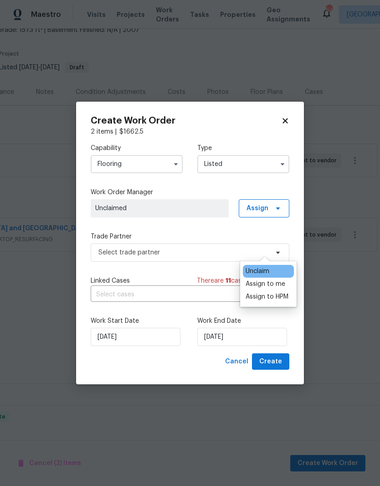
click at [271, 279] on div "Assign to me" at bounding box center [266, 283] width 40 height 9
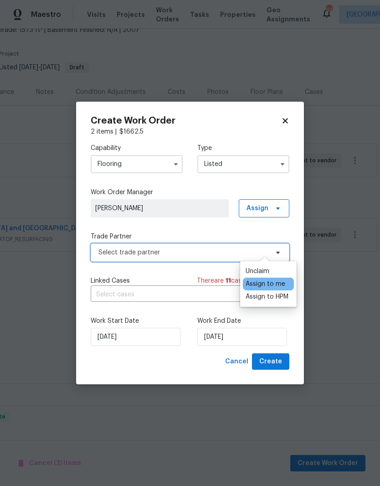
click at [100, 253] on span "Select trade partner" at bounding box center [183, 252] width 170 height 9
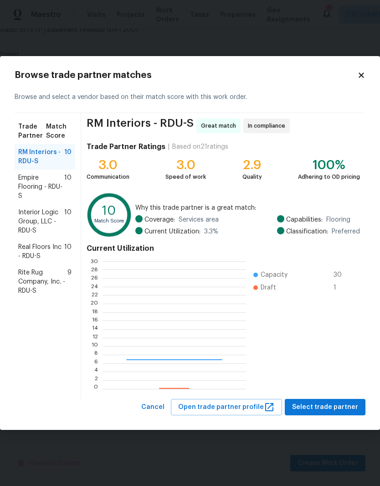
scroll to position [128, 143]
click at [26, 197] on span "Empire Flooring - RDU-S" at bounding box center [41, 186] width 46 height 27
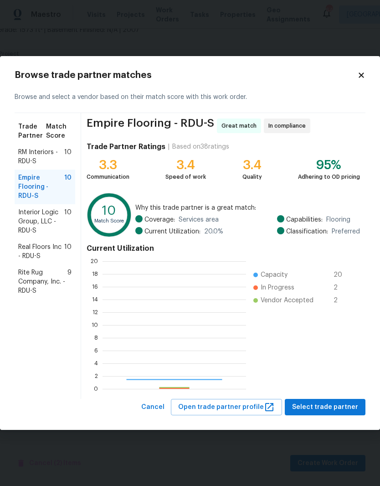
scroll to position [128, 143]
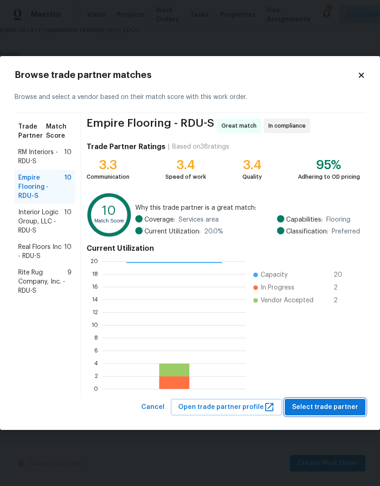
click at [328, 408] on span "Select trade partner" at bounding box center [325, 406] width 66 height 11
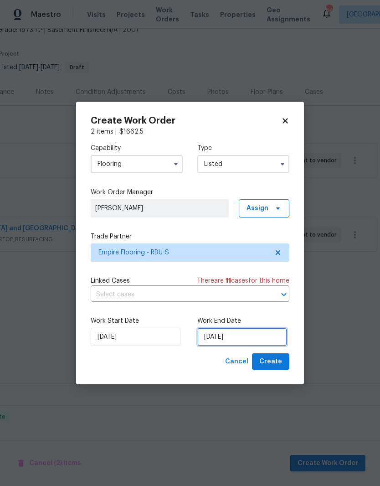
click at [261, 335] on input "[DATE]" at bounding box center [242, 337] width 90 height 18
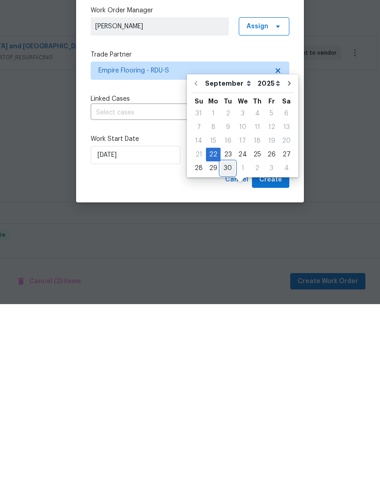
click at [222, 343] on div "30" at bounding box center [227, 349] width 15 height 13
type input "[DATE]"
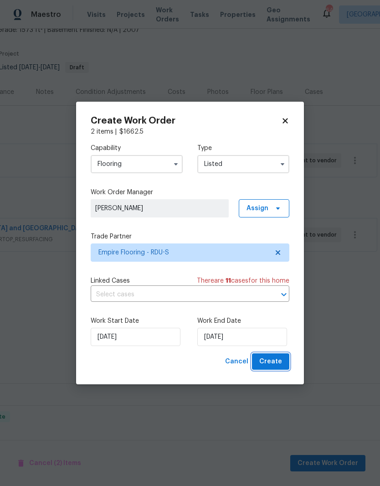
click at [275, 364] on span "Create" at bounding box center [270, 361] width 23 height 11
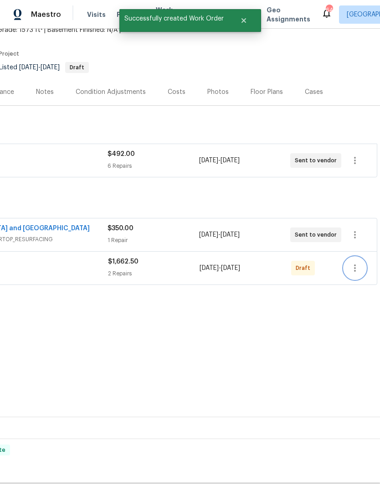
click at [355, 262] on icon "button" at bounding box center [354, 267] width 11 height 11
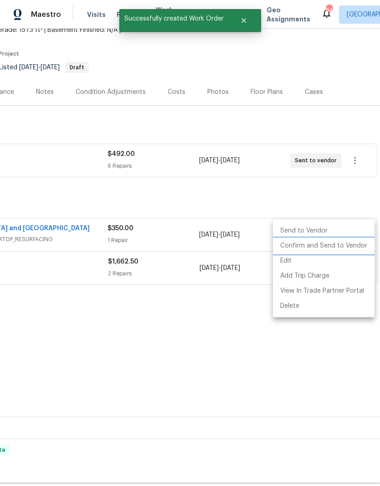
click at [333, 246] on li "Confirm and Send to Vendor" at bounding box center [324, 245] width 102 height 15
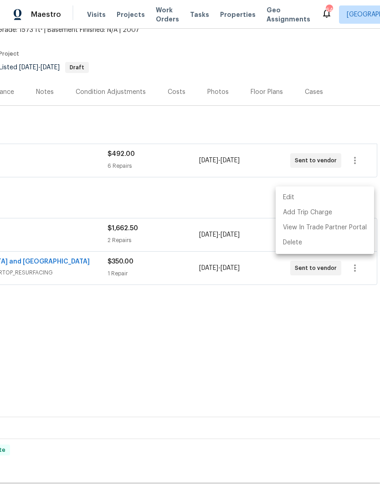
click at [324, 307] on div at bounding box center [190, 243] width 380 height 486
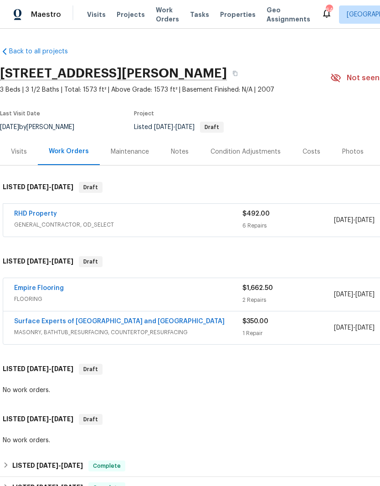
scroll to position [0, 0]
click at [33, 285] on link "Empire Flooring" at bounding box center [39, 288] width 50 height 6
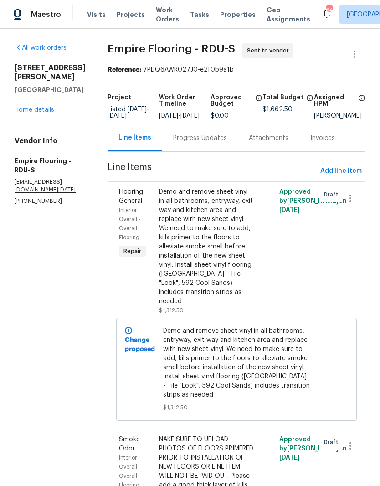
click at [220, 142] on div "Progress Updates" at bounding box center [200, 137] width 54 height 9
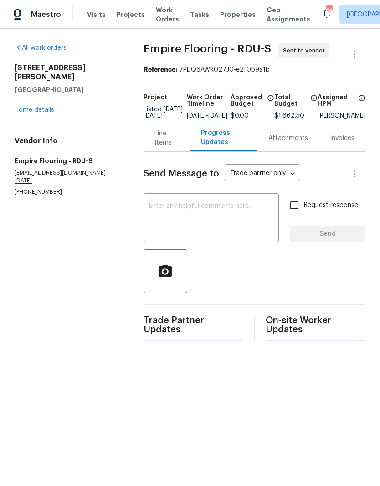
click at [210, 222] on textarea at bounding box center [211, 219] width 124 height 32
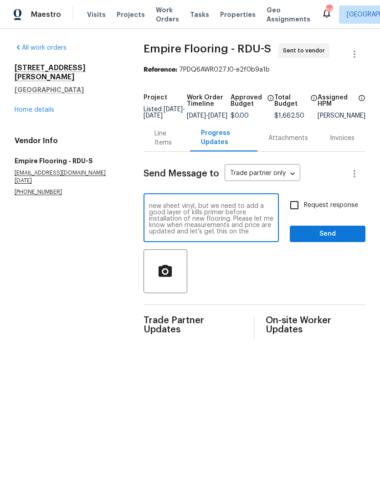
scroll to position [32, 0]
type textarea "Hey team, we have a property here with a severe smoke smell issue currently exi…"
click at [296, 210] on input "Request response" at bounding box center [294, 204] width 19 height 19
checkbox input "true"
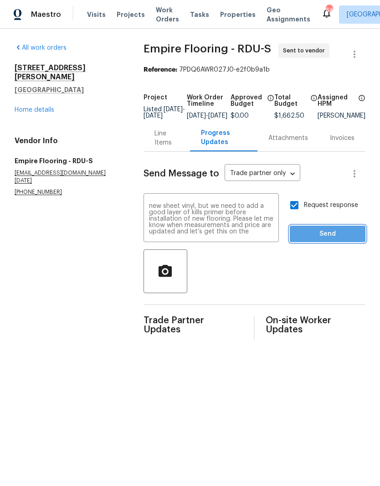
click at [317, 238] on span "Send" at bounding box center [327, 233] width 61 height 11
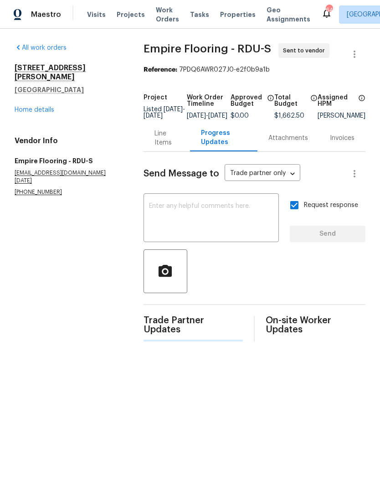
scroll to position [0, 0]
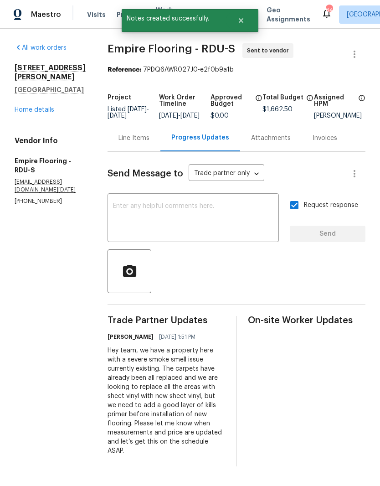
click at [29, 107] on link "Home details" at bounding box center [35, 110] width 40 height 6
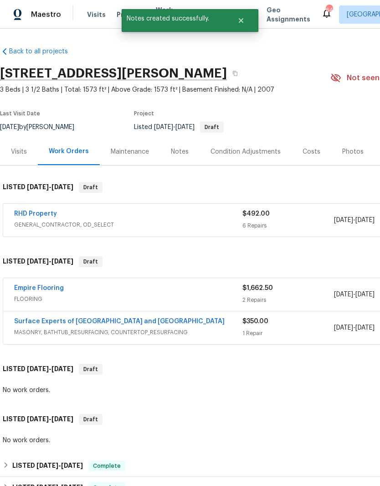
click at [50, 321] on link "Surface Experts of [GEOGRAPHIC_DATA] and [GEOGRAPHIC_DATA]" at bounding box center [119, 321] width 210 height 6
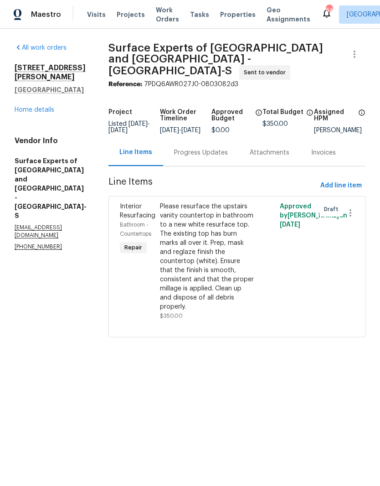
click at [225, 154] on div "Progress Updates" at bounding box center [201, 152] width 76 height 27
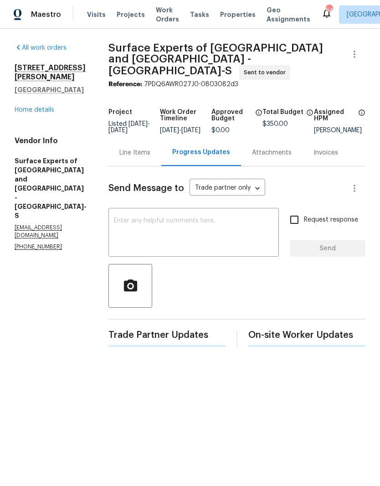
click at [207, 217] on textarea at bounding box center [193, 233] width 159 height 32
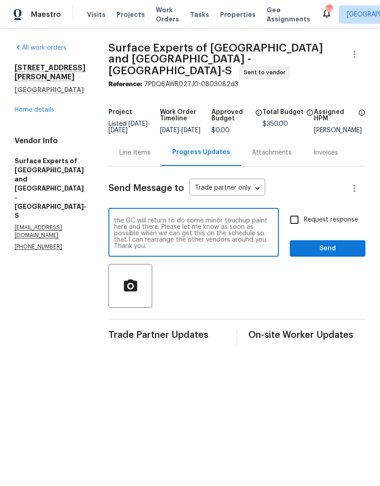
scroll to position [26, 0]
type textarea "Hey team, this is a listed property, but we also have a few other vendors makin…"
click at [298, 219] on input "Request response" at bounding box center [294, 219] width 19 height 19
checkbox input "true"
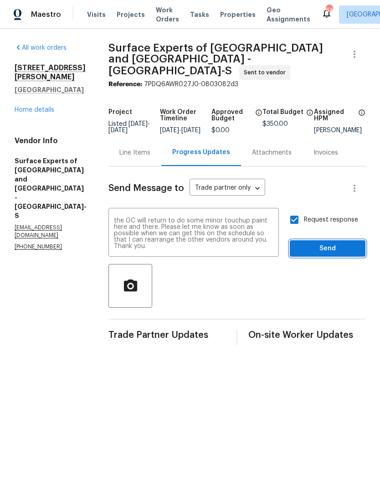
click at [319, 243] on span "Send" at bounding box center [327, 248] width 61 height 11
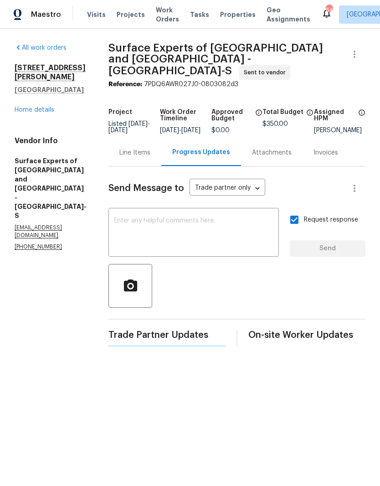
scroll to position [0, 0]
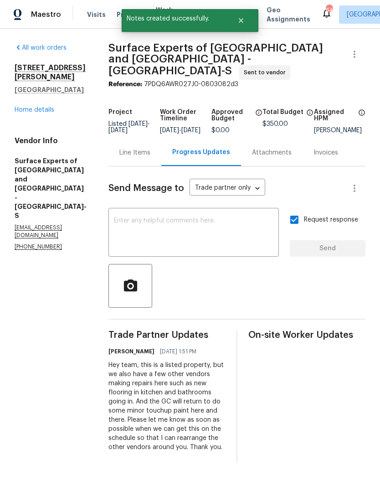
click at [29, 107] on link "Home details" at bounding box center [35, 110] width 40 height 6
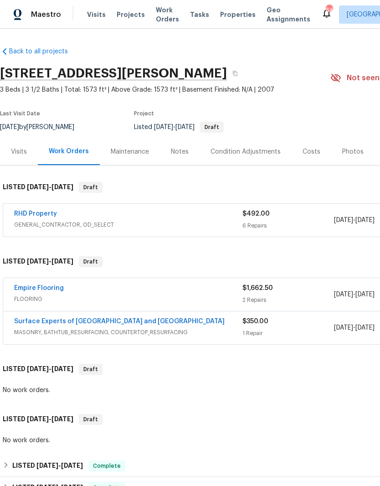
click at [185, 159] on div "Notes" at bounding box center [180, 151] width 40 height 27
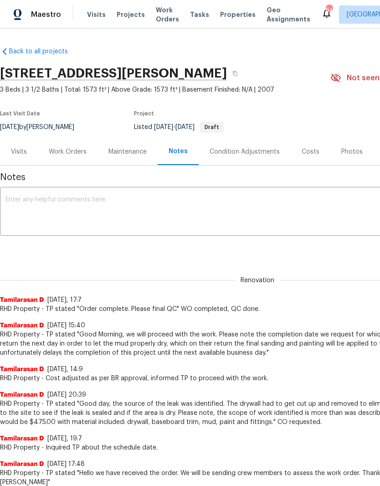
click at [22, 200] on textarea at bounding box center [257, 212] width 504 height 32
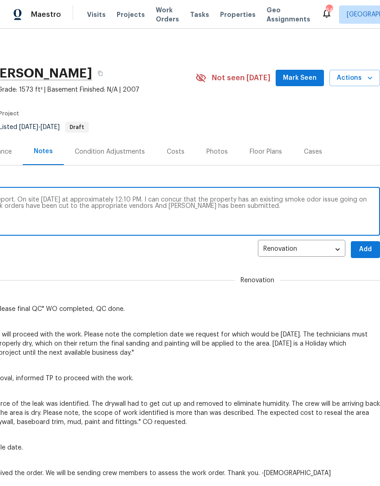
scroll to position [0, 135]
type textarea "On site visit [DATE] for a home feedback report. On site [DATE] at approximatel…"
click at [365, 253] on span "Add" at bounding box center [365, 249] width 15 height 11
